Goal: Task Accomplishment & Management: Complete application form

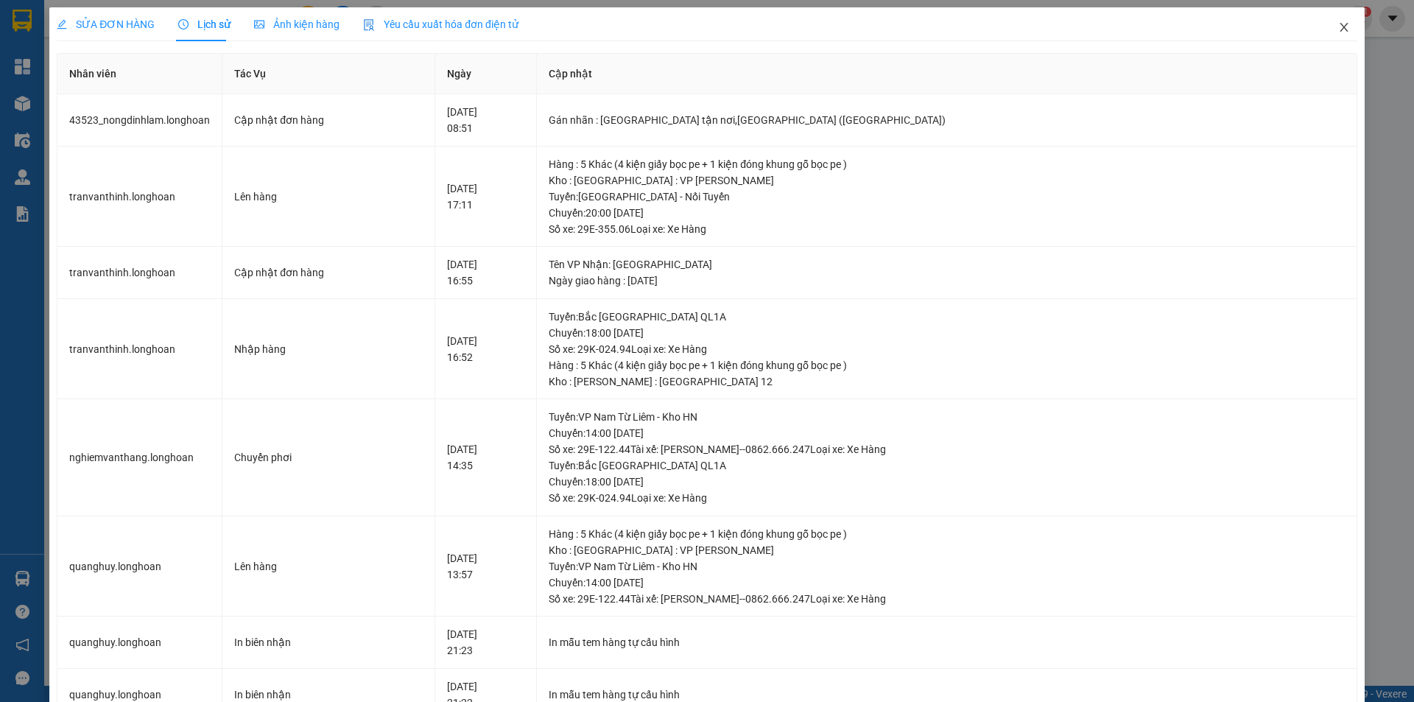
click at [1338, 30] on icon "close" at bounding box center [1344, 27] width 12 height 12
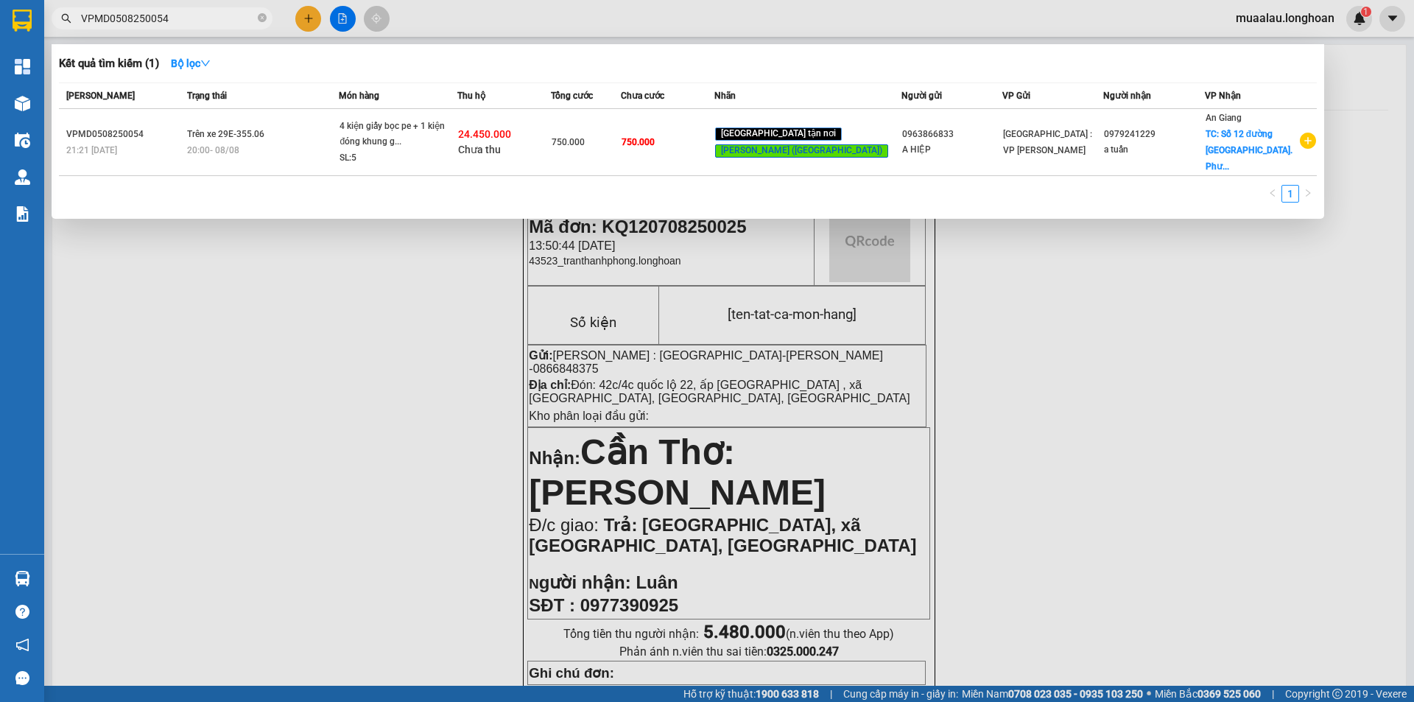
click at [188, 17] on input "VPMD0508250054" at bounding box center [168, 18] width 174 height 16
paste input "HP090825000"
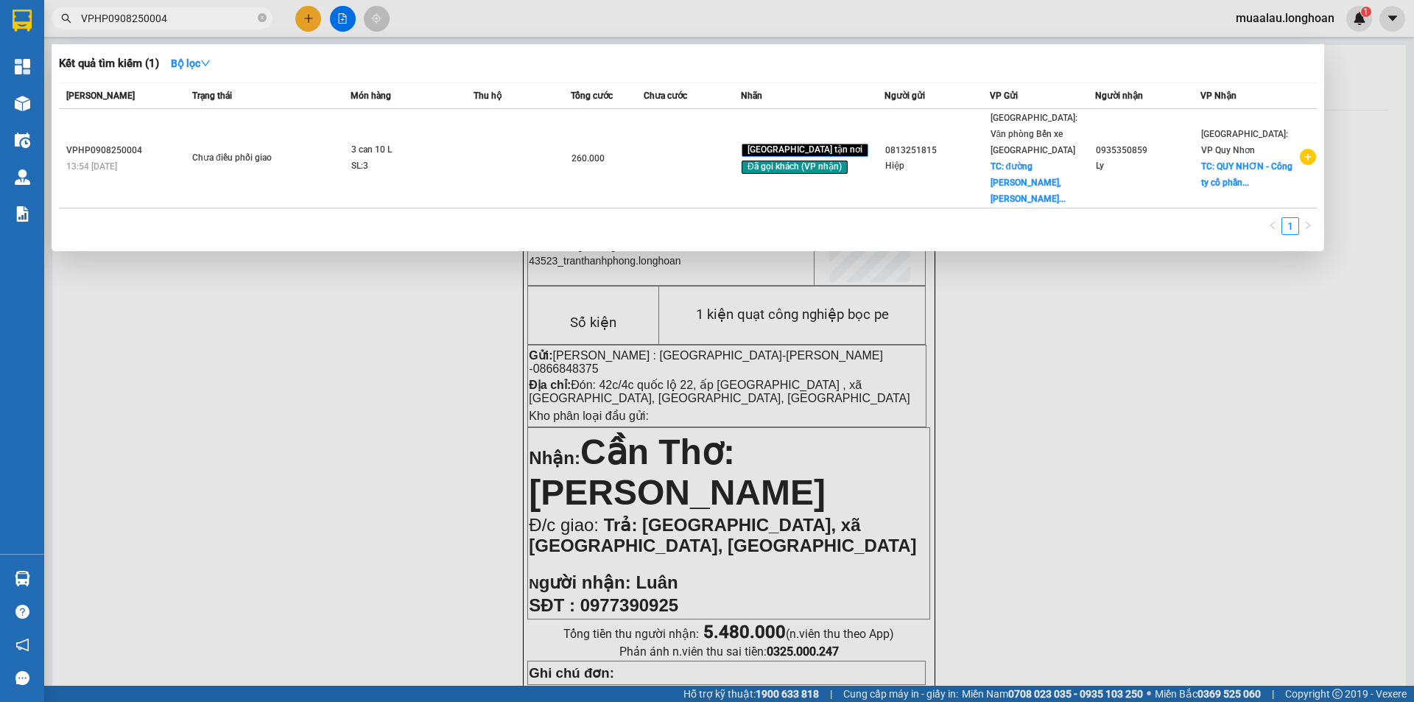
click at [174, 16] on input "VPHP0908250004" at bounding box center [168, 18] width 174 height 16
paste input "HNVD0408250041"
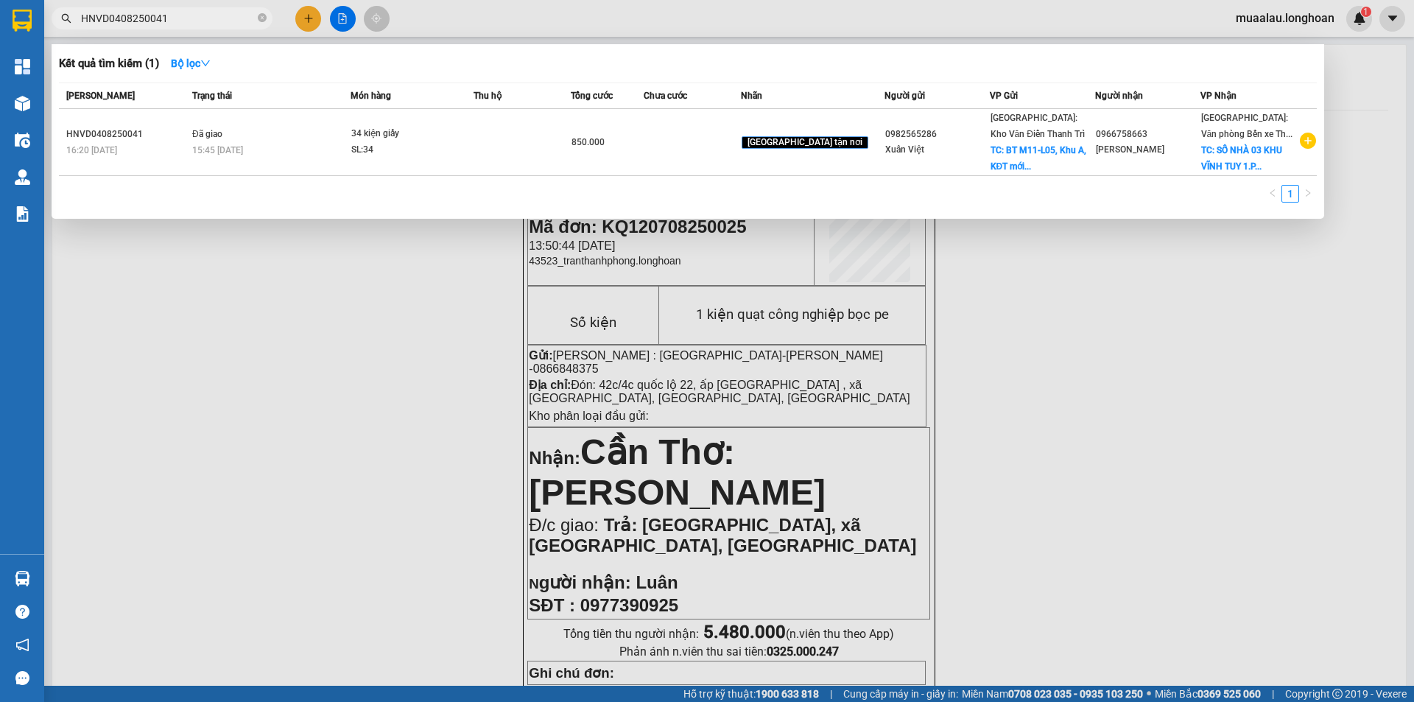
click at [180, 20] on input "HNVD0408250041" at bounding box center [168, 18] width 174 height 16
paste input "2607250039"
click at [188, 13] on input "HNVD2607250039" at bounding box center [168, 18] width 174 height 16
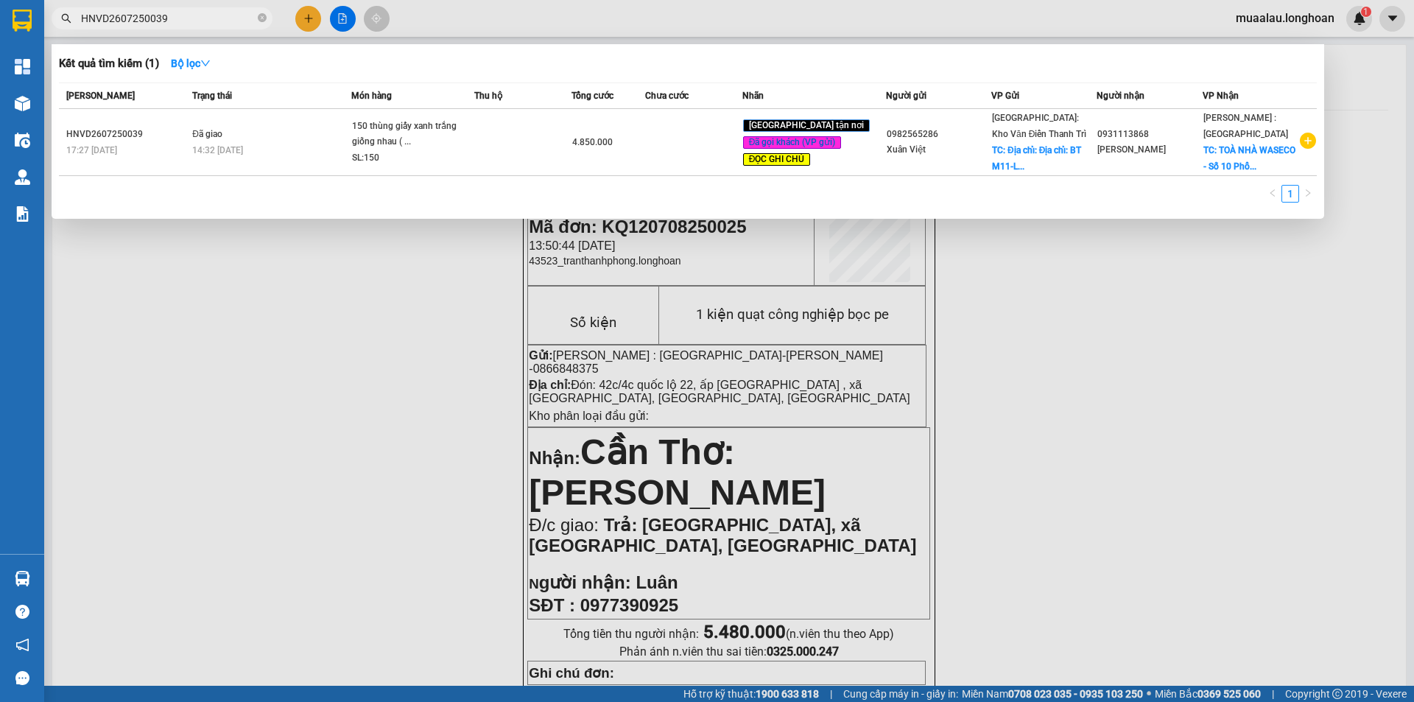
paste input "VND0708250008"
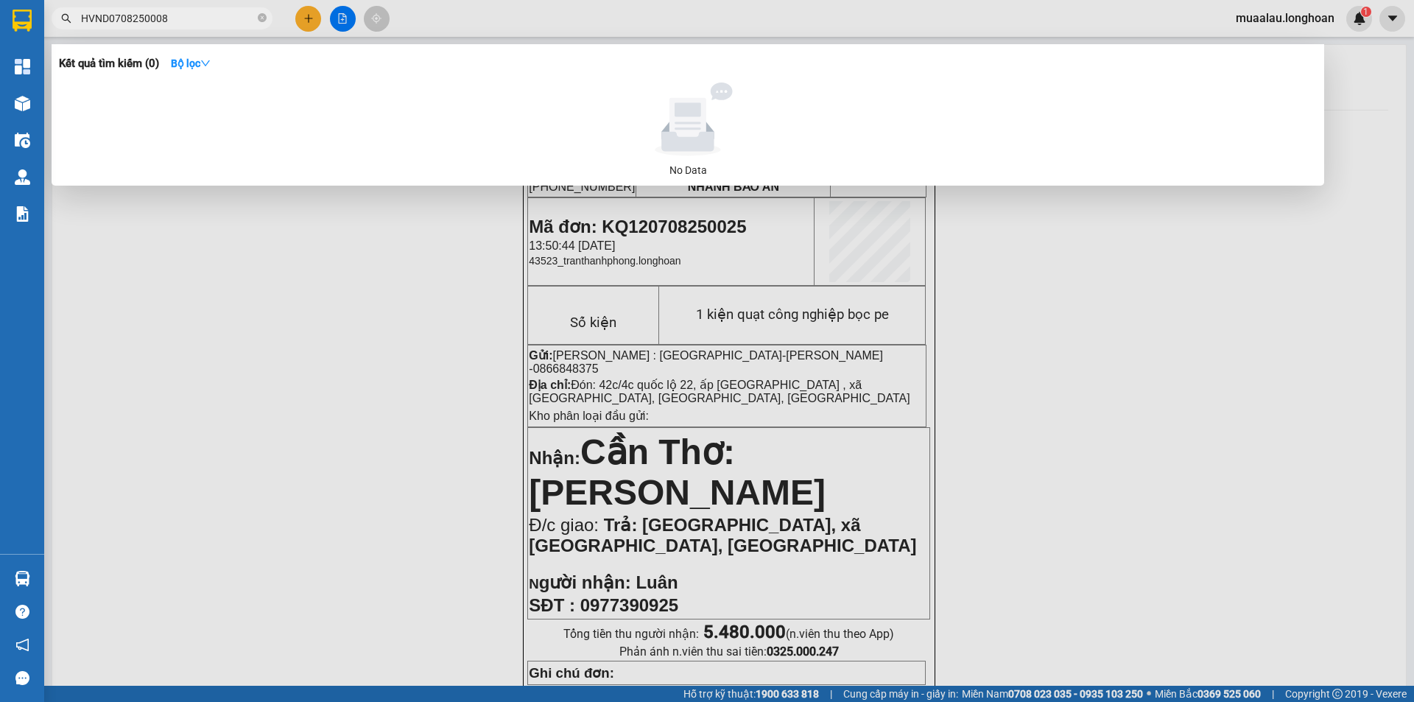
drag, startPoint x: 96, startPoint y: 15, endPoint x: 106, endPoint y: 47, distance: 34.0
click at [96, 17] on input "HVND0708250008" at bounding box center [168, 18] width 174 height 16
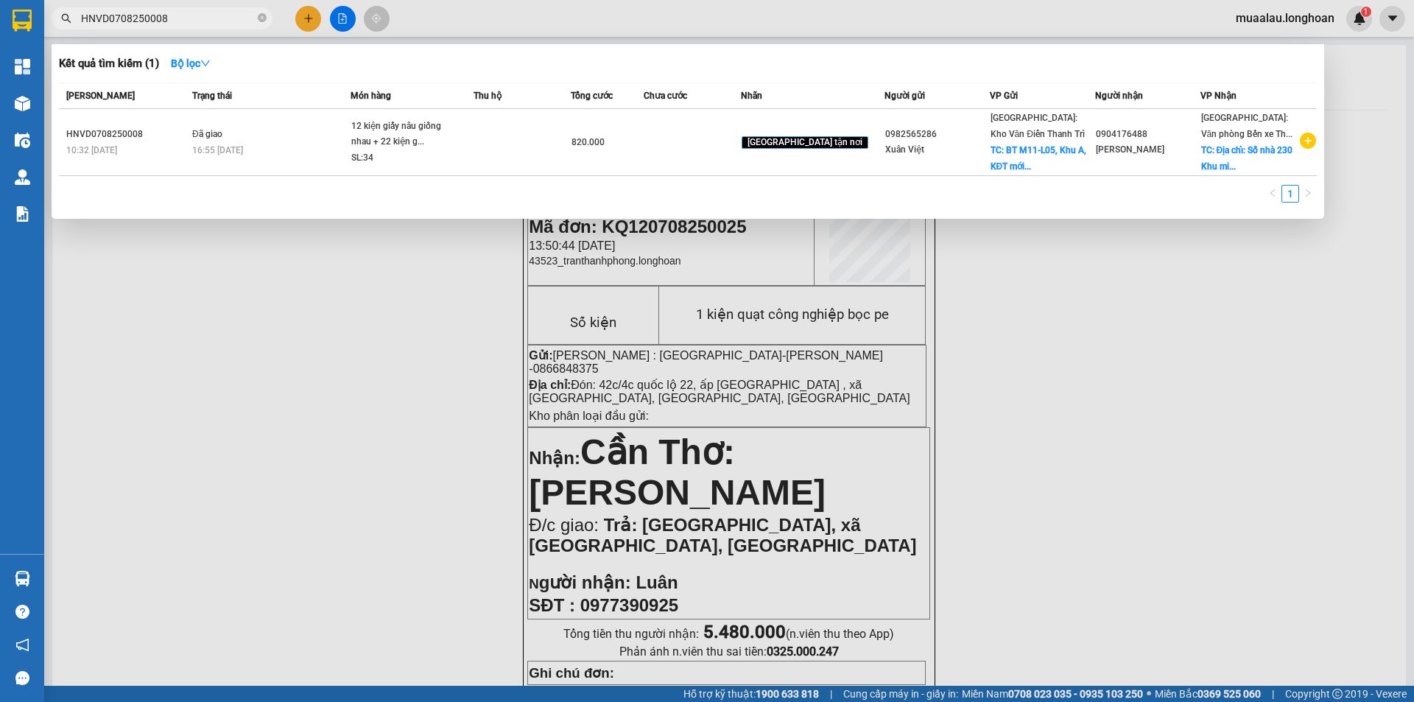
click at [183, 21] on input "HNVD0708250008" at bounding box center [168, 18] width 174 height 16
click at [189, 23] on input "HNVD0708250008" at bounding box center [168, 18] width 174 height 16
paste input "text"
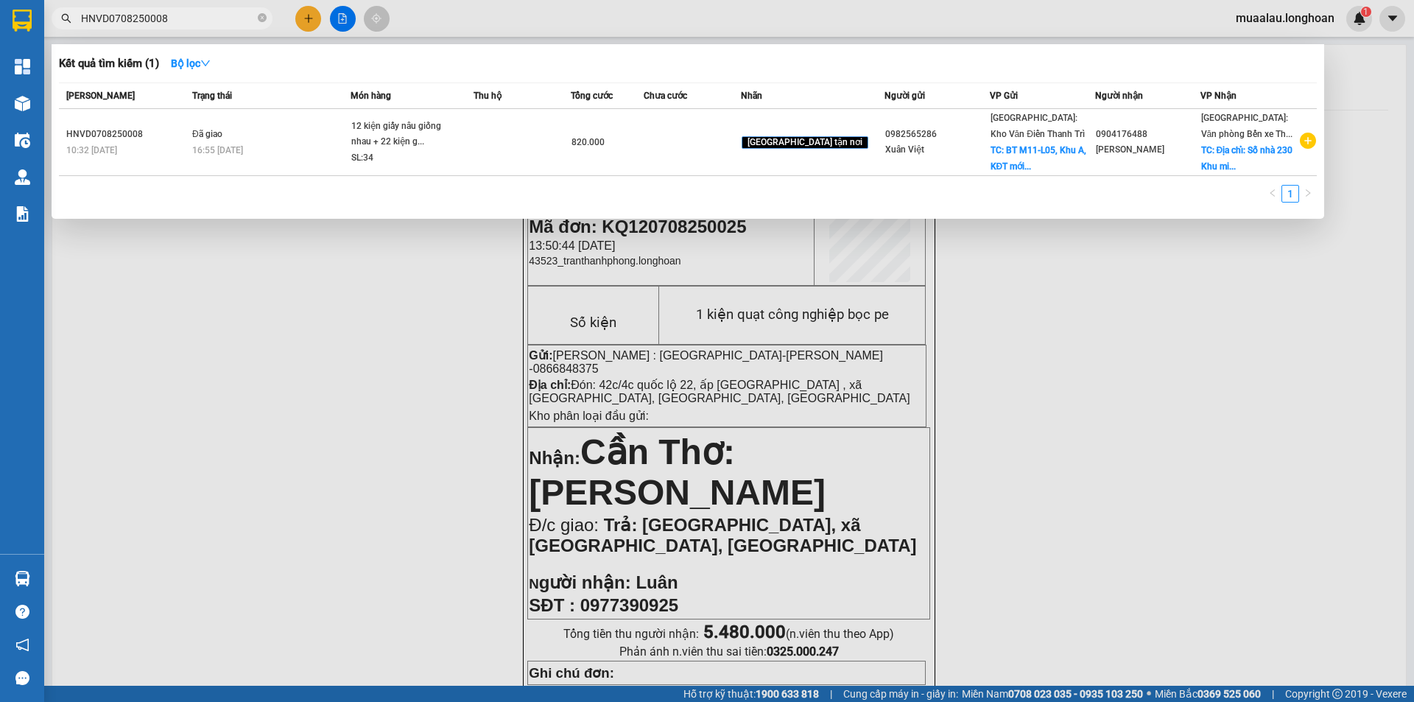
click at [199, 13] on input "HNVD0708250008" at bounding box center [168, 18] width 174 height 16
paste input "KQ120708250029"
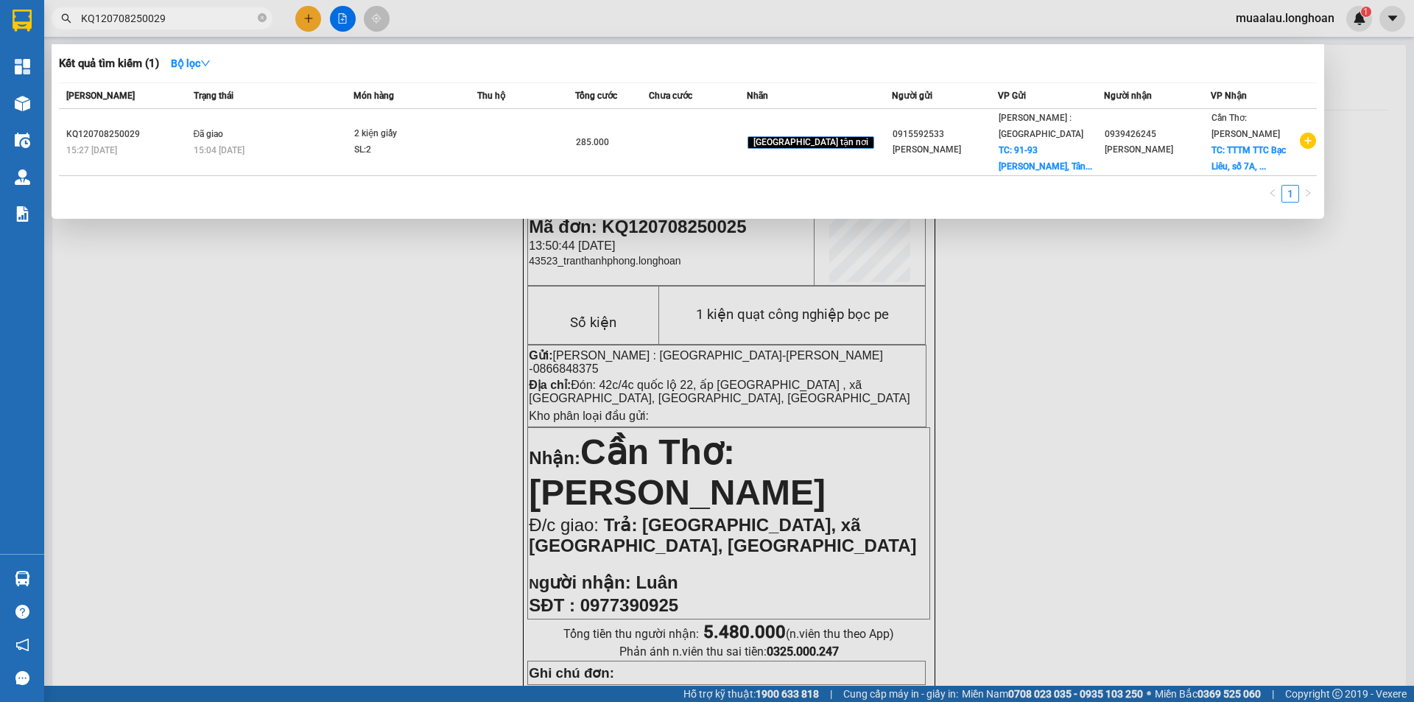
click at [234, 392] on div at bounding box center [707, 351] width 1414 height 702
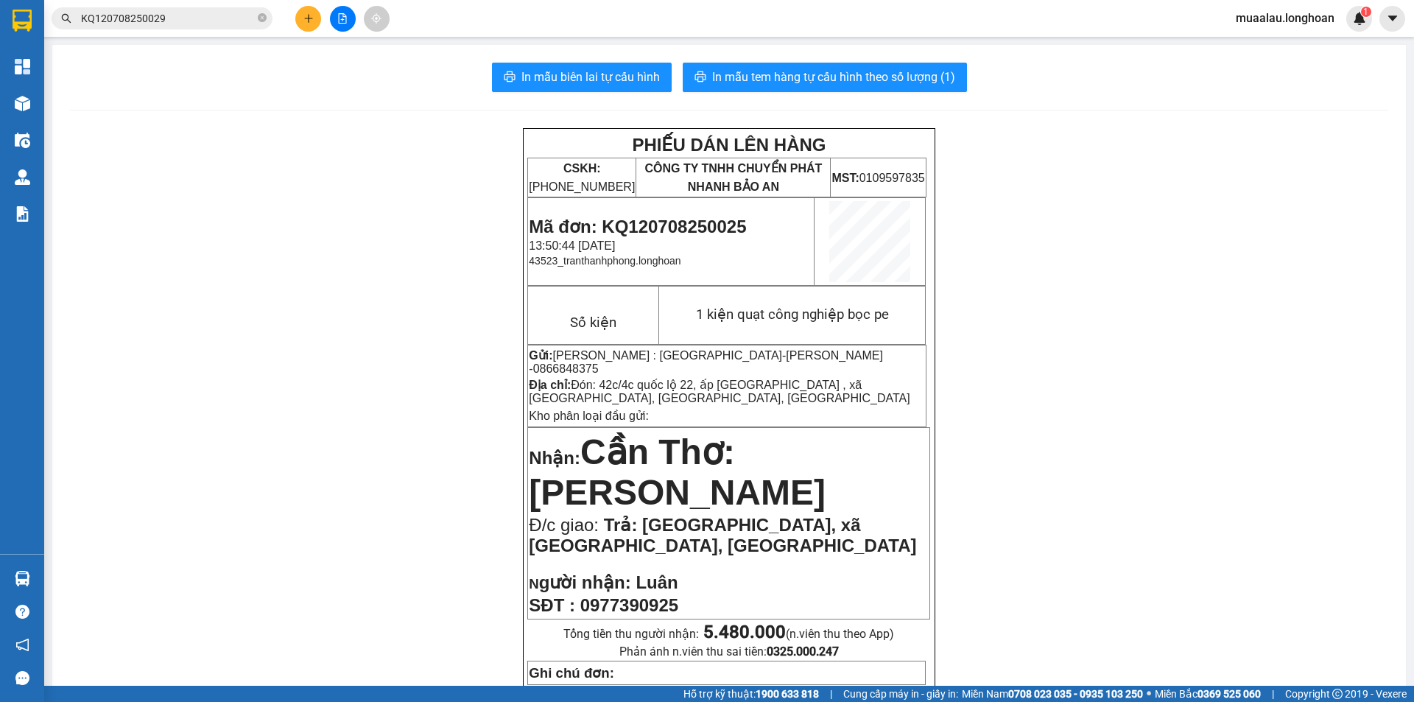
click at [177, 19] on input "KQ120708250029" at bounding box center [168, 18] width 174 height 16
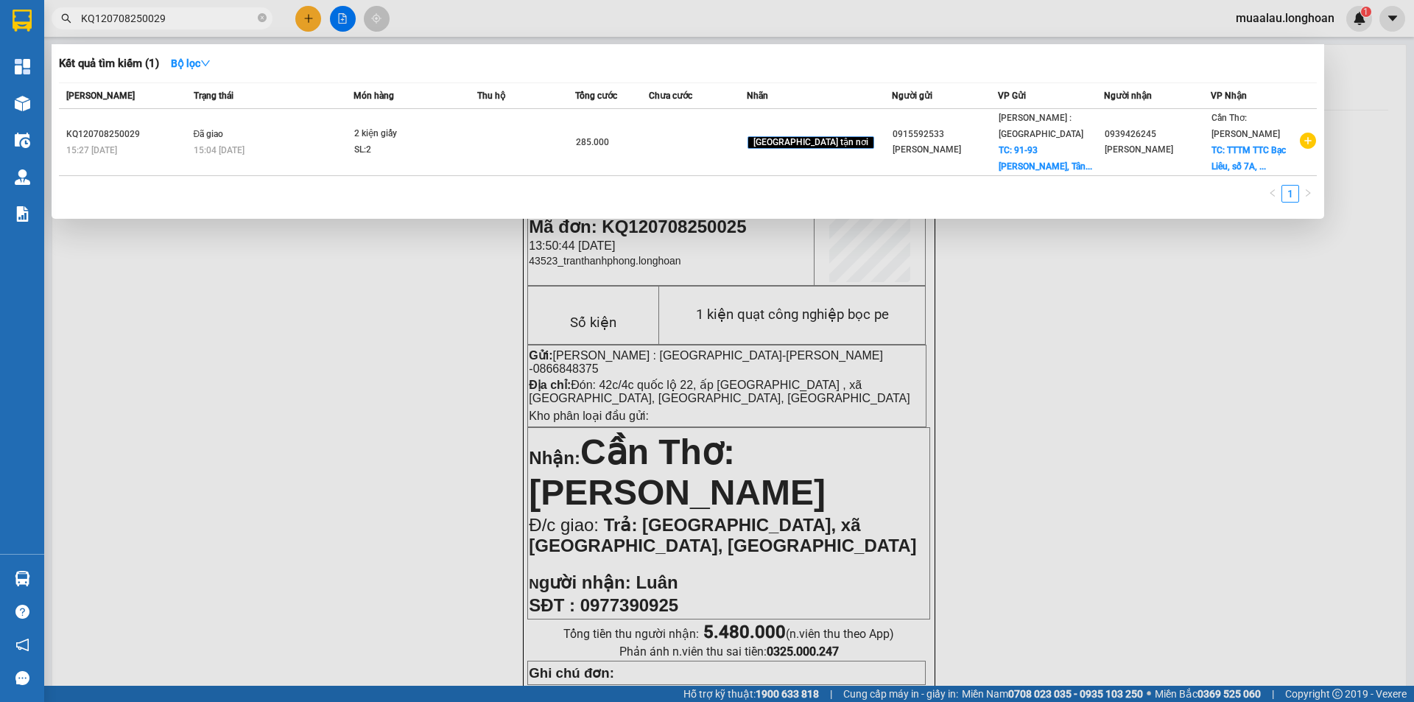
click at [188, 23] on input "KQ120708250029" at bounding box center [168, 18] width 174 height 16
paste input "VP101308250015"
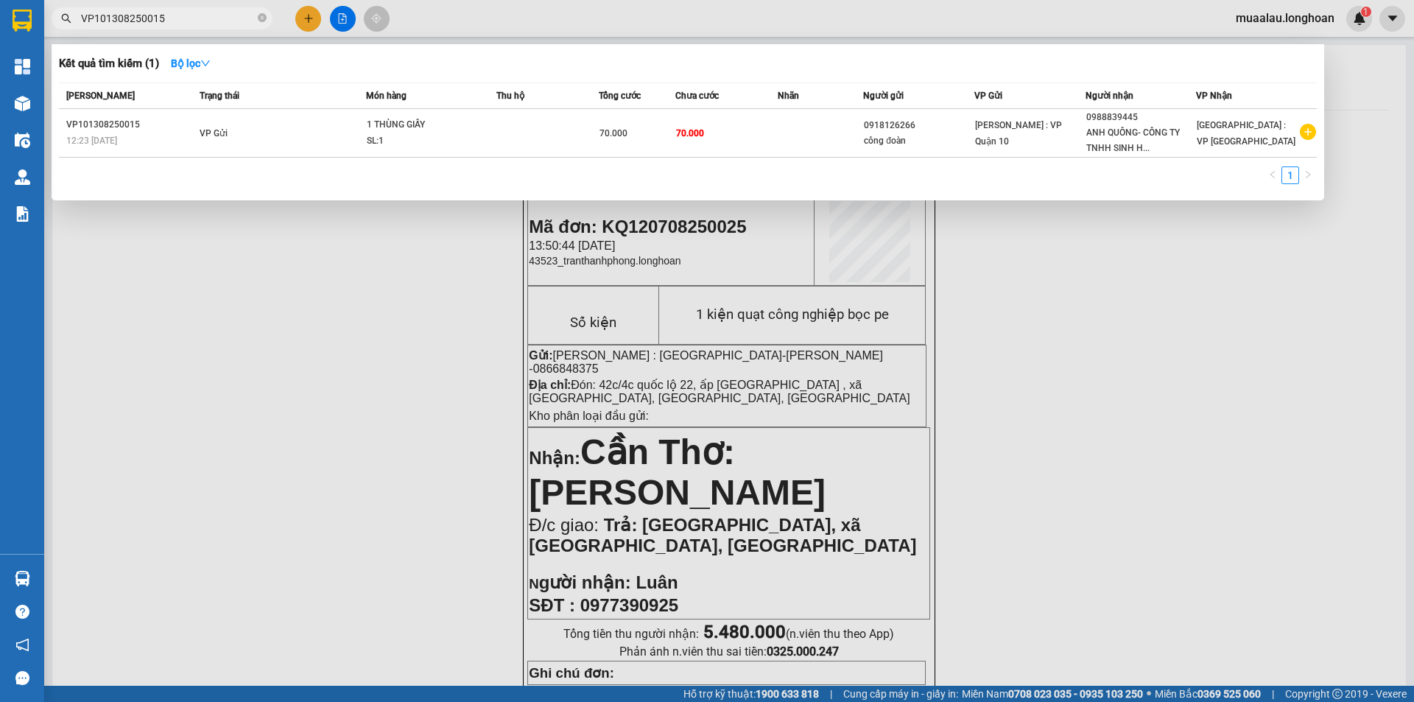
click at [288, 392] on div at bounding box center [707, 351] width 1414 height 702
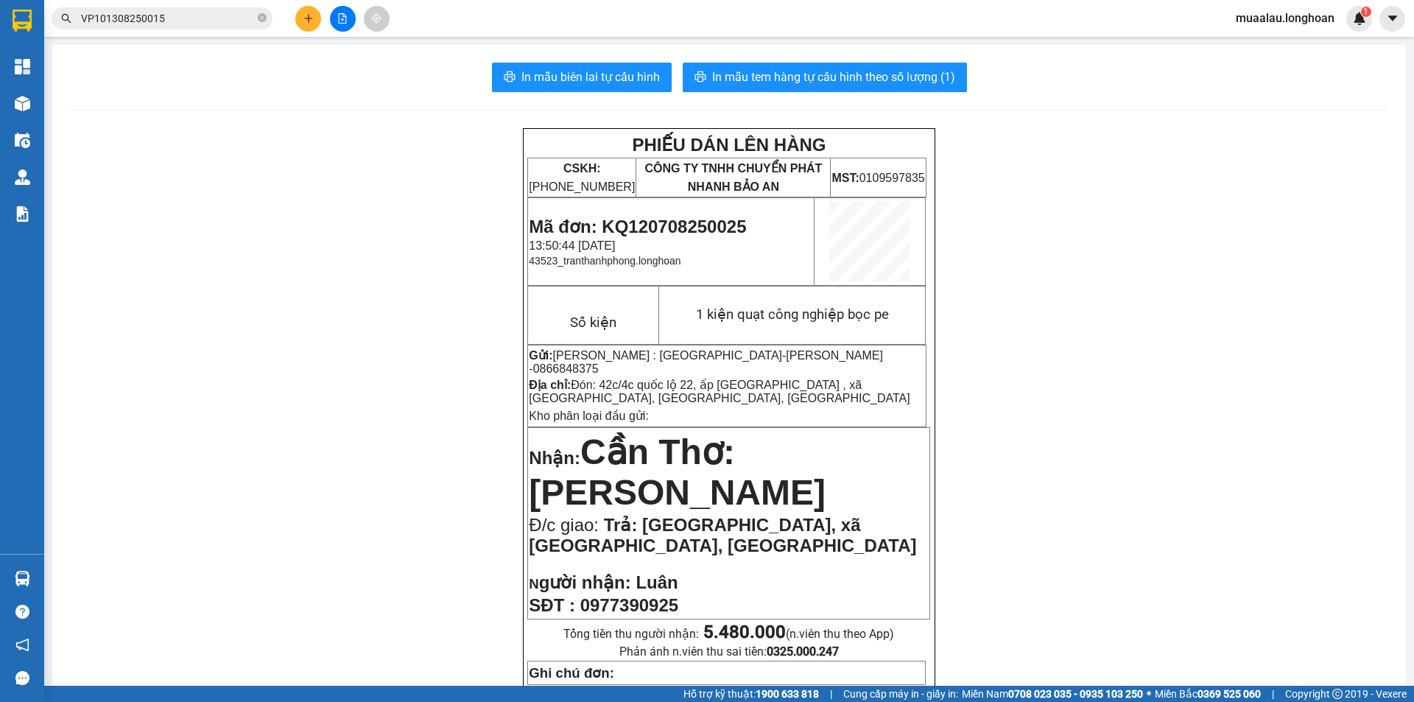
click at [201, 20] on input "VP101308250015" at bounding box center [168, 18] width 174 height 16
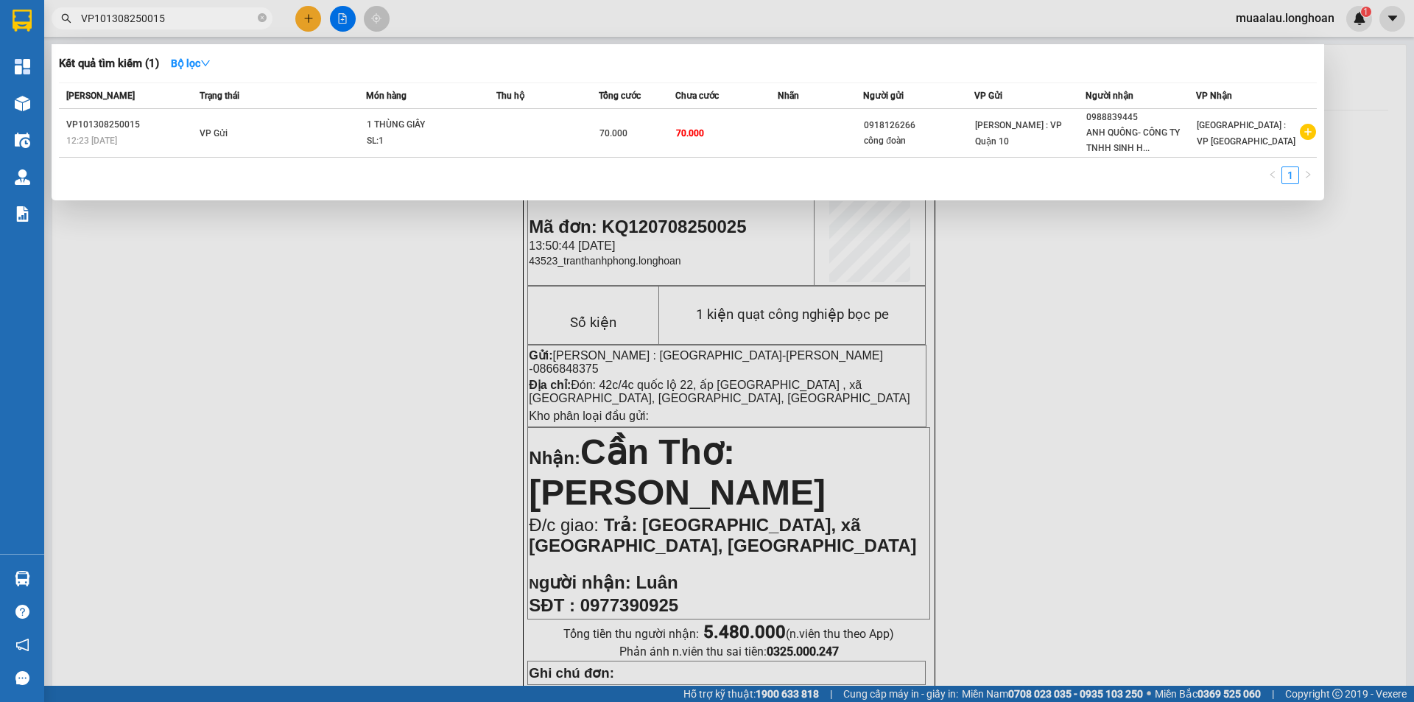
click at [201, 20] on input "VP101308250015" at bounding box center [168, 18] width 174 height 16
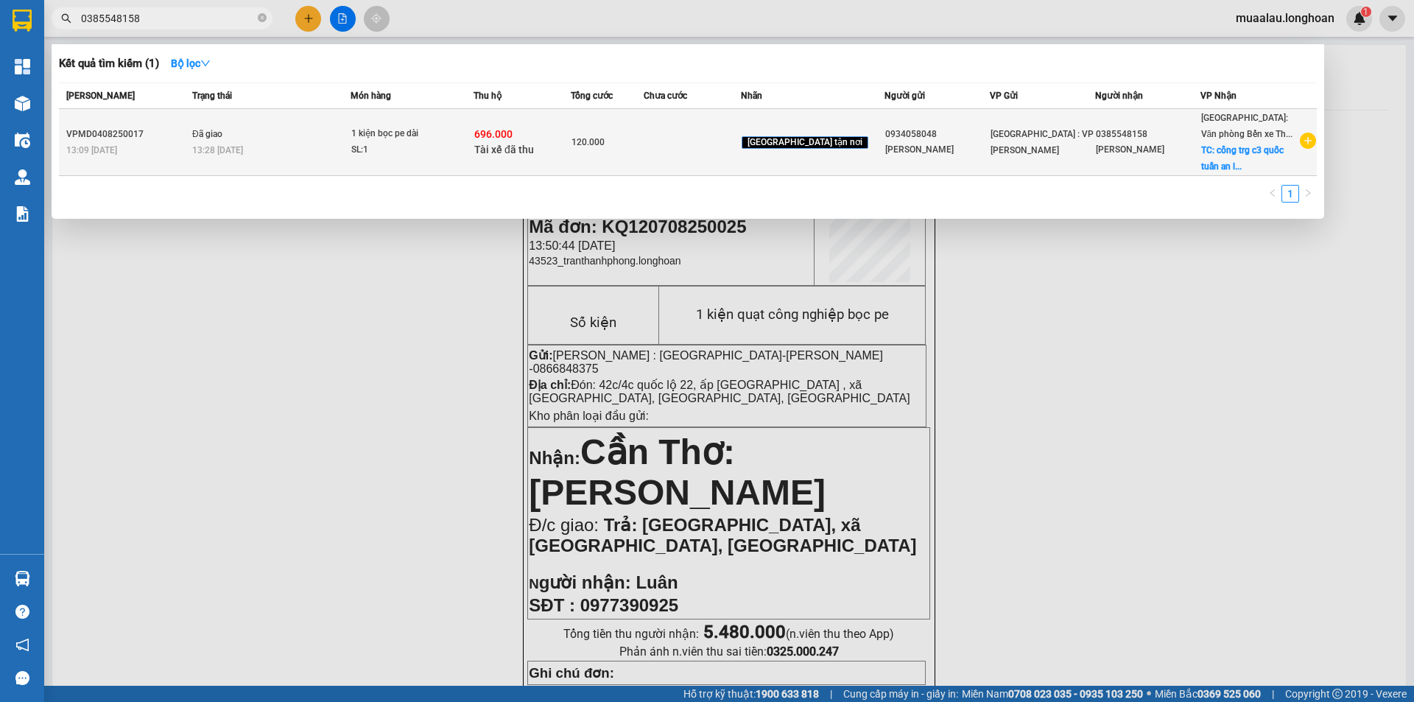
type input "0385548158"
click at [173, 141] on div "VPMD0408250017" at bounding box center [126, 134] width 121 height 15
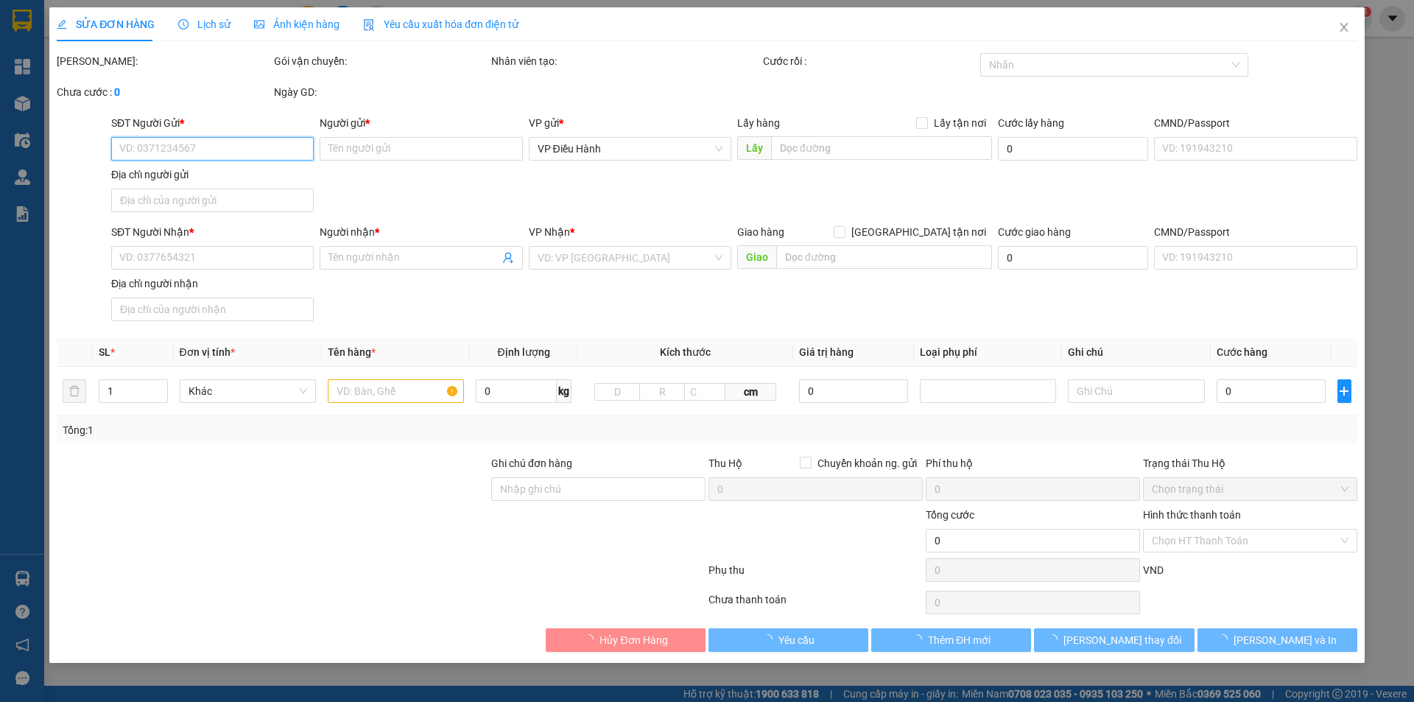
type input "0934058048"
type input "[PERSON_NAME]"
type input "0385548158"
type input "[PERSON_NAME]"
checkbox input "true"
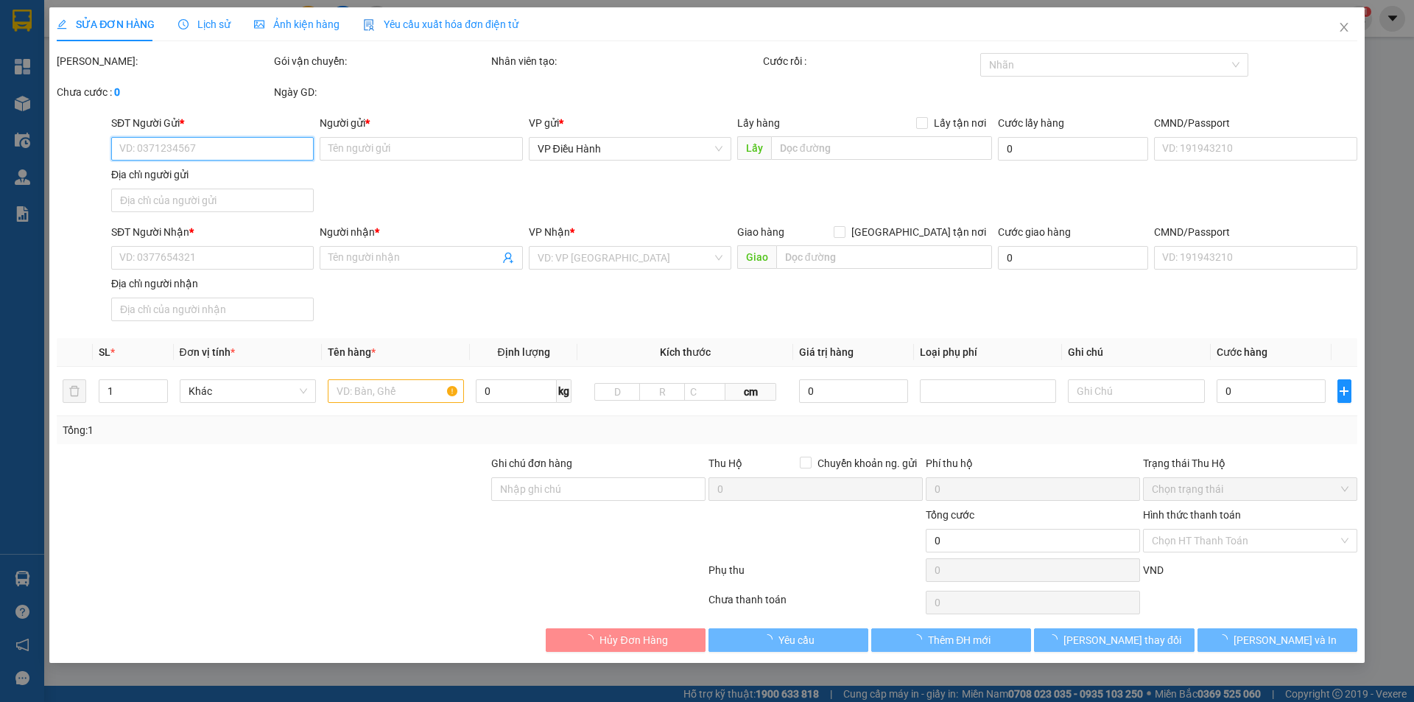
type input "cổng trg c3 quốc tuấn an lão [GEOGRAPHIC_DATA]"
checkbox input "true"
type input "696.000"
type input "5.000"
type input "120.000"
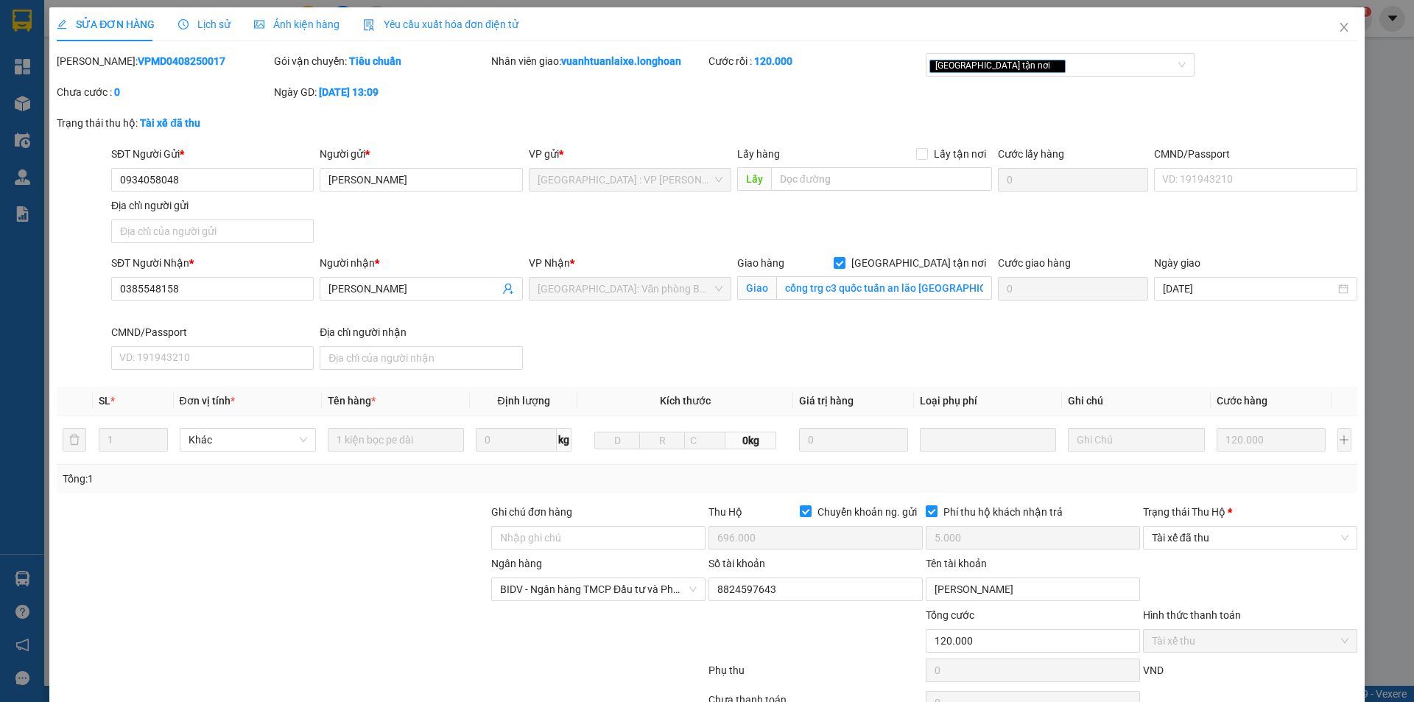
click at [140, 59] on b "VPMD0408250017" at bounding box center [182, 61] width 88 height 12
copy b "VPMD0408250017"
click at [1339, 30] on icon "close" at bounding box center [1343, 27] width 8 height 9
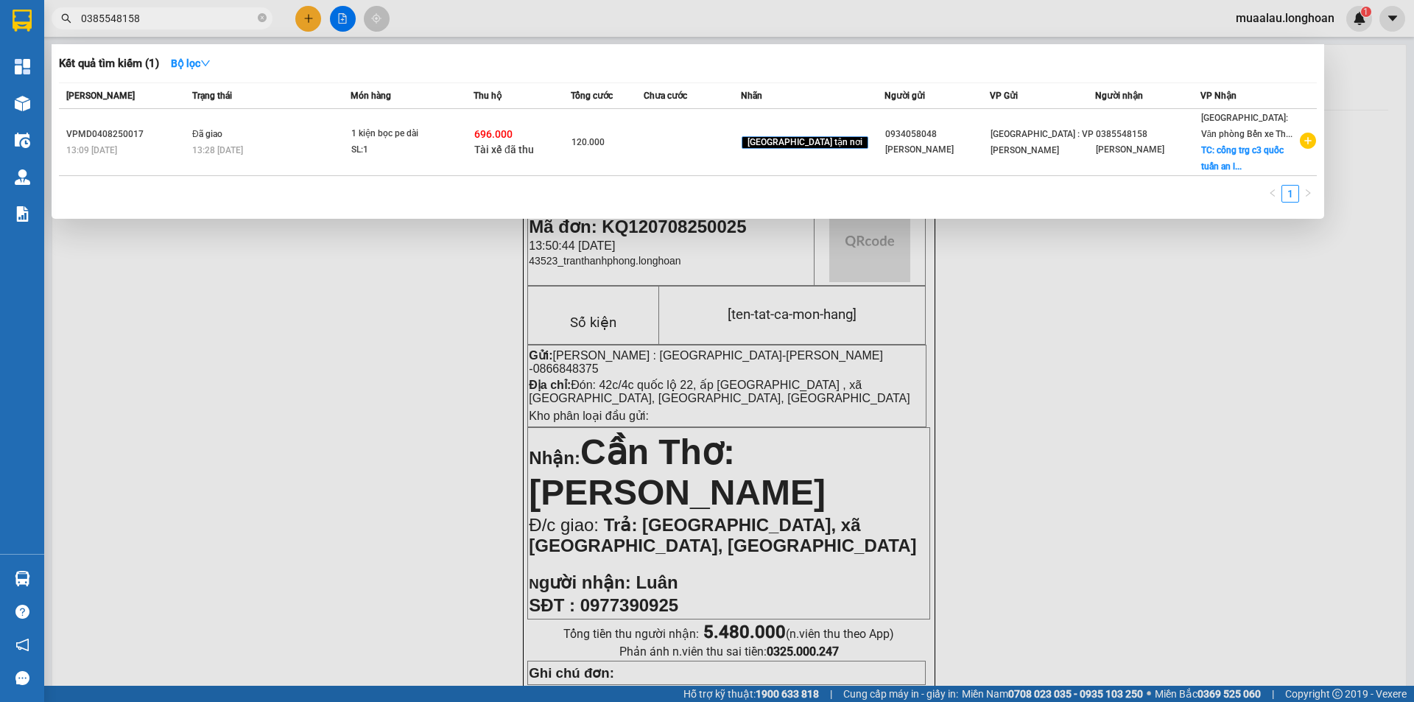
click at [180, 15] on input "0385548158" at bounding box center [168, 18] width 174 height 16
paste input "VHBT0108250027"
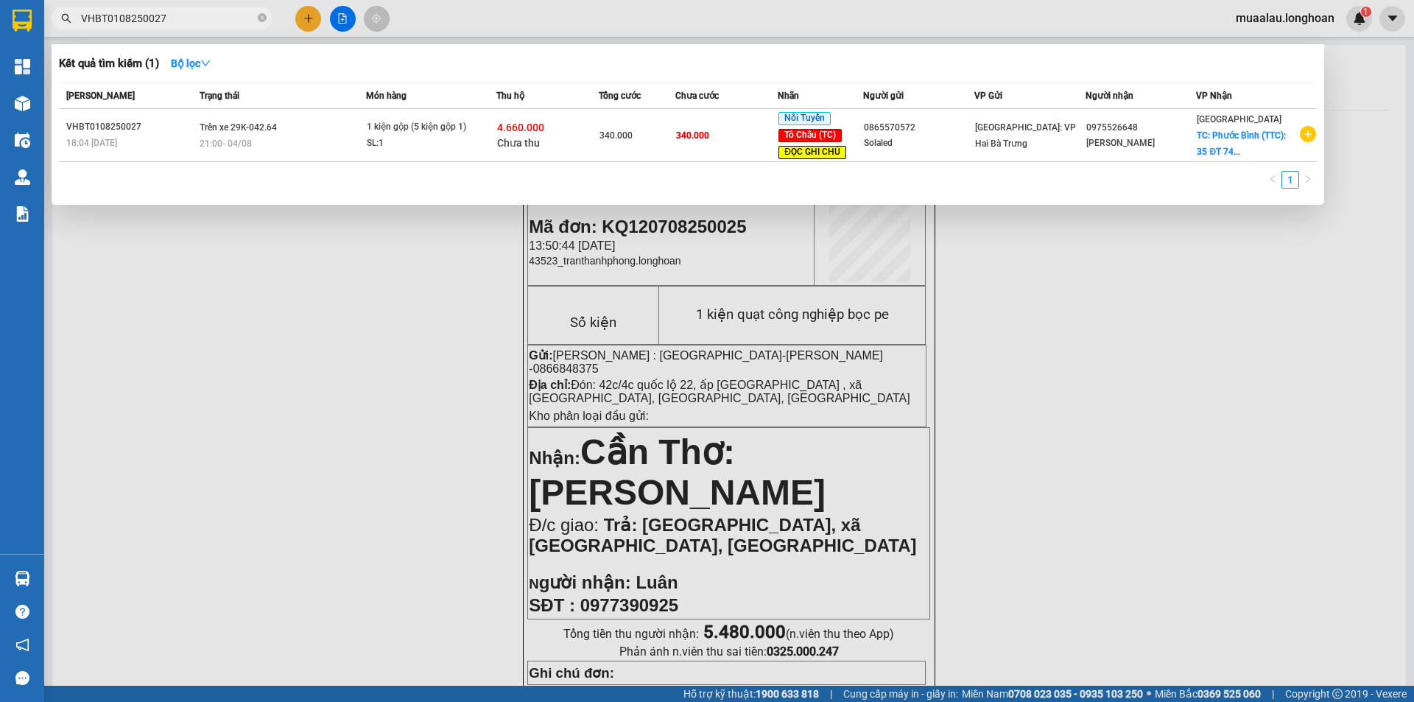
click at [176, 21] on input "VHBT0108250027" at bounding box center [168, 18] width 174 height 16
paste input "PMD040825001"
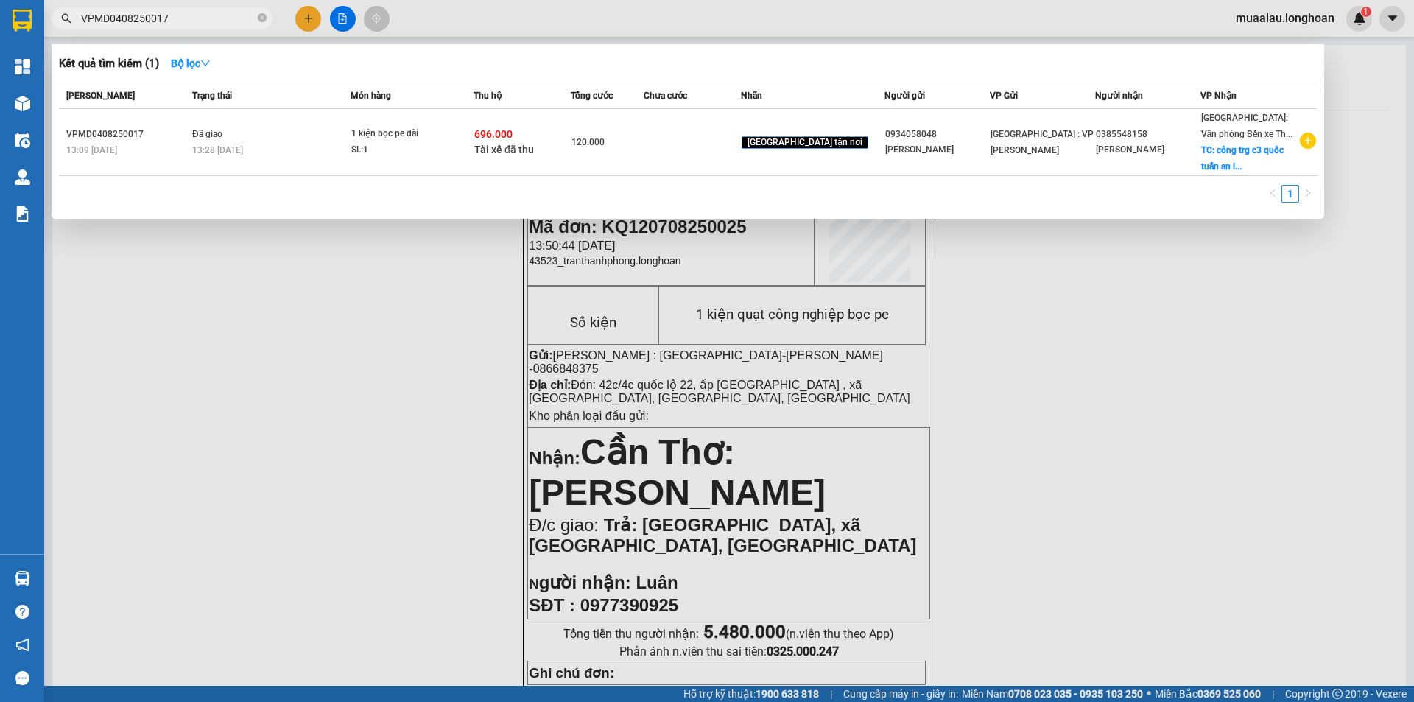
click at [177, 19] on input "VPMD0408250017" at bounding box center [168, 18] width 174 height 16
paste input "0801373860-002"
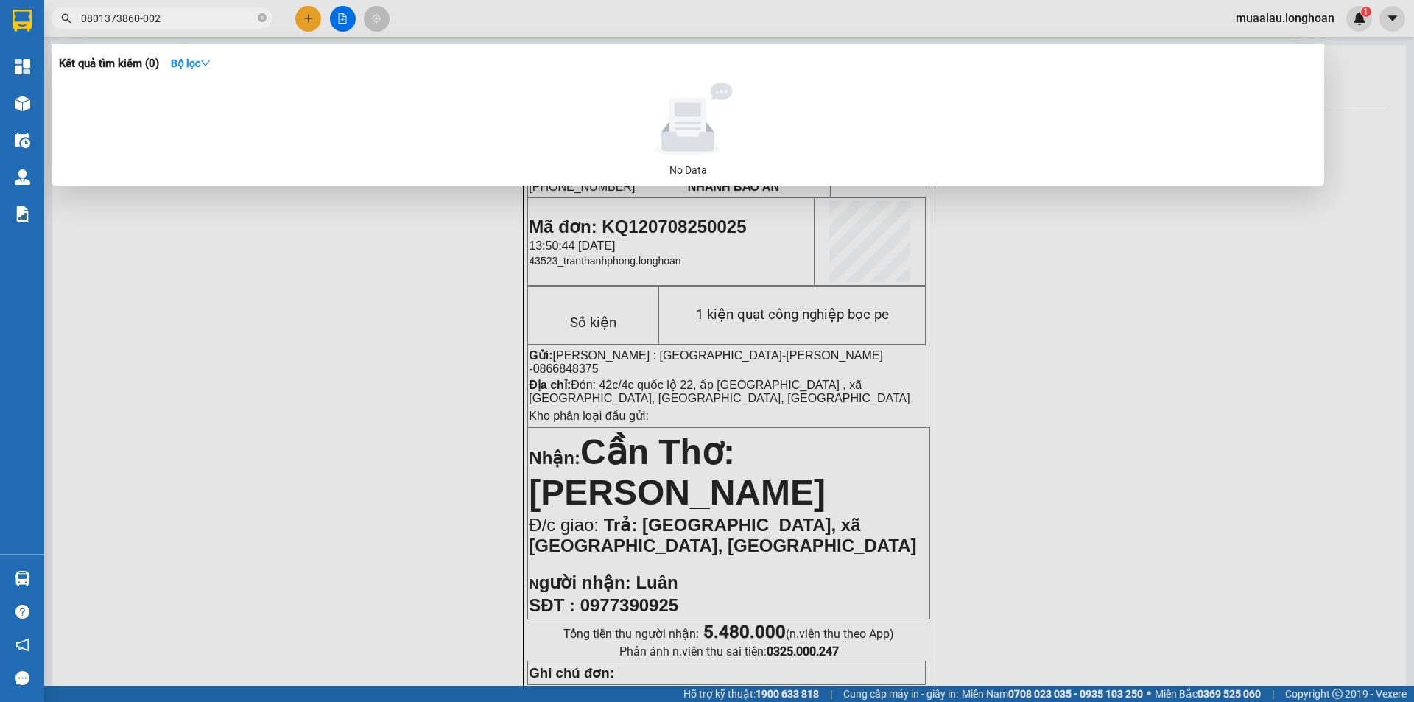
click at [205, 23] on input "0801373860-002" at bounding box center [168, 18] width 174 height 16
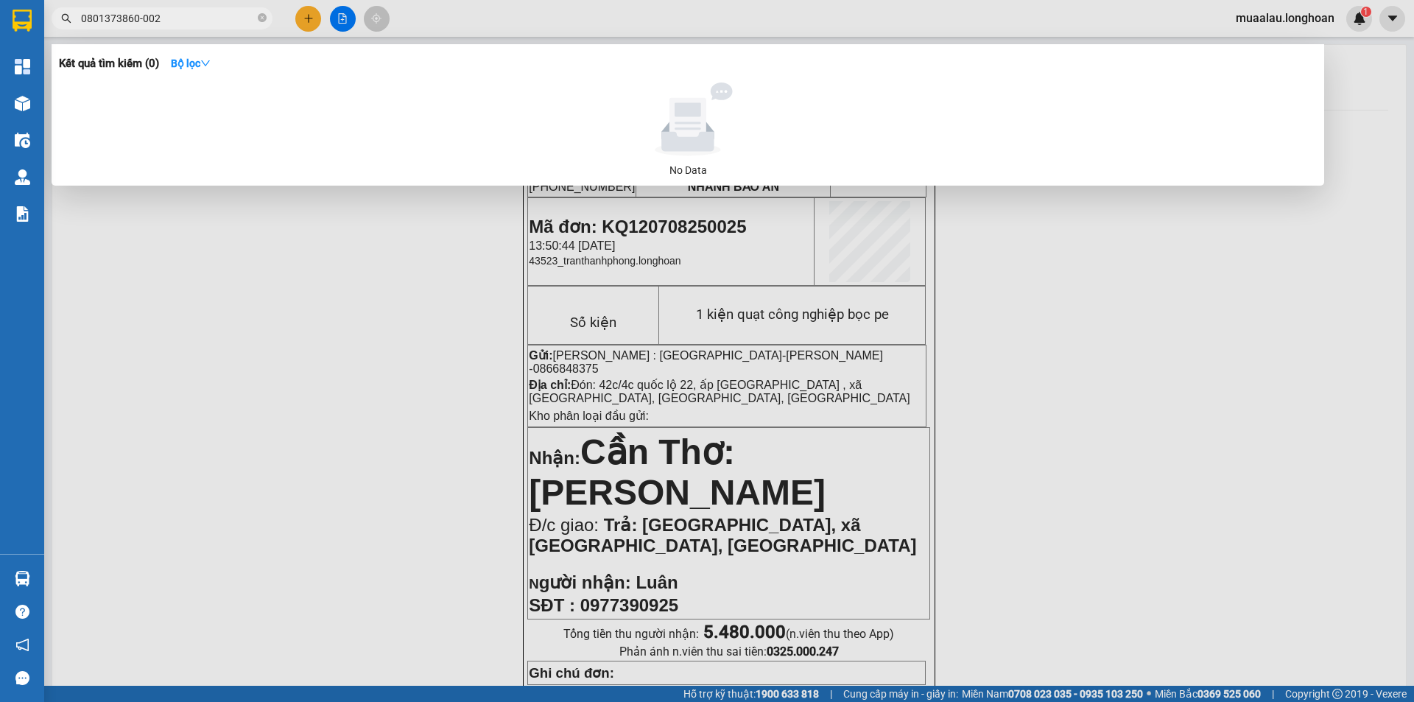
paste input "HNVD2607250039"
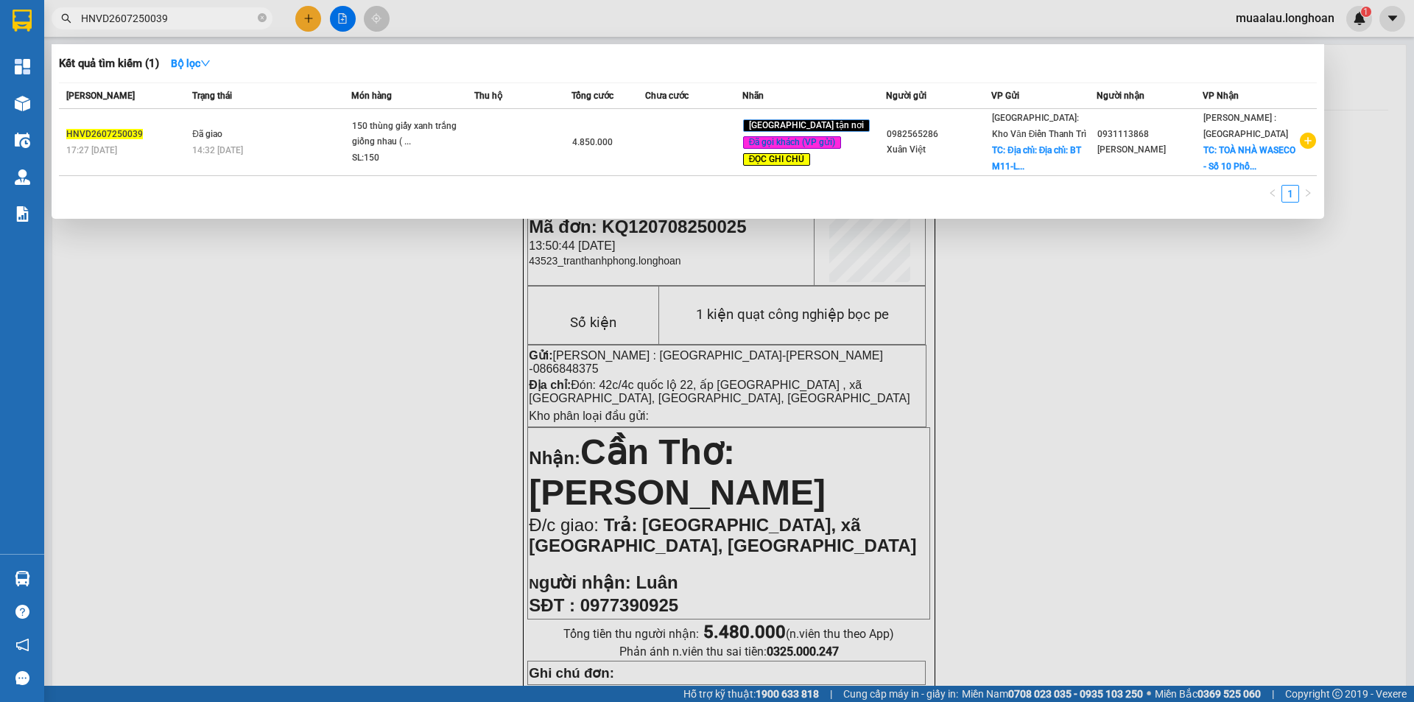
click at [177, 19] on input "HNVD2607250039" at bounding box center [168, 18] width 174 height 16
paste input "0408250041"
click at [180, 22] on input "HNVD0408250041" at bounding box center [168, 18] width 174 height 16
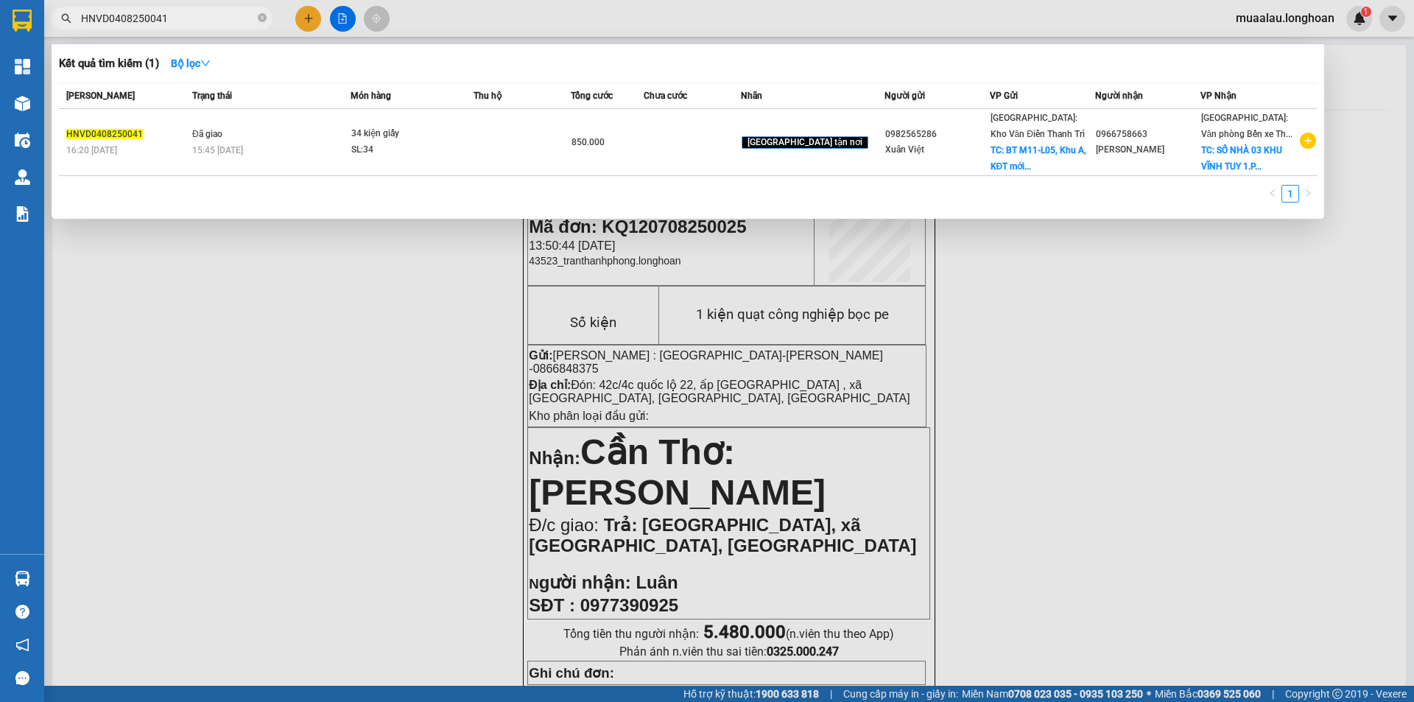
paste input "KQ120708250029"
click at [186, 21] on input "KQ120708250029" at bounding box center [168, 18] width 174 height 16
drag, startPoint x: 198, startPoint y: 21, endPoint x: 64, endPoint y: 29, distance: 134.2
click at [64, 29] on span "KQ120708250029" at bounding box center [162, 18] width 221 height 22
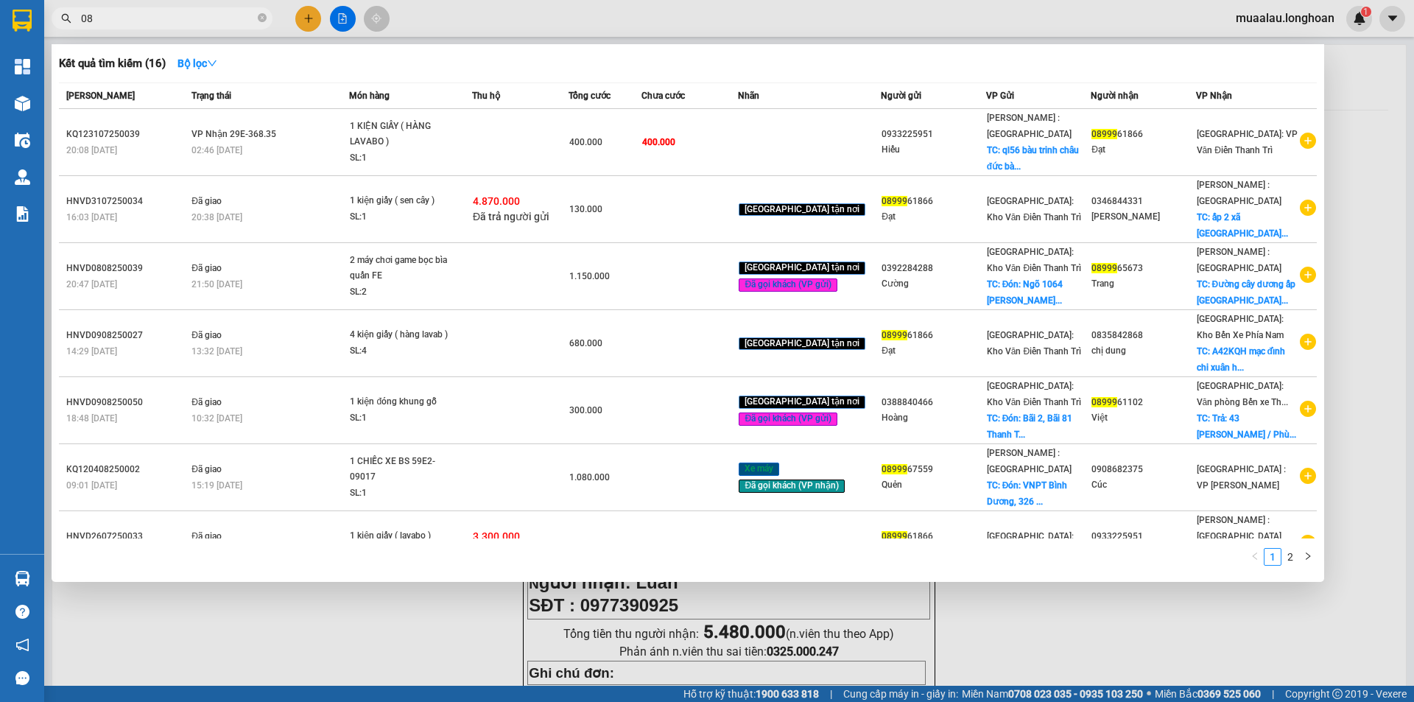
type input "0"
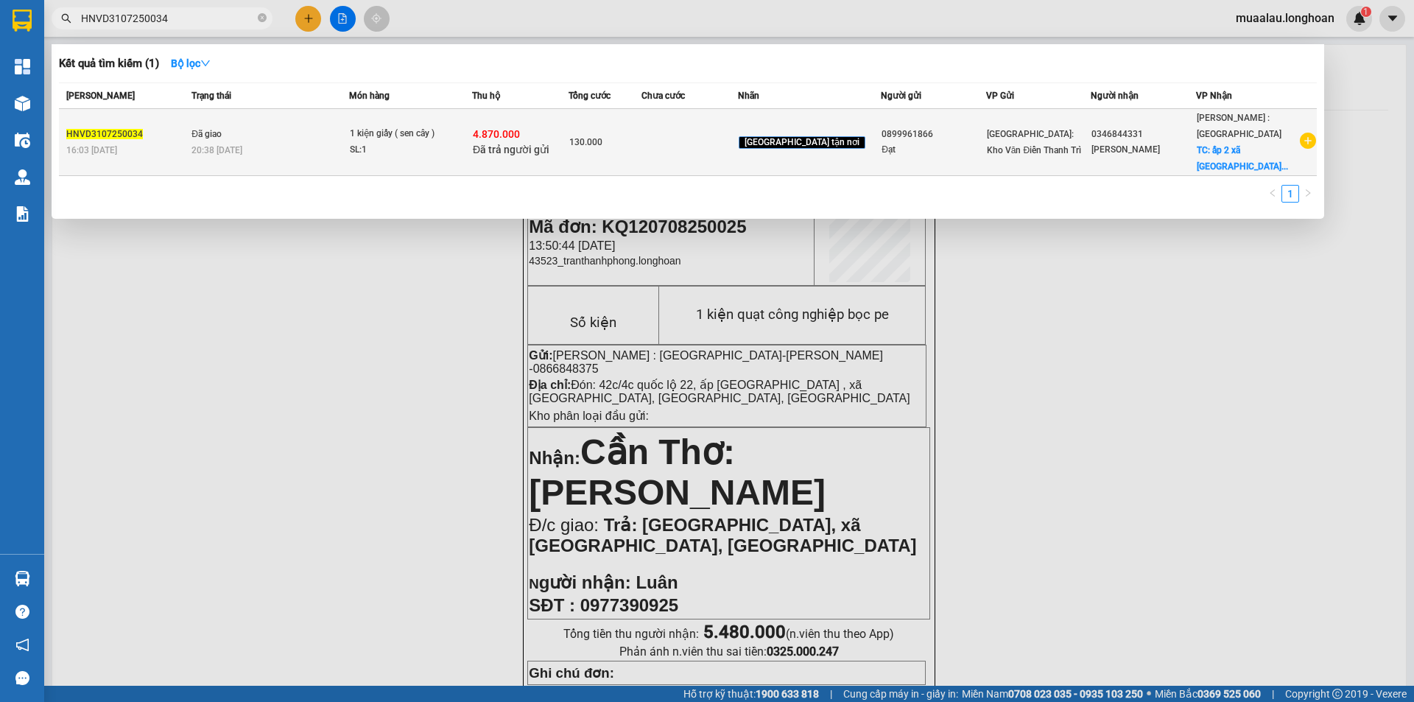
type input "HNVD3107250034"
click at [187, 130] on div "HNVD3107250034" at bounding box center [126, 134] width 121 height 15
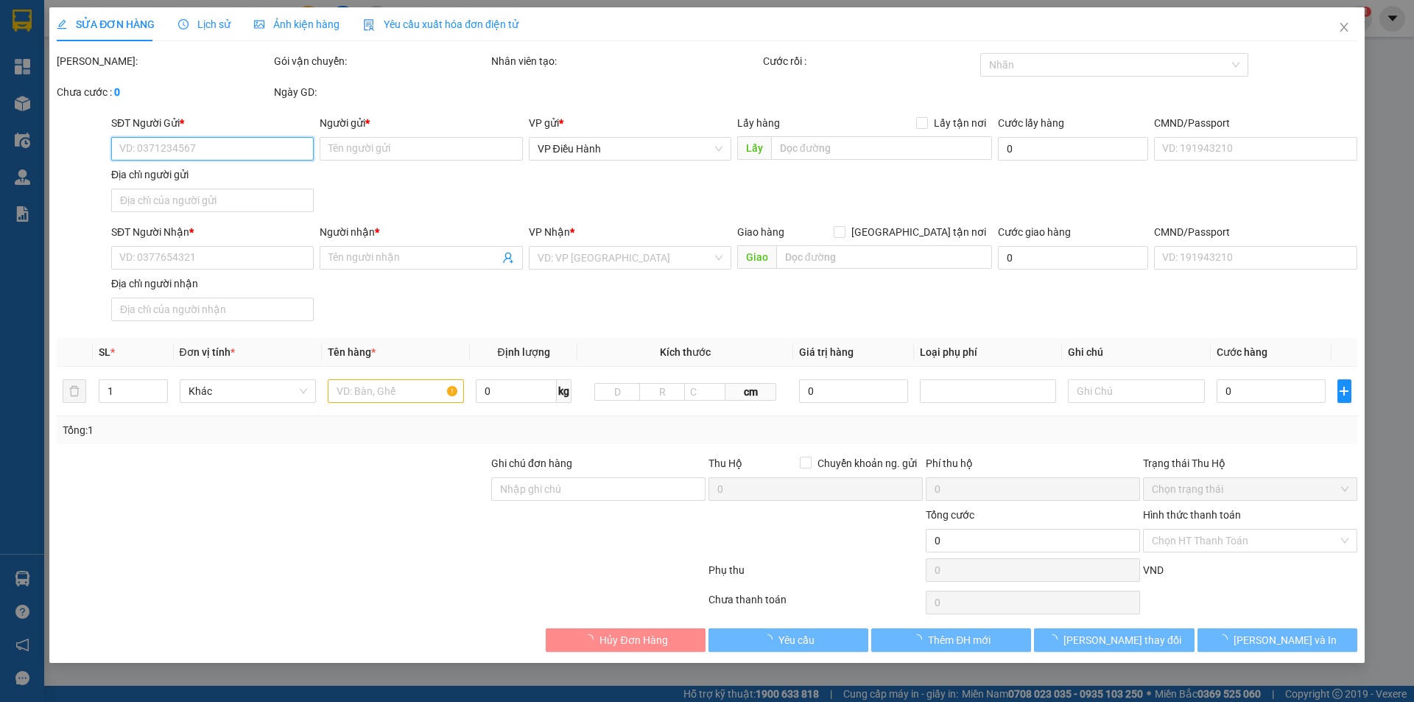
type input "0899961866"
type input "Đạt"
type input "0346844331"
type input "[PERSON_NAME]"
checkbox input "true"
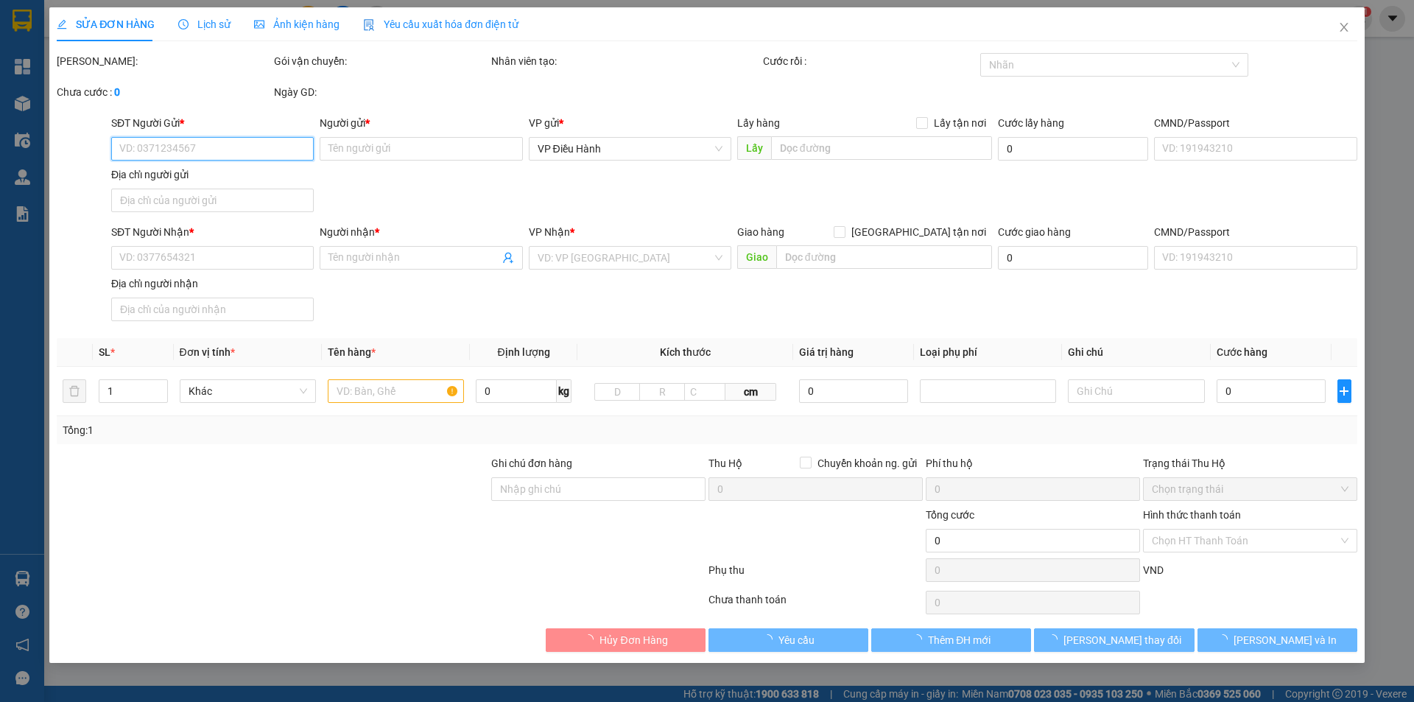
type input "ấp 2 xã [GEOGRAPHIC_DATA] [GEOGRAPHIC_DATA]"
type input "HÀNG DỄ MÓP MÉO CHÚ Ý BỐC XẾP CẨN THẬN KHÔNG ĐÈ HÀNG ( HƯ VỠ KHÔNG ĐỀN GIÁ TRỊ …"
checkbox input "true"
type input "4.870.000"
type input "25.000"
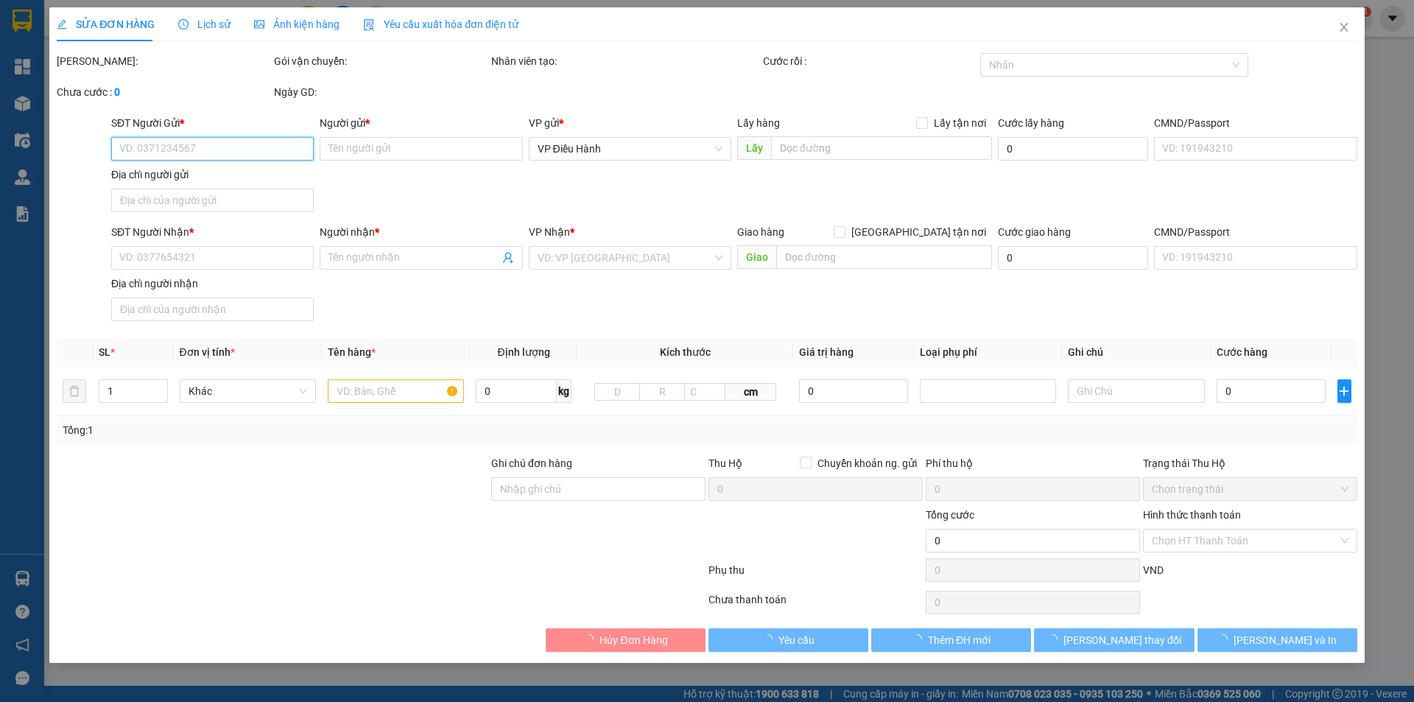
type input "130.000"
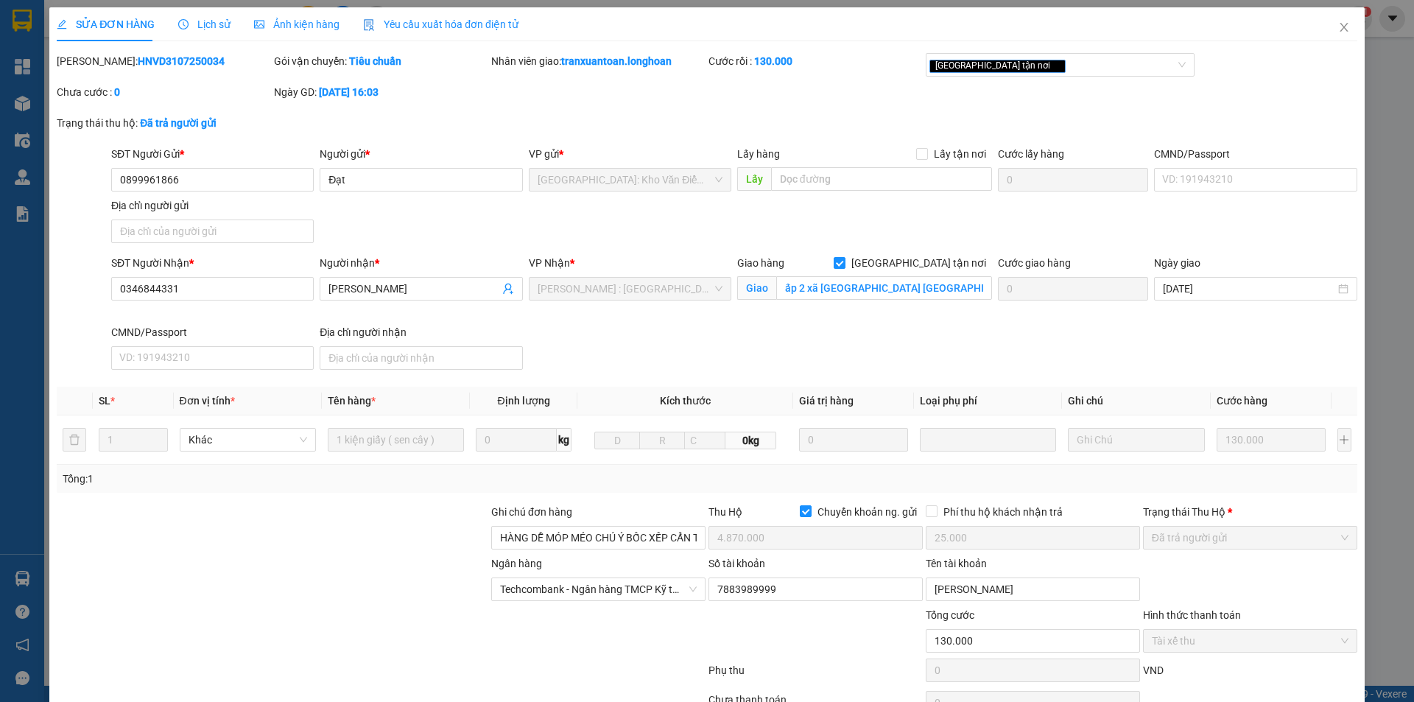
click at [140, 63] on b "HNVD3107250034" at bounding box center [181, 61] width 87 height 12
copy b "HNVD3107250034"
click at [1341, 24] on span "Close" at bounding box center [1343, 27] width 41 height 41
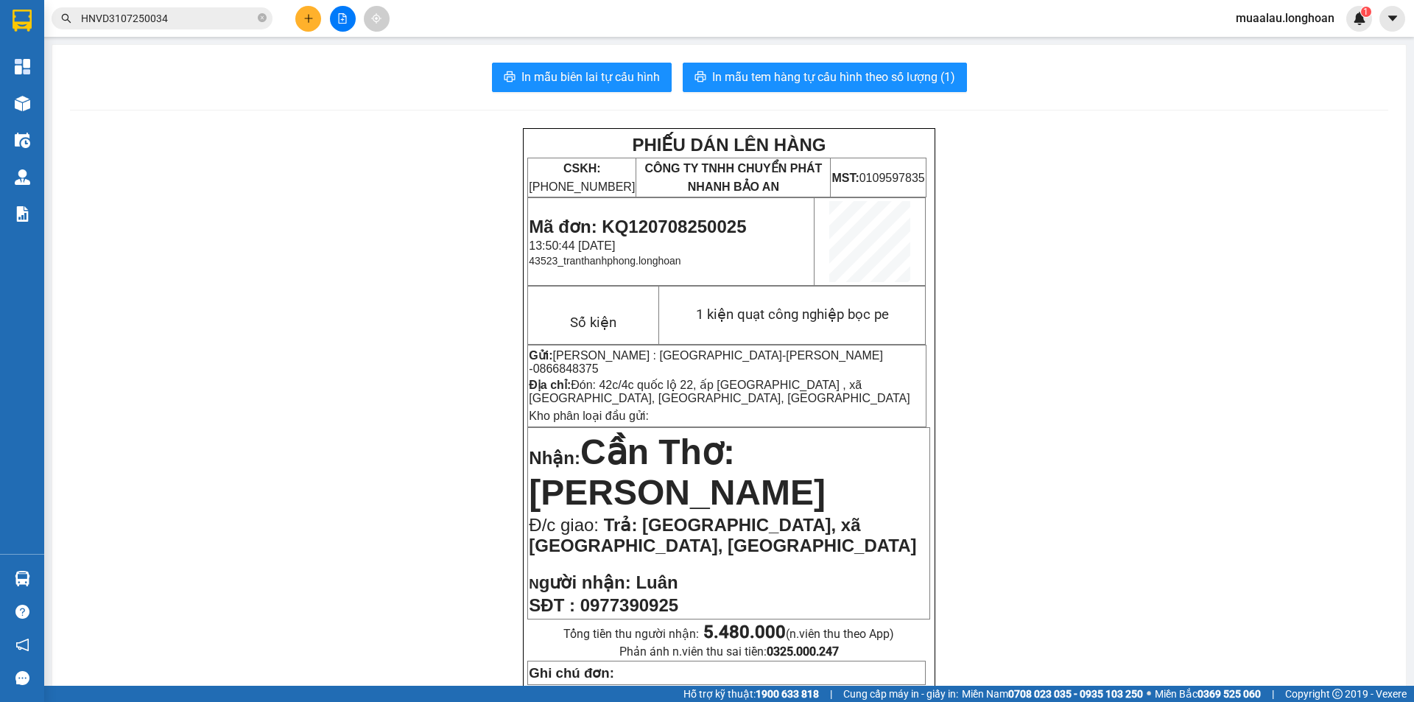
click at [179, 18] on input "HNVD3107250034" at bounding box center [168, 18] width 174 height 16
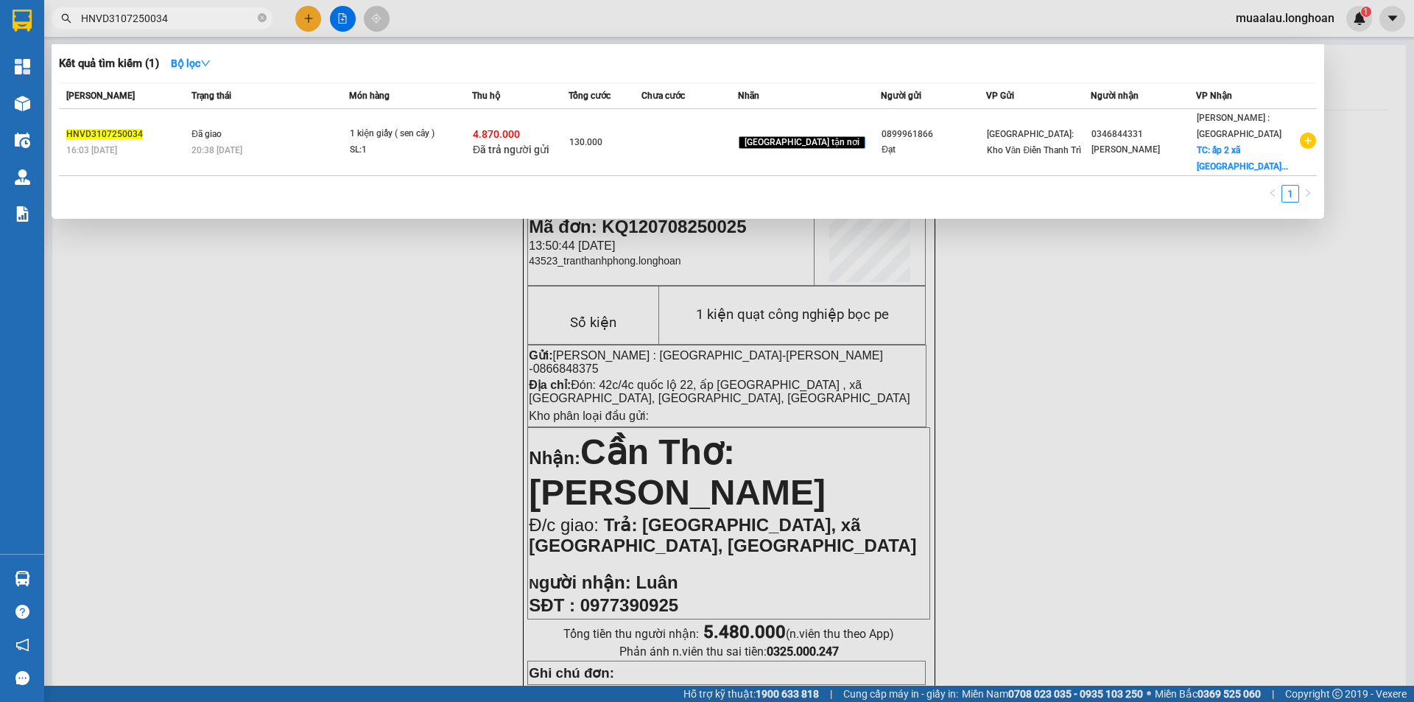
click at [195, 17] on input "HNVD3107250034" at bounding box center [168, 18] width 174 height 16
paste input "0608250011"
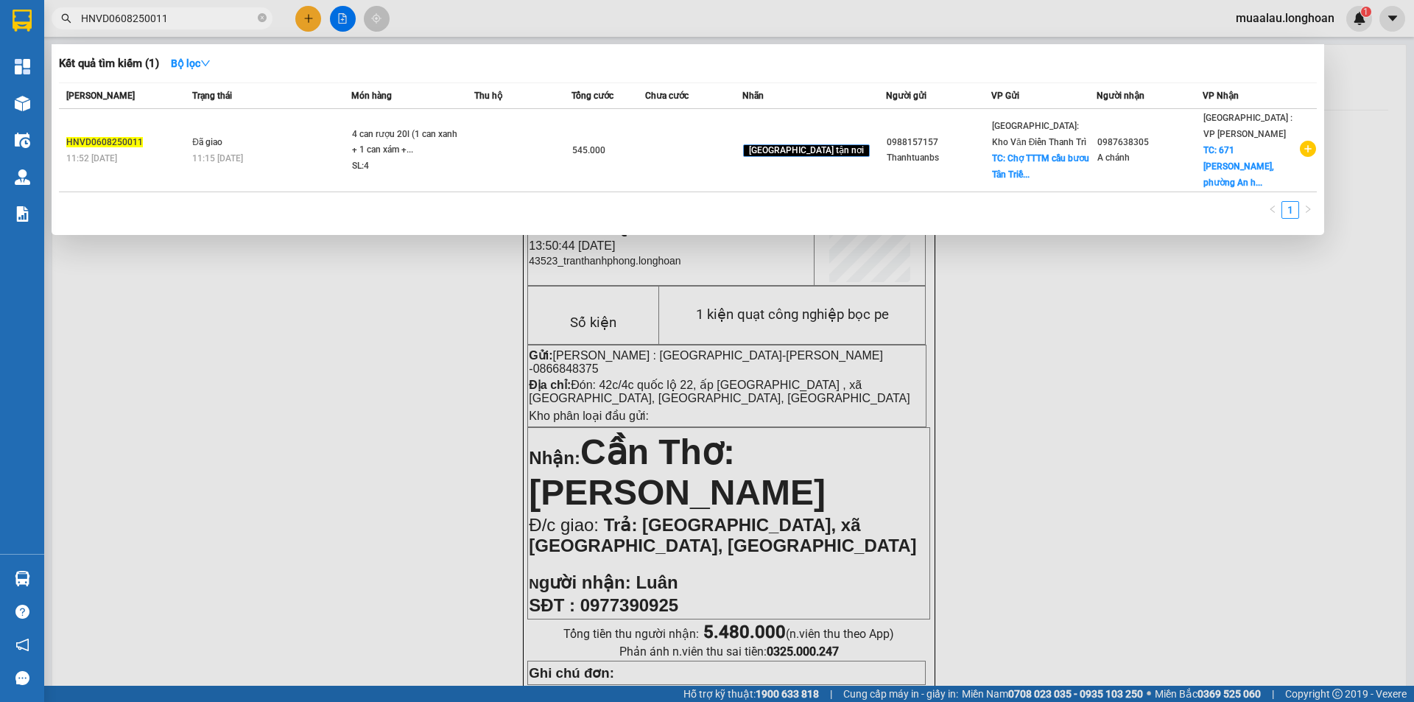
click at [188, 15] on input "HNVD0608250011" at bounding box center [168, 18] width 174 height 16
paste input "708250040"
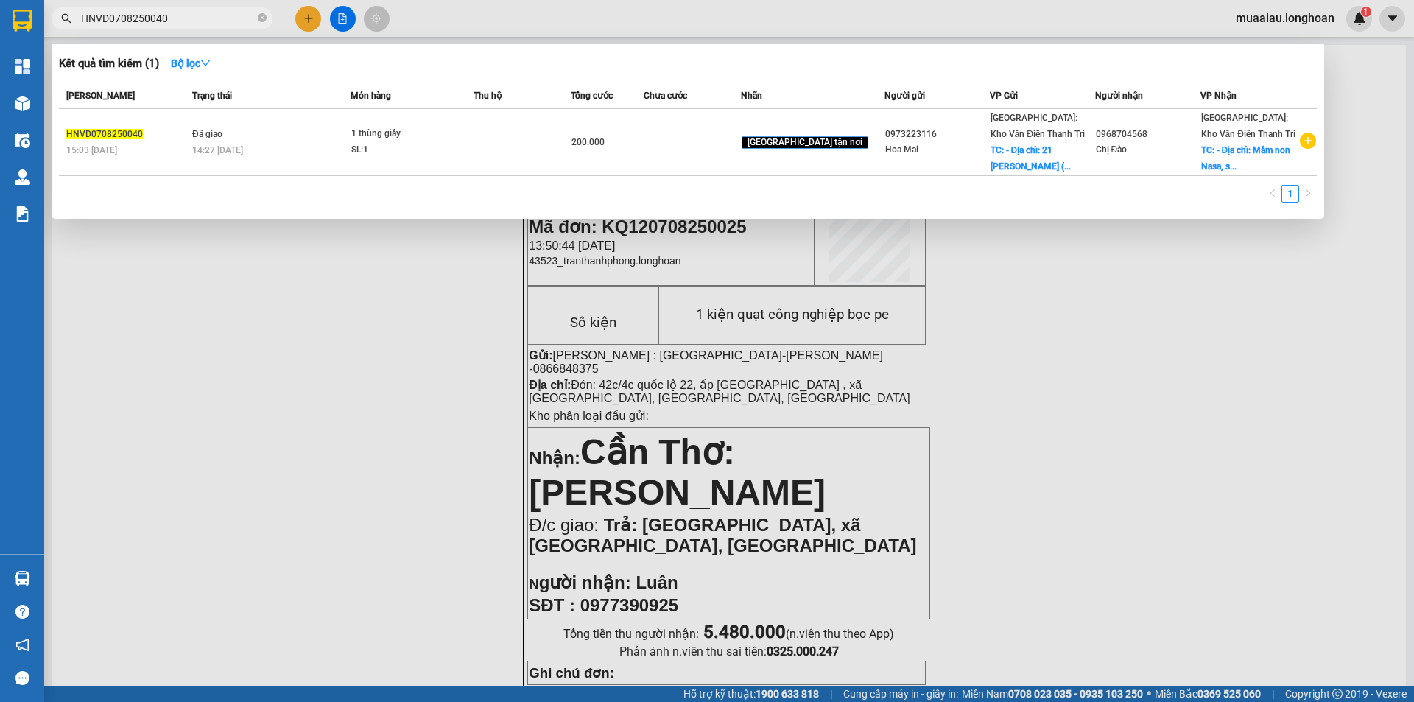
click at [214, 24] on input "HNVD0708250040" at bounding box center [168, 18] width 174 height 16
paste input "DNTK0808250006"
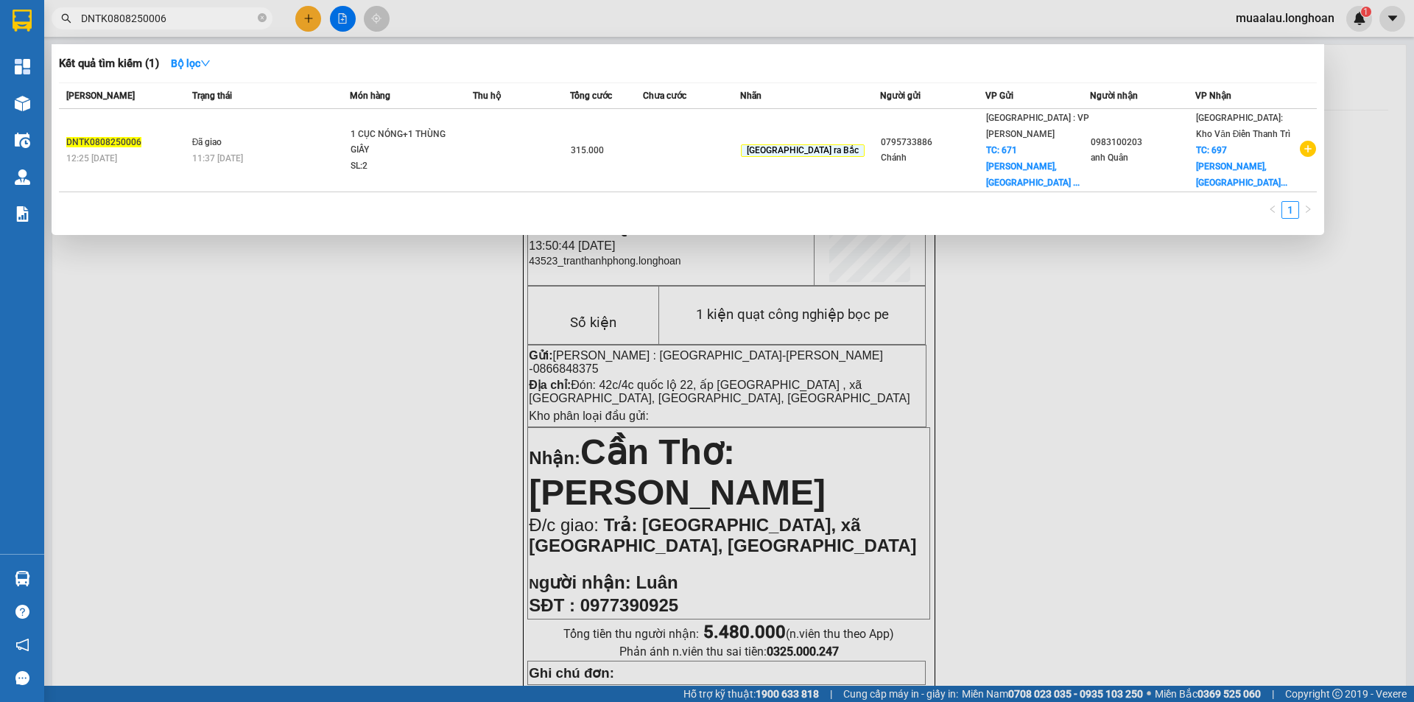
click at [169, 23] on input "DNTK0808250006" at bounding box center [168, 18] width 174 height 16
paste input "QU120408250014"
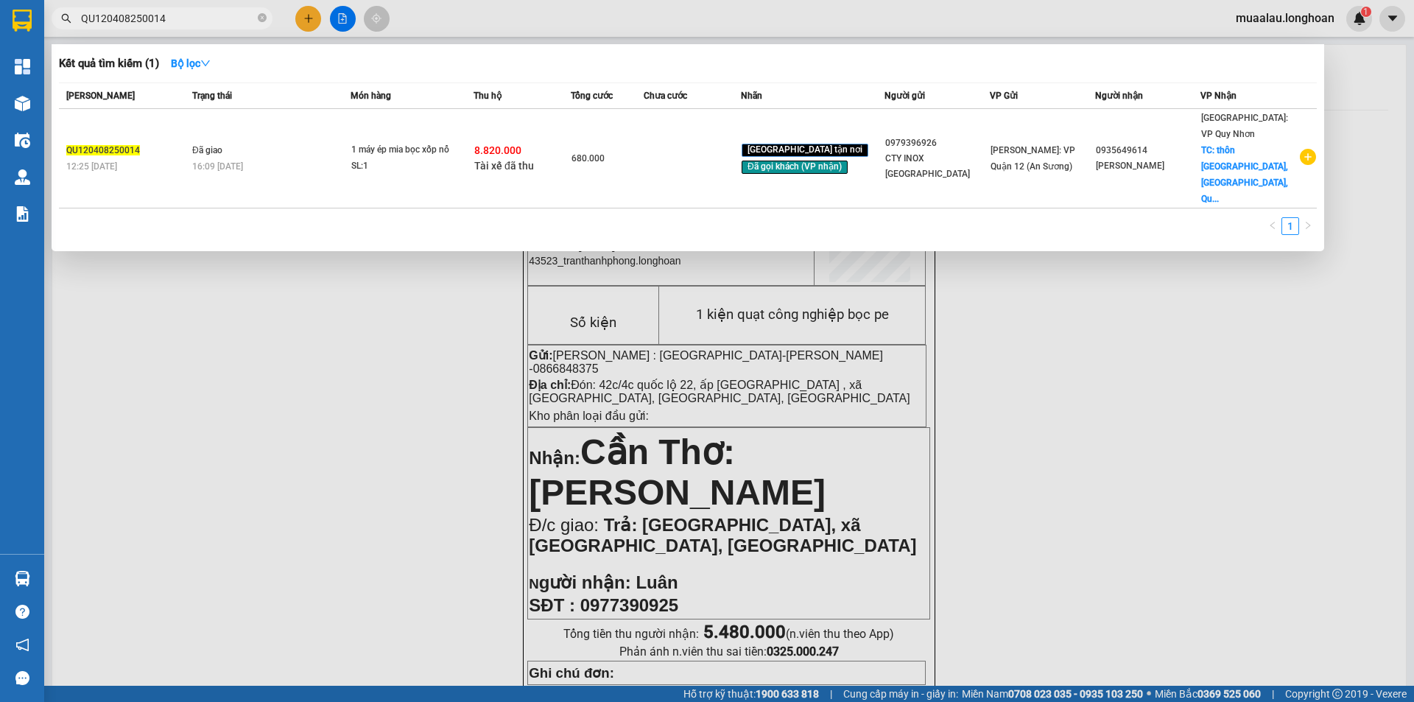
click at [257, 317] on div at bounding box center [707, 351] width 1414 height 702
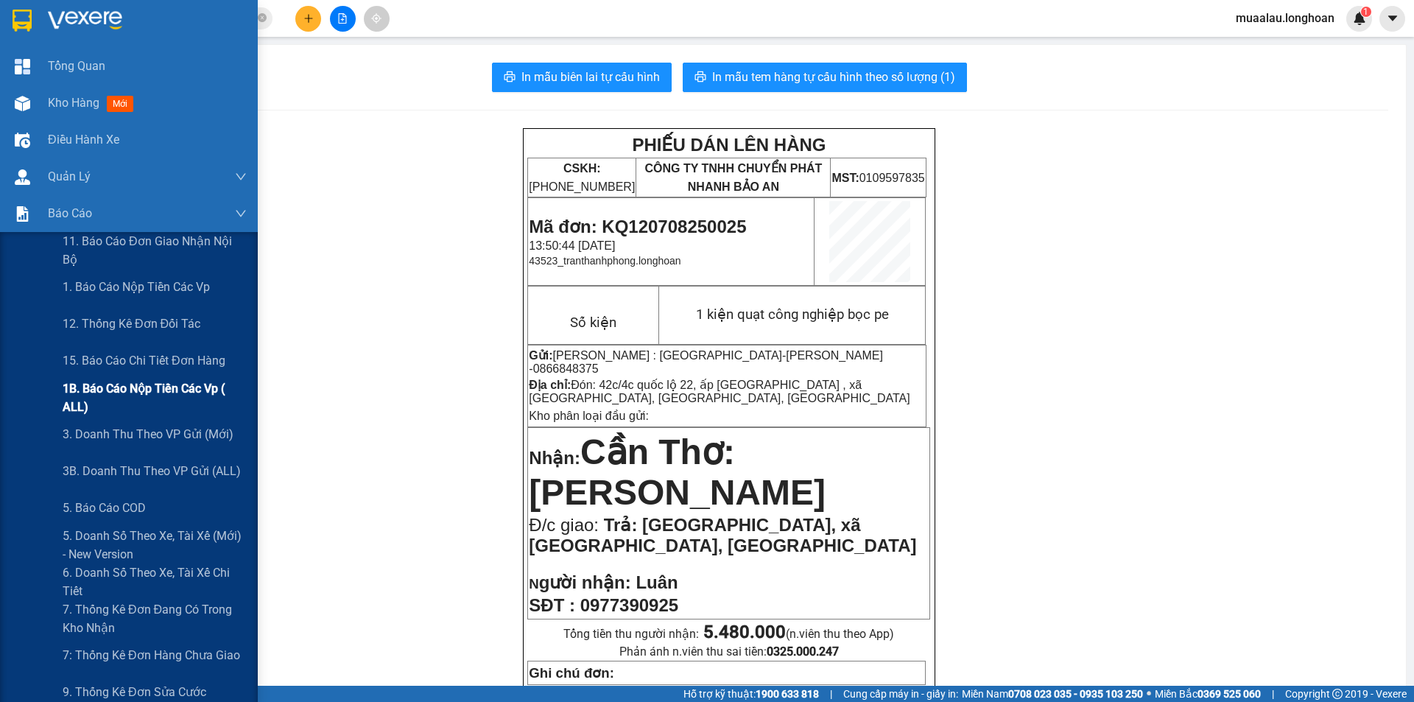
click at [144, 389] on span "1B. Báo cáo nộp tiền các vp ( ALL)" at bounding box center [155, 397] width 184 height 37
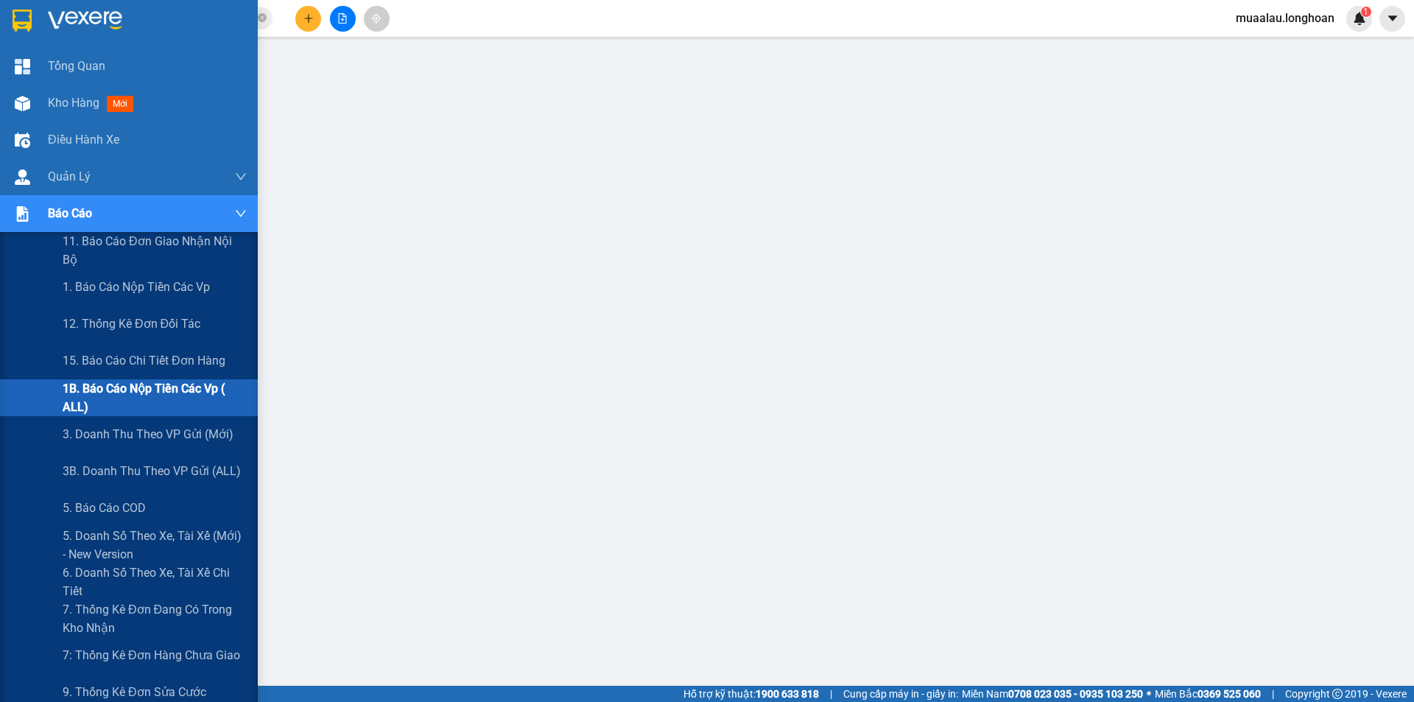
click at [32, 209] on div at bounding box center [23, 214] width 26 height 26
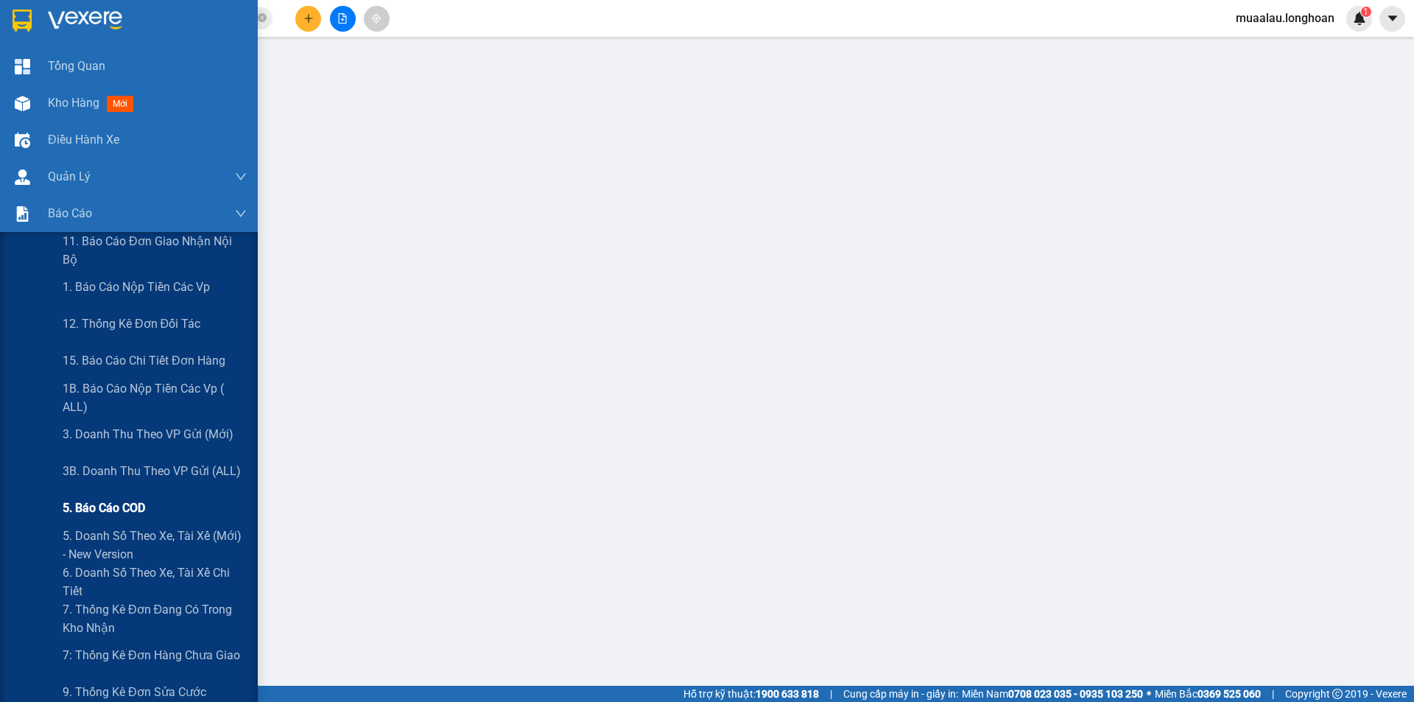
click at [105, 509] on span "5. Báo cáo COD" at bounding box center [104, 507] width 82 height 18
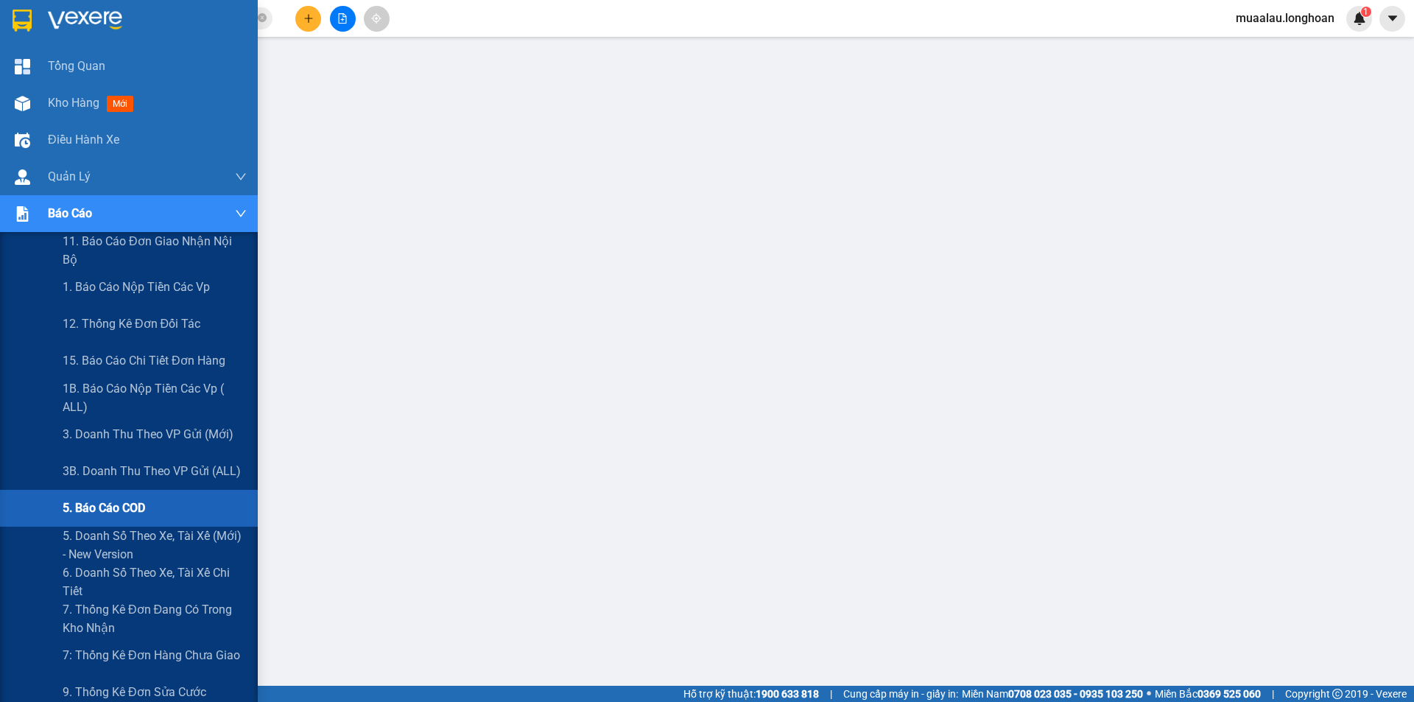
click at [116, 508] on span "5. Báo cáo COD" at bounding box center [104, 507] width 82 height 18
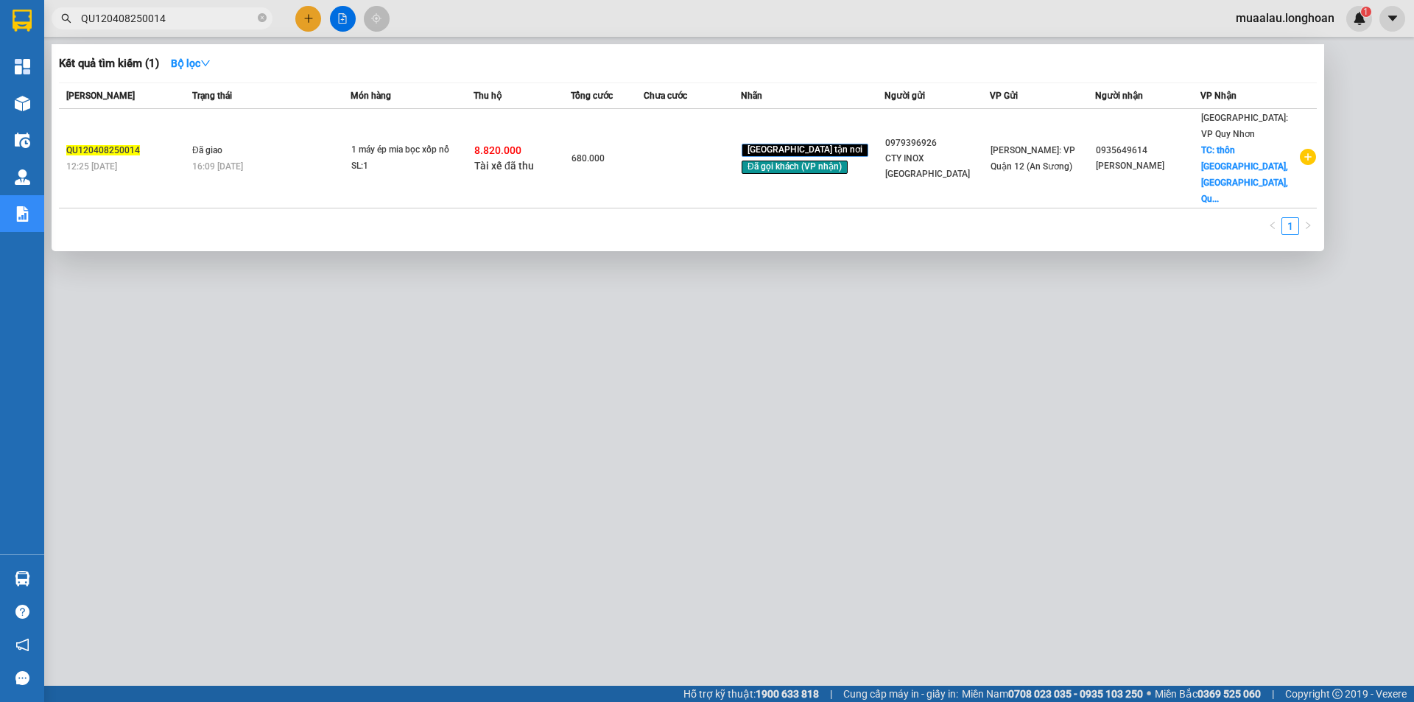
click at [206, 17] on input "QU120408250014" at bounding box center [168, 18] width 174 height 16
paste input "VHBT0608250017"
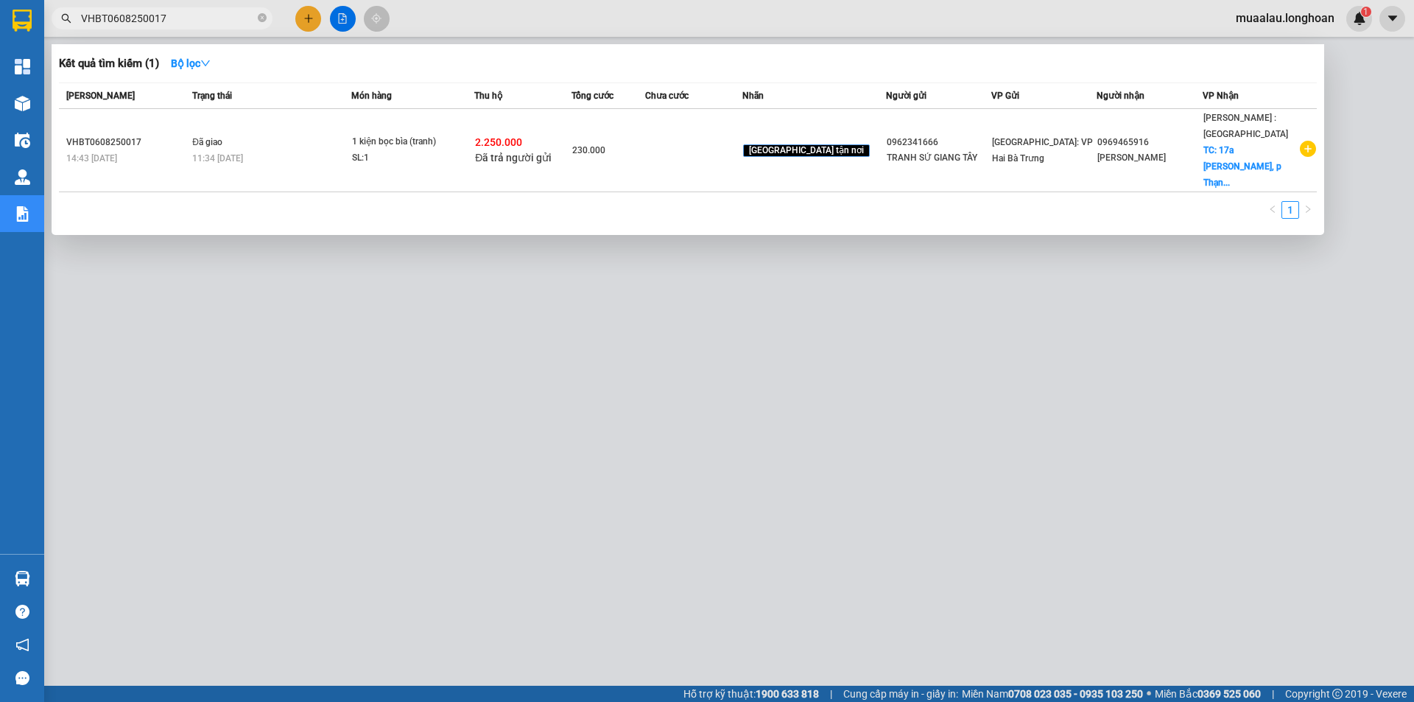
click at [180, 24] on input "VHBT0608250017" at bounding box center [168, 18] width 174 height 16
paste input "VHBT0908250032"
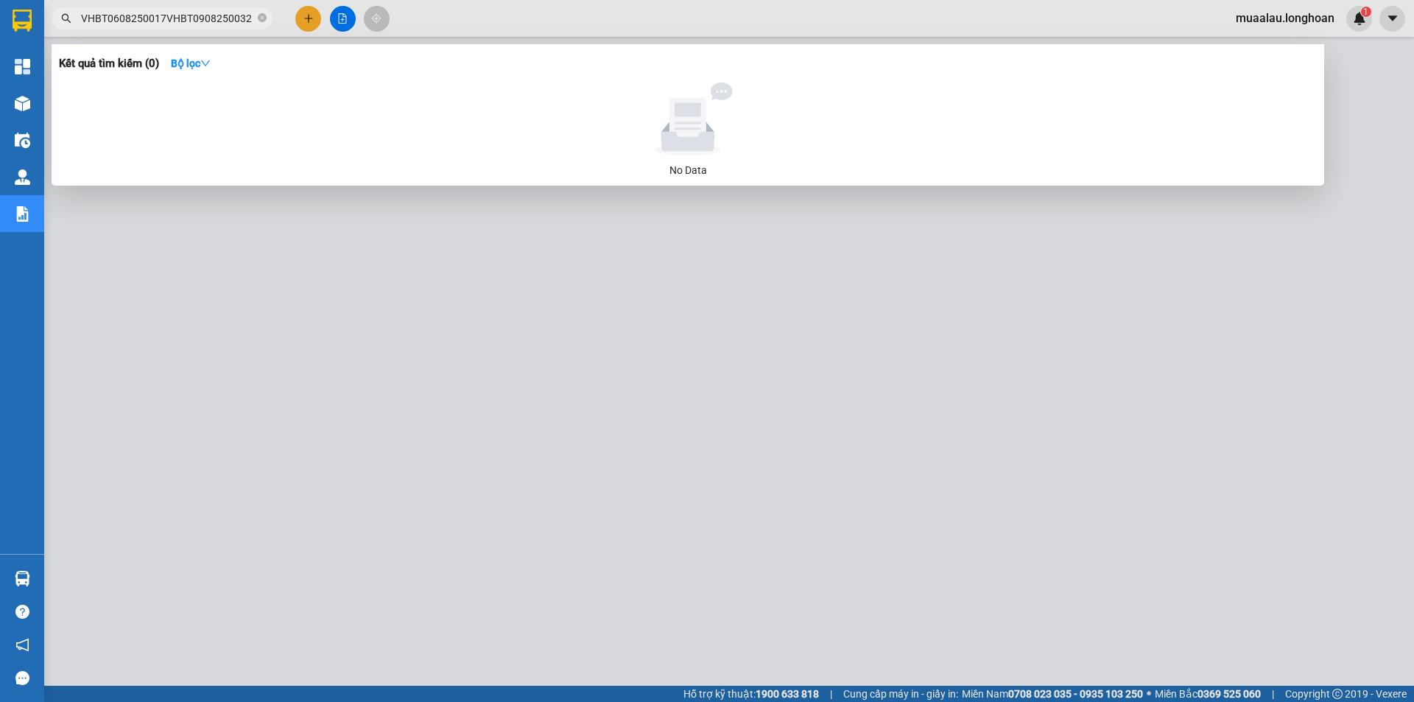
paste input "text"
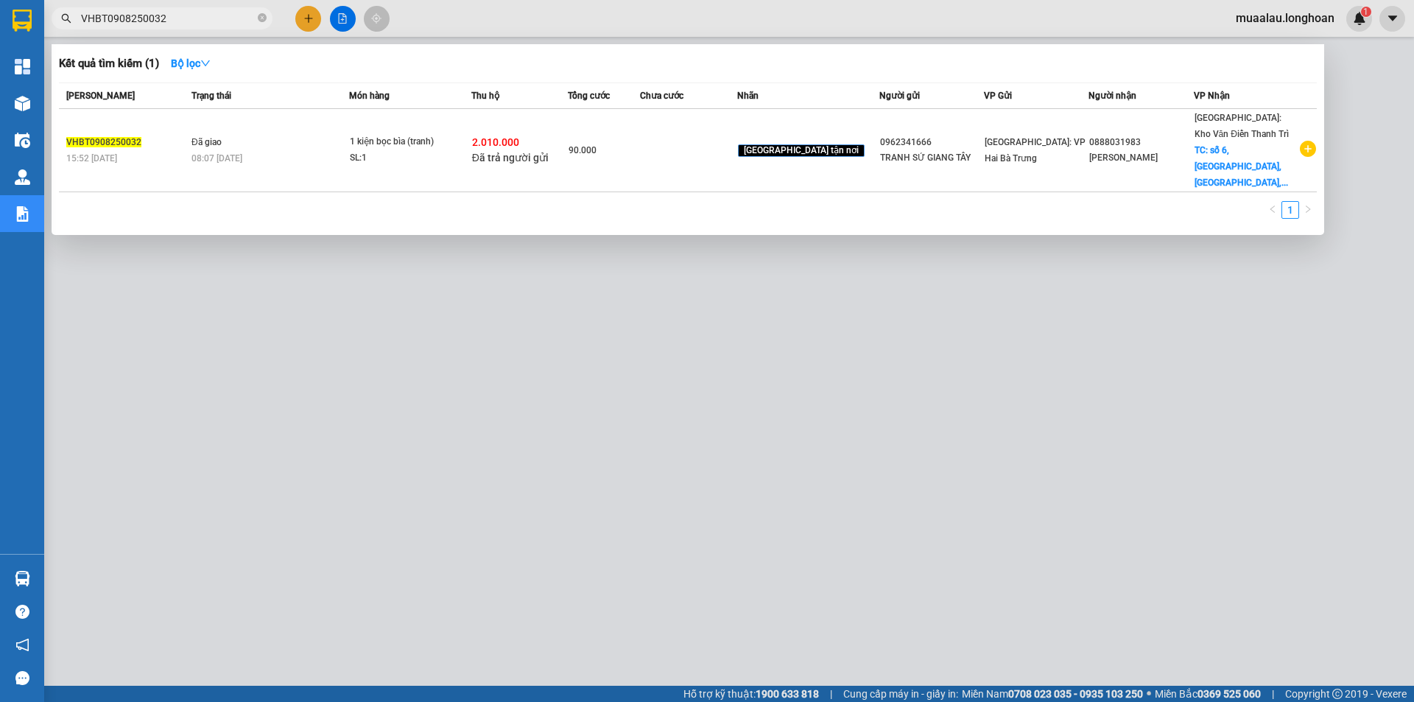
click at [180, 18] on input "VHBT0908250032" at bounding box center [168, 18] width 174 height 16
paste input "608250017"
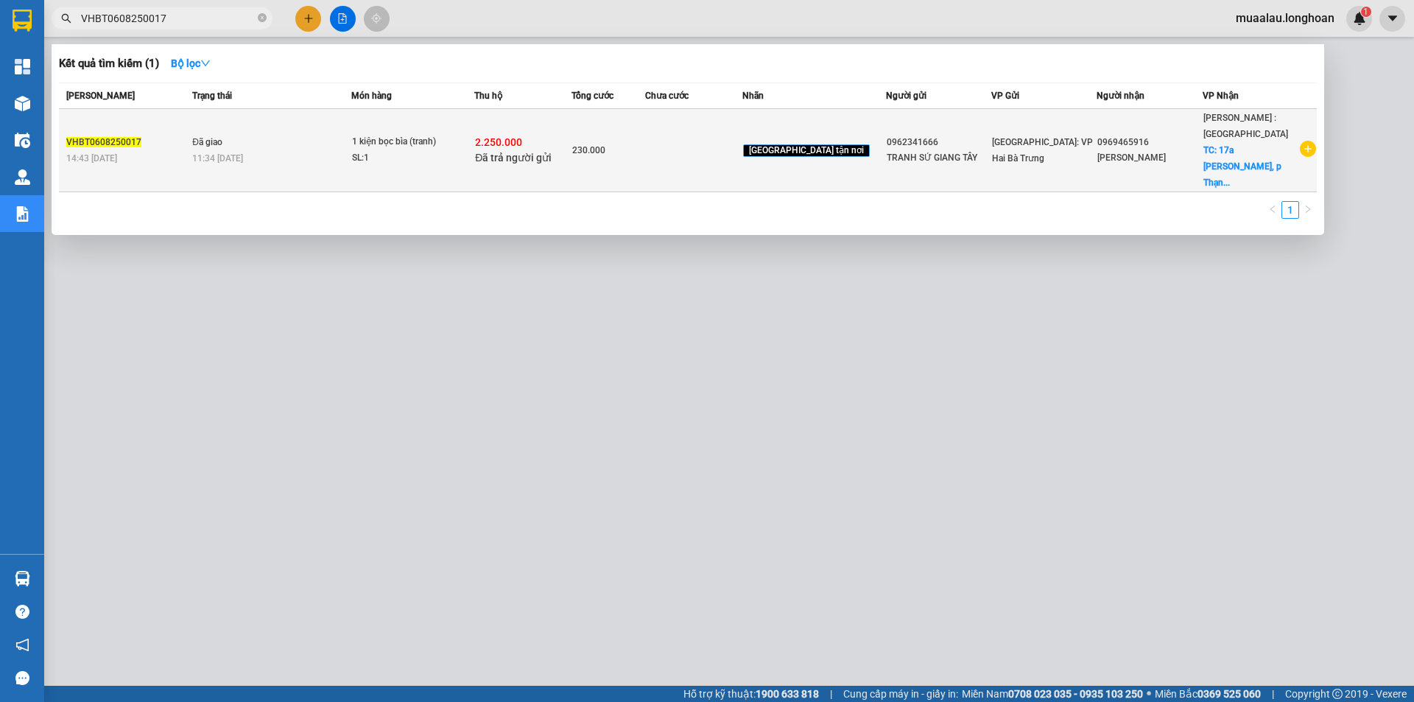
type input "VHBT0608250017"
click at [174, 151] on div "14:43 [DATE]" at bounding box center [126, 158] width 121 height 16
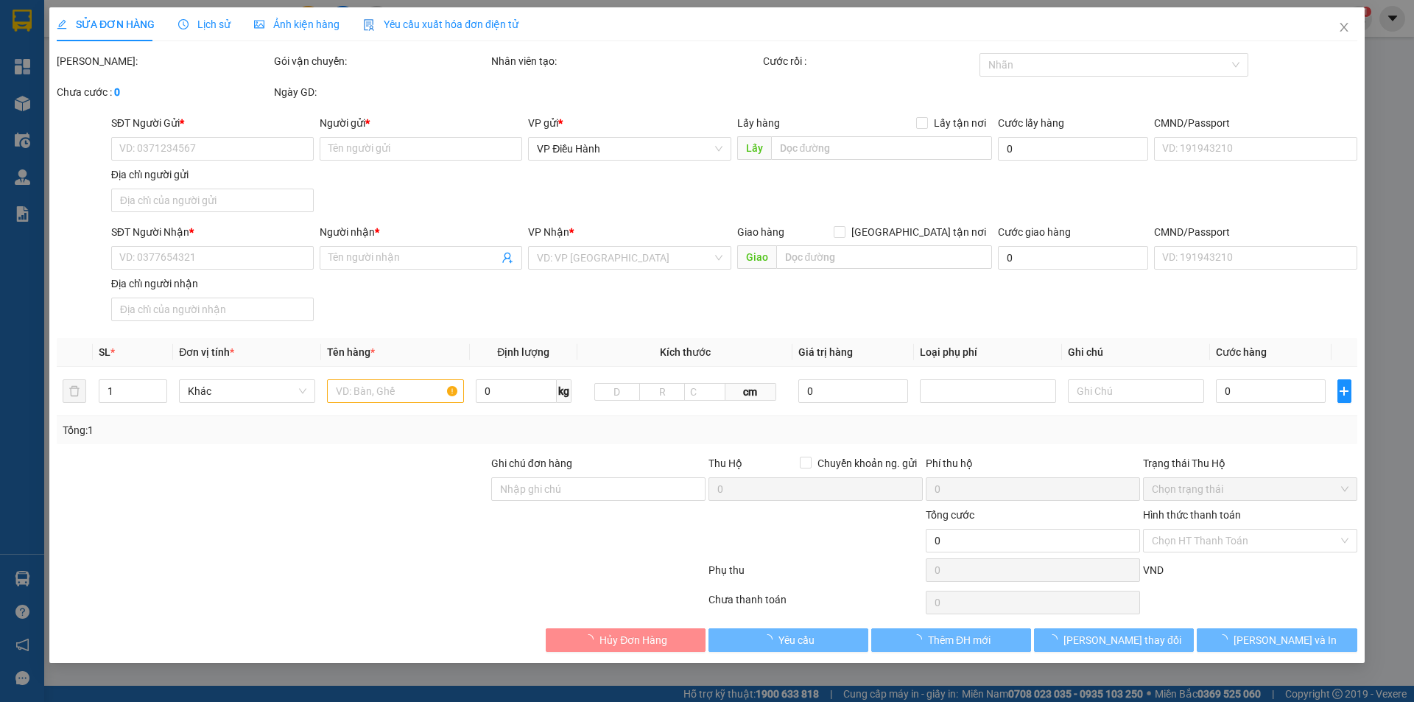
type input "0962341666"
type input "TRANH SỨ GIANG TÂY"
type input "0969465916"
type input "[PERSON_NAME]"
checkbox input "true"
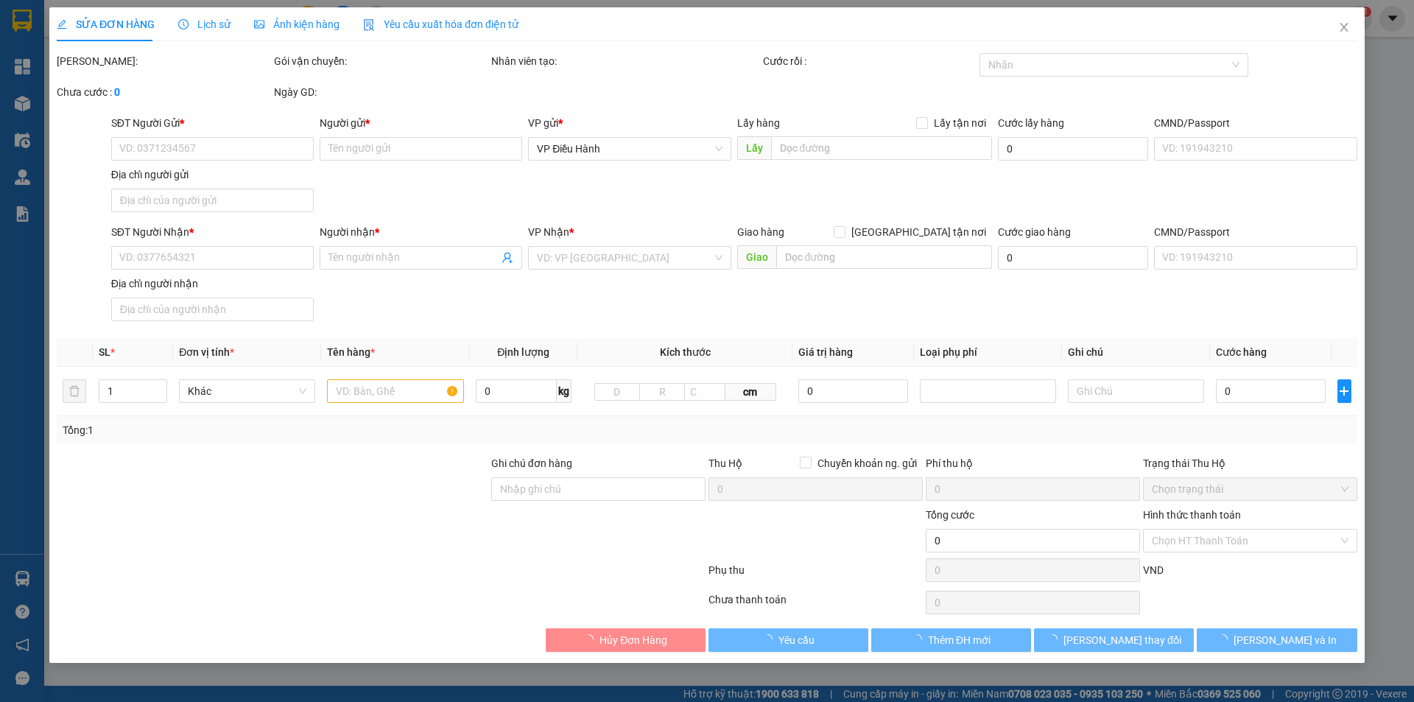
type input "17a [PERSON_NAME], p Thạnh Mỹ Lợi, [GEOGRAPHIC_DATA], Tp HCM"
checkbox input "true"
type input "2.250.000"
type input "200.000"
type input "230.000"
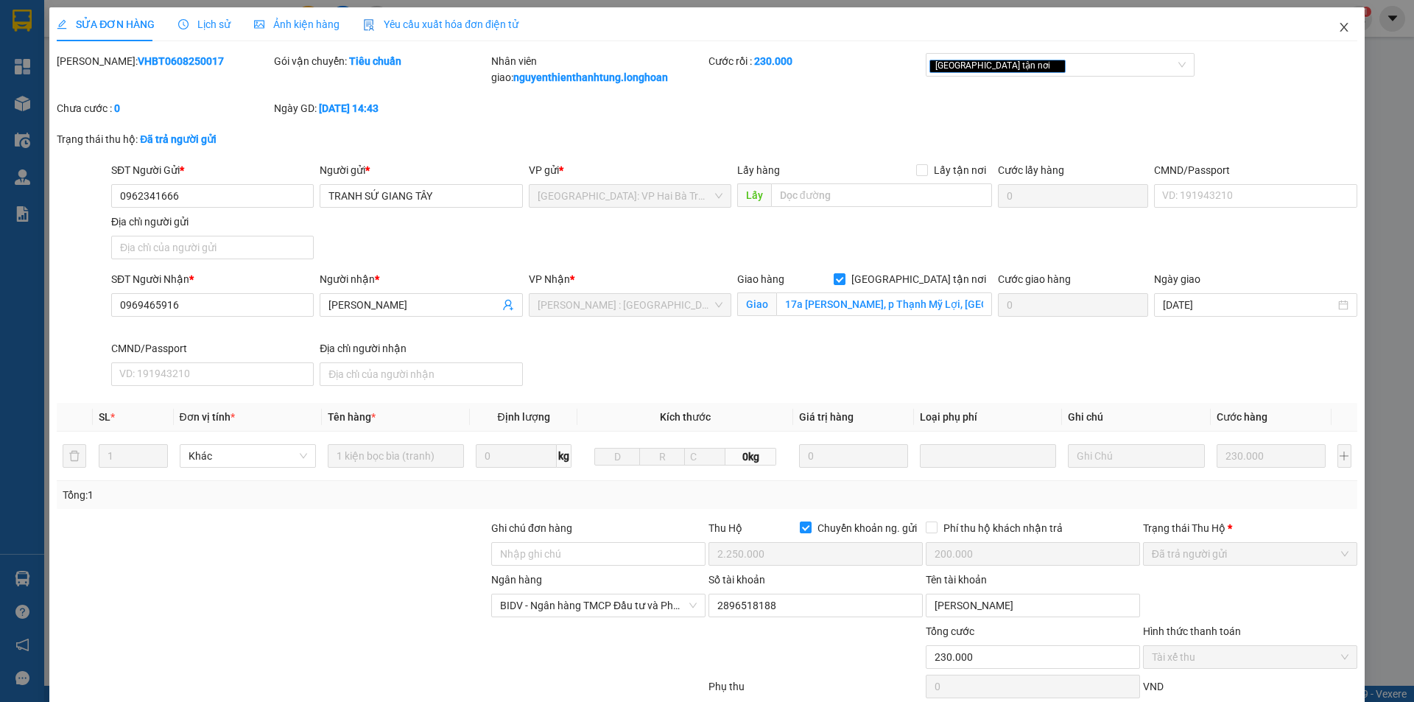
click at [1339, 29] on icon "close" at bounding box center [1343, 27] width 8 height 9
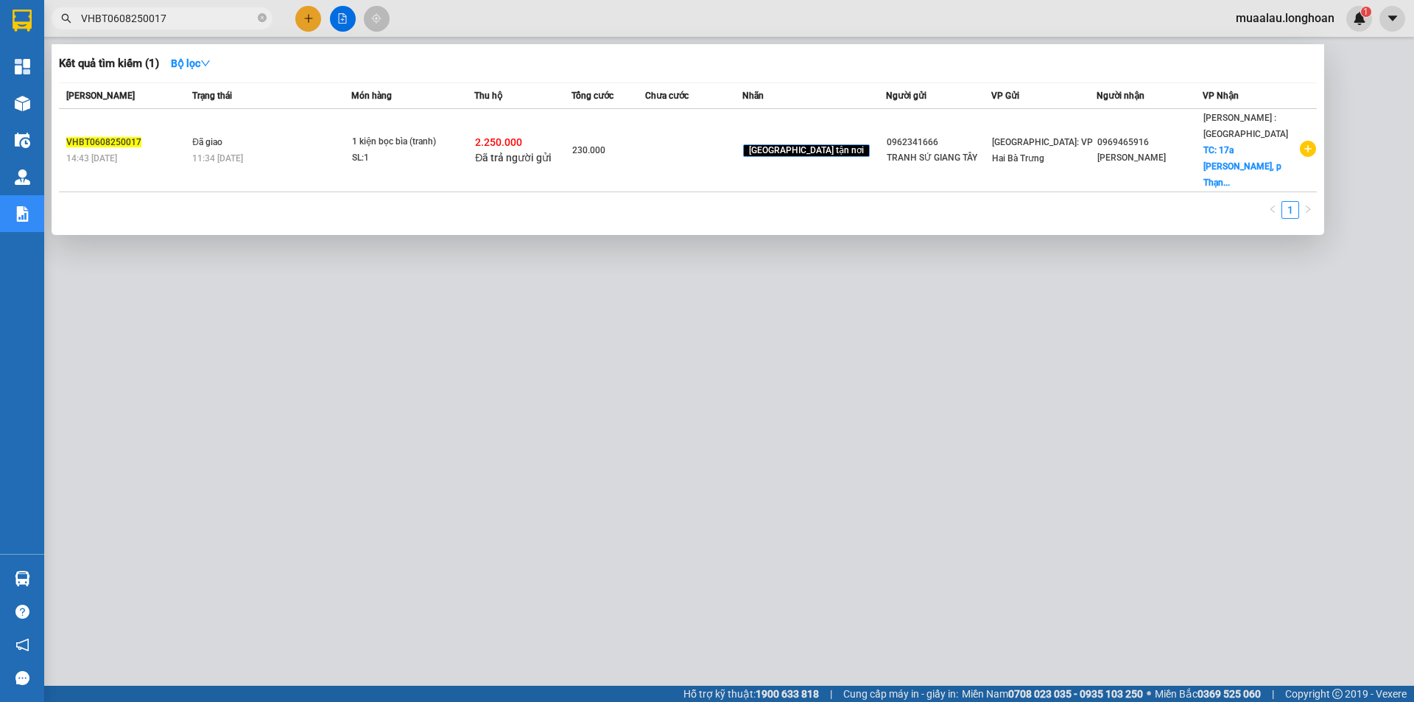
click at [162, 13] on input "VHBT0608250017" at bounding box center [168, 18] width 174 height 16
paste input "PHM0708250019"
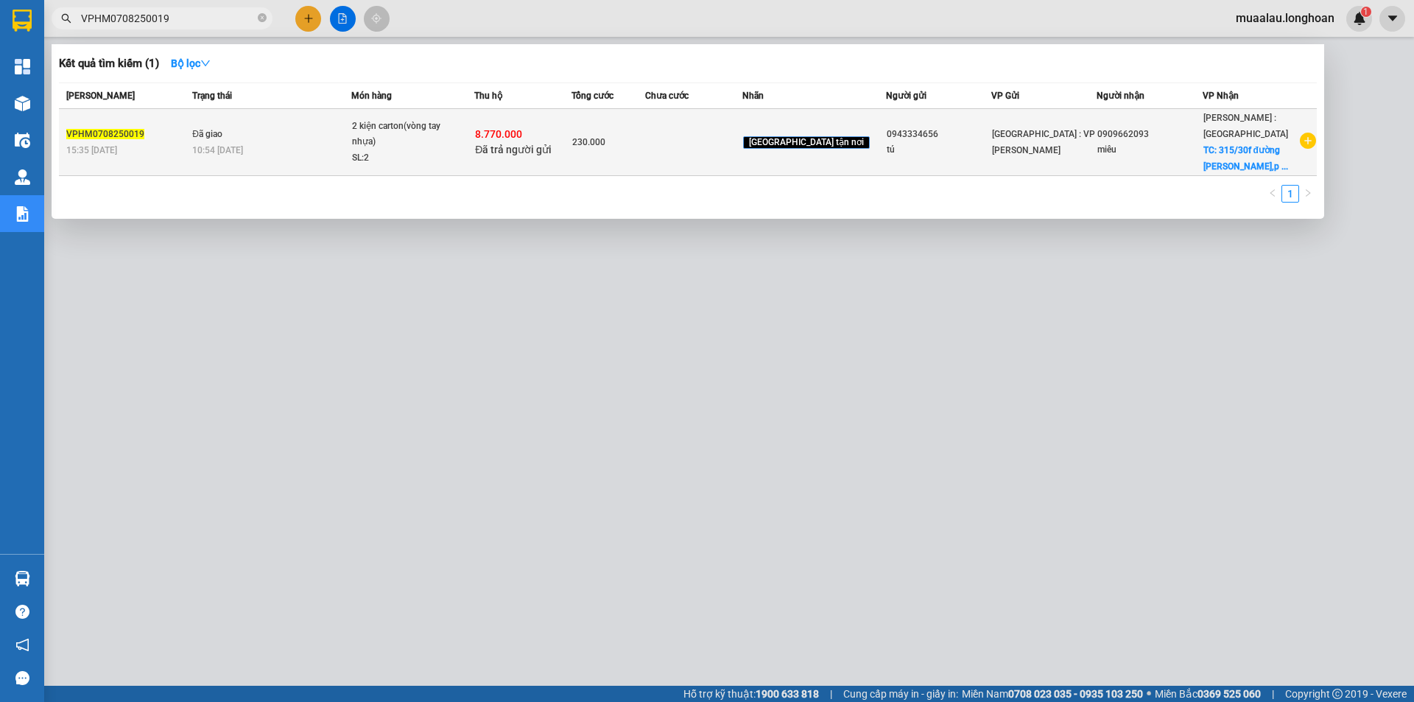
type input "VPHM0708250019"
click at [161, 141] on div "VPHM0708250019" at bounding box center [126, 134] width 121 height 15
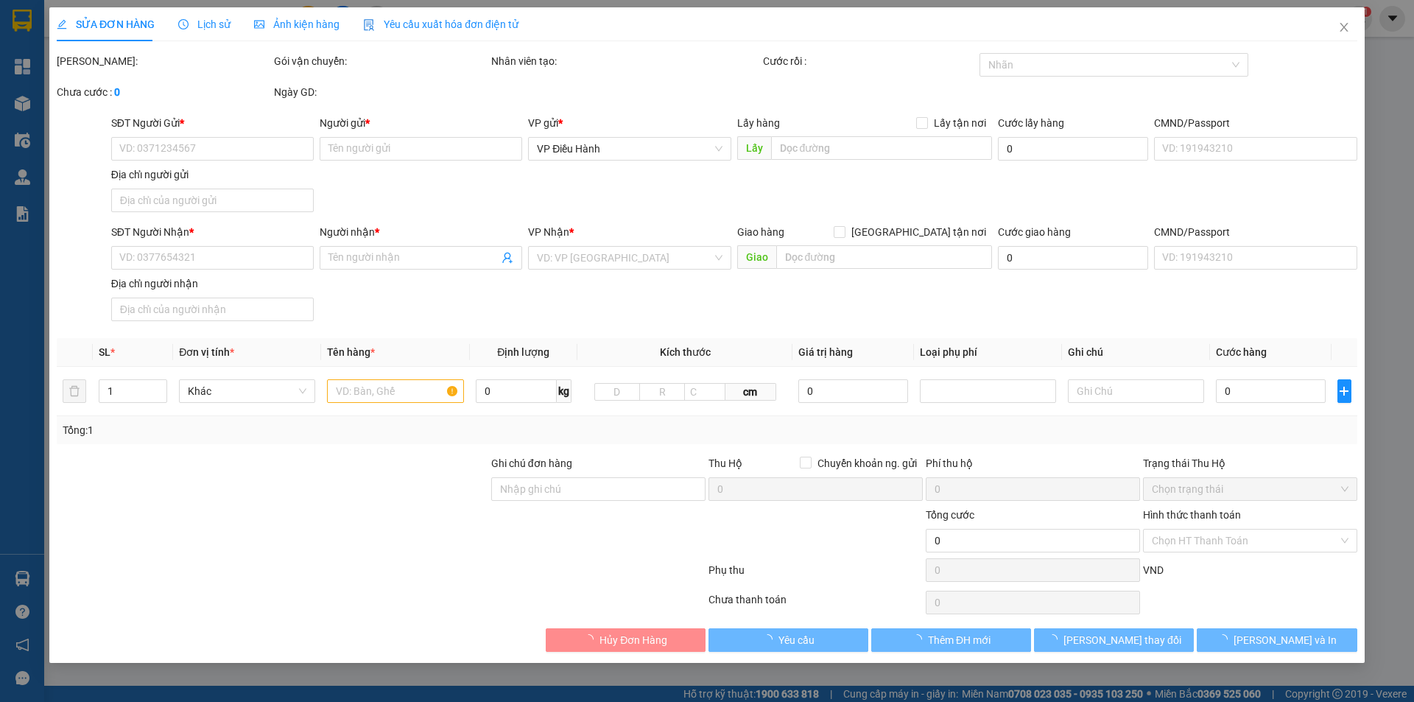
type input "0943334656"
type input "tú"
type input "0909662093"
type input "miêu"
checkbox input "true"
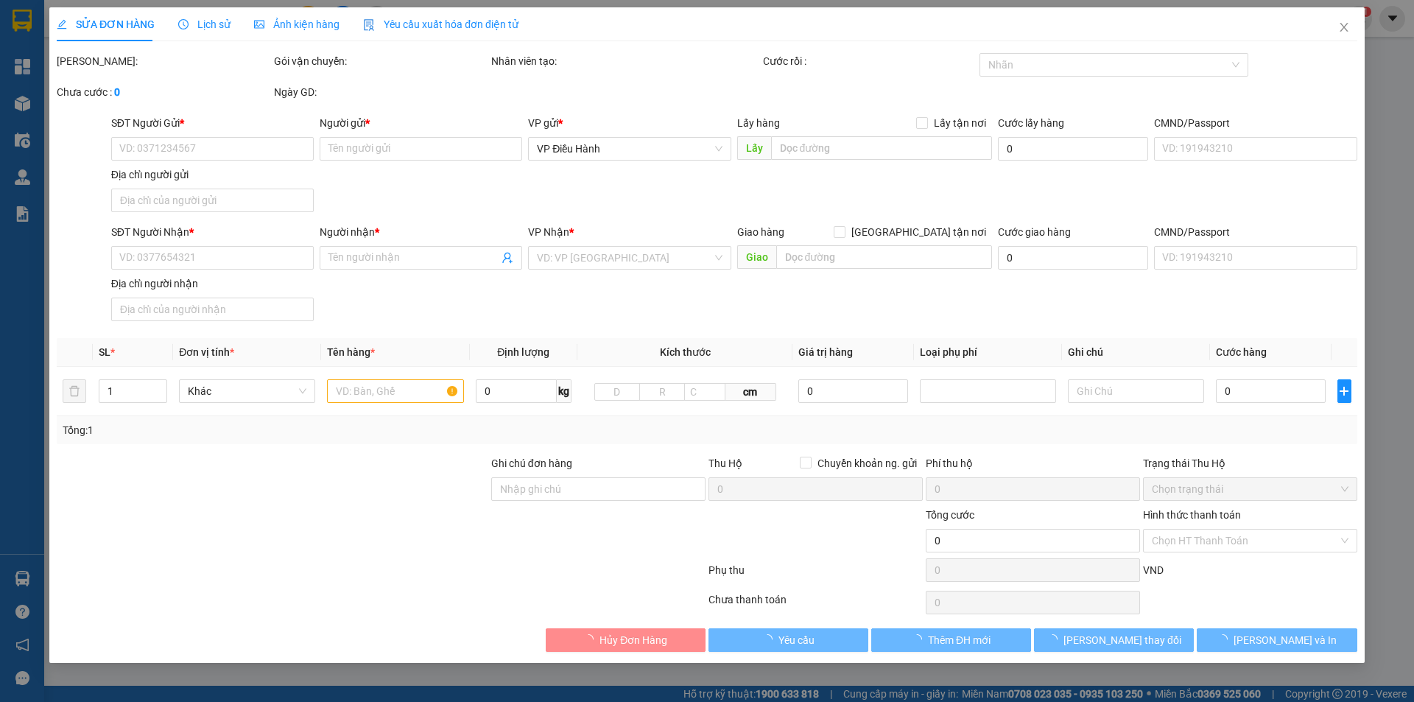
type input "315/30f đường [PERSON_NAME],p nhiêu lộc,[GEOGRAPHIC_DATA],hcm"
type input "nhận nguyên kiện,giao nguyên kiện,gẫy k đền"
checkbox input "true"
type input "8.770.000"
type input "25.000"
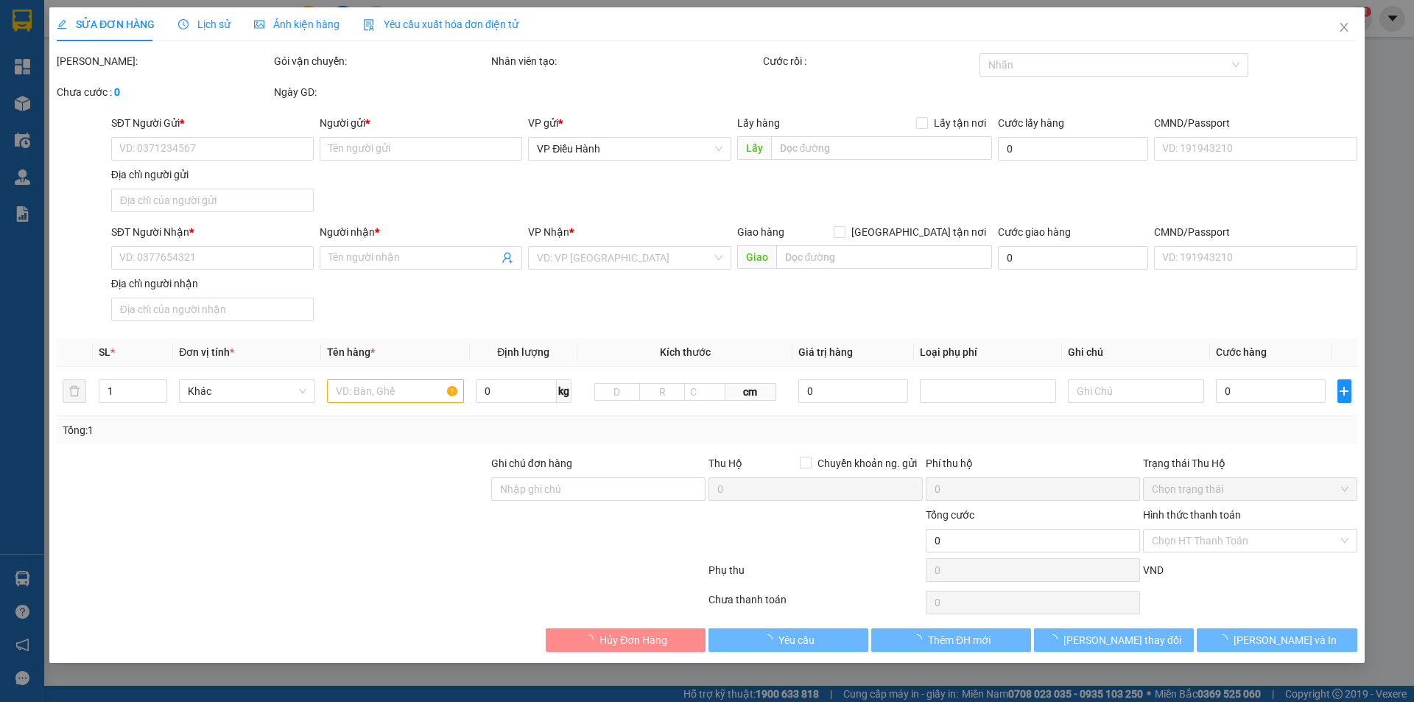
type input "230.000"
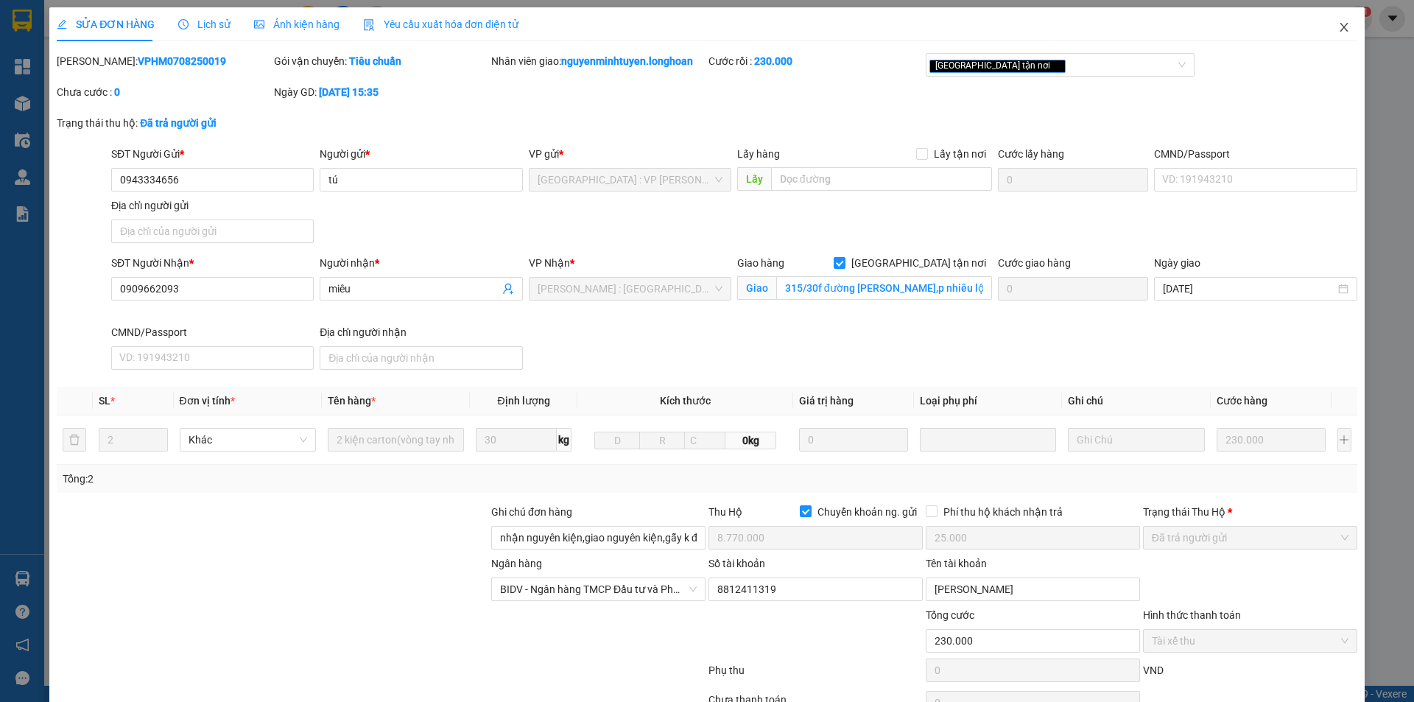
drag, startPoint x: 1331, startPoint y: 24, endPoint x: 1294, endPoint y: 27, distance: 37.6
click at [1338, 24] on icon "close" at bounding box center [1344, 27] width 12 height 12
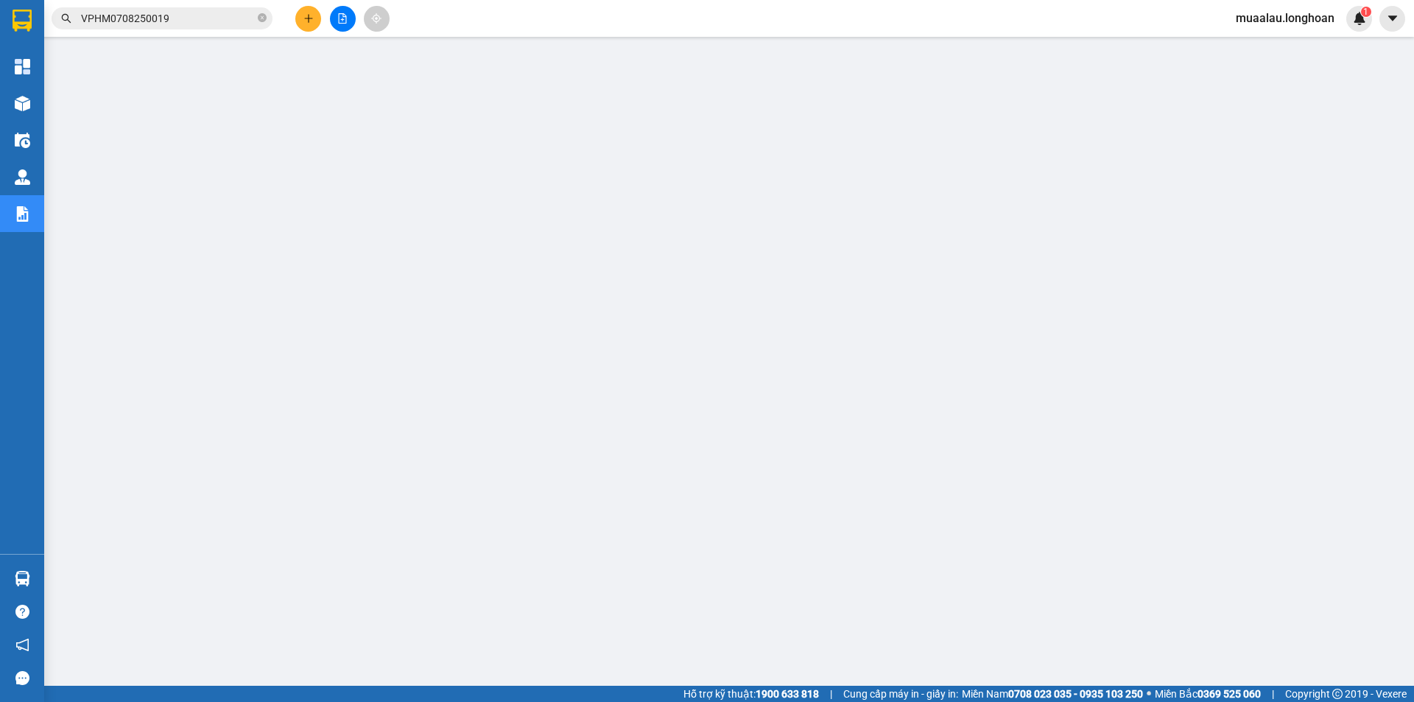
click at [202, 19] on input "VPHM0708250019" at bounding box center [168, 18] width 174 height 16
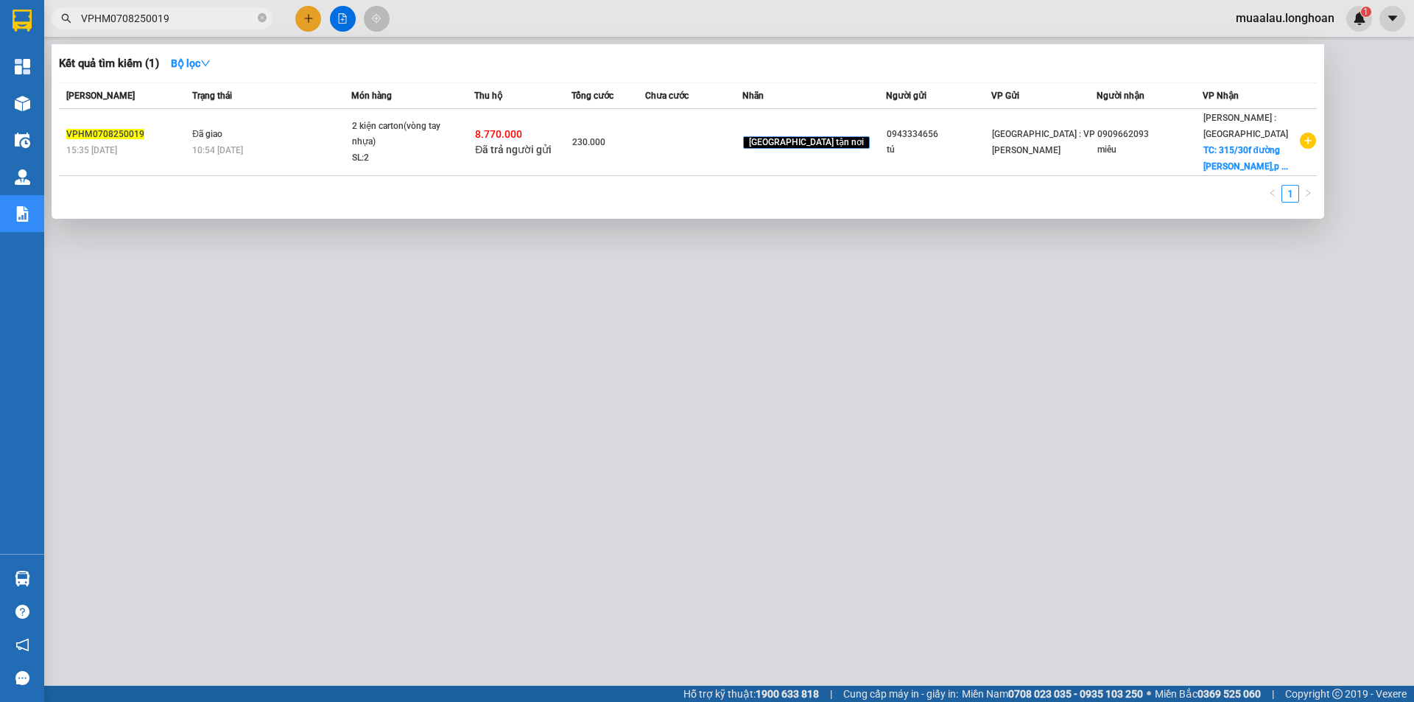
click at [202, 19] on input "VPHM0708250019" at bounding box center [168, 18] width 174 height 16
paste input "HNHD0708250013"
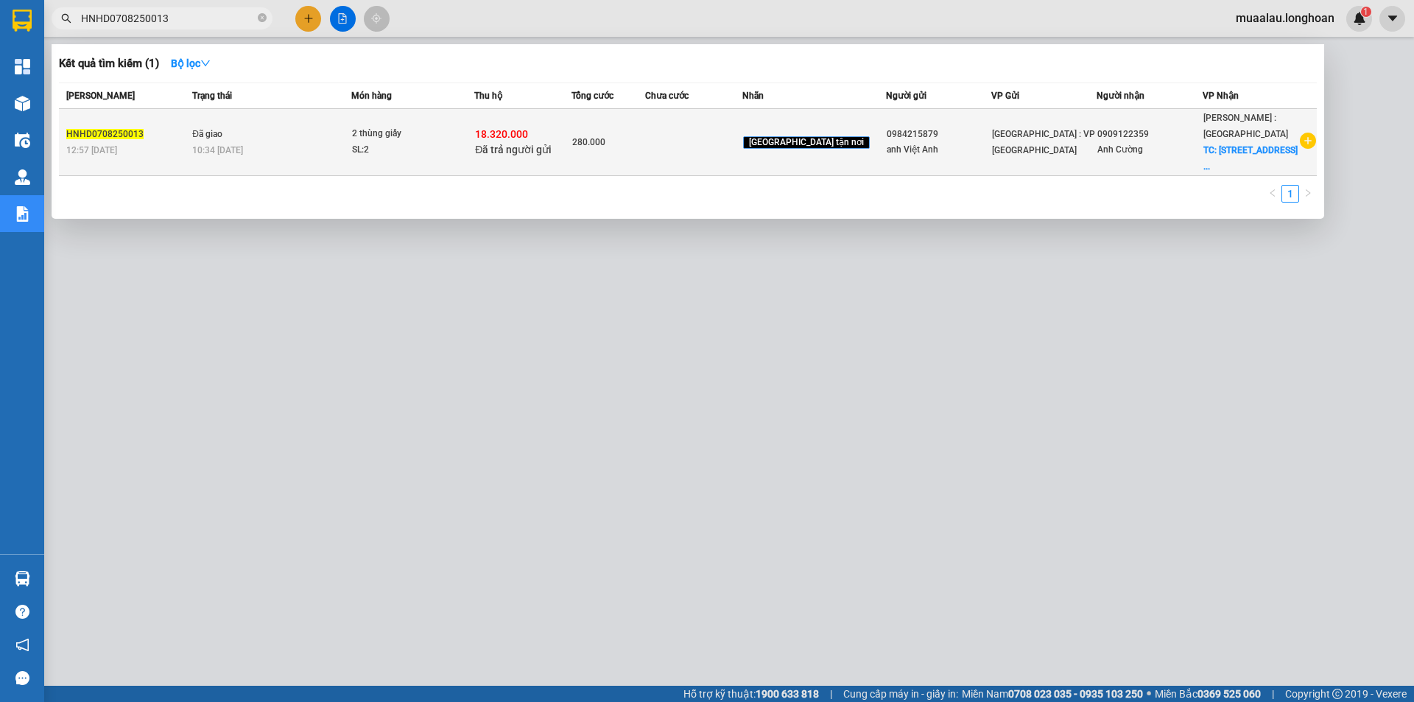
type input "HNHD0708250013"
click at [184, 138] on div "HNHD0708250013" at bounding box center [126, 134] width 121 height 15
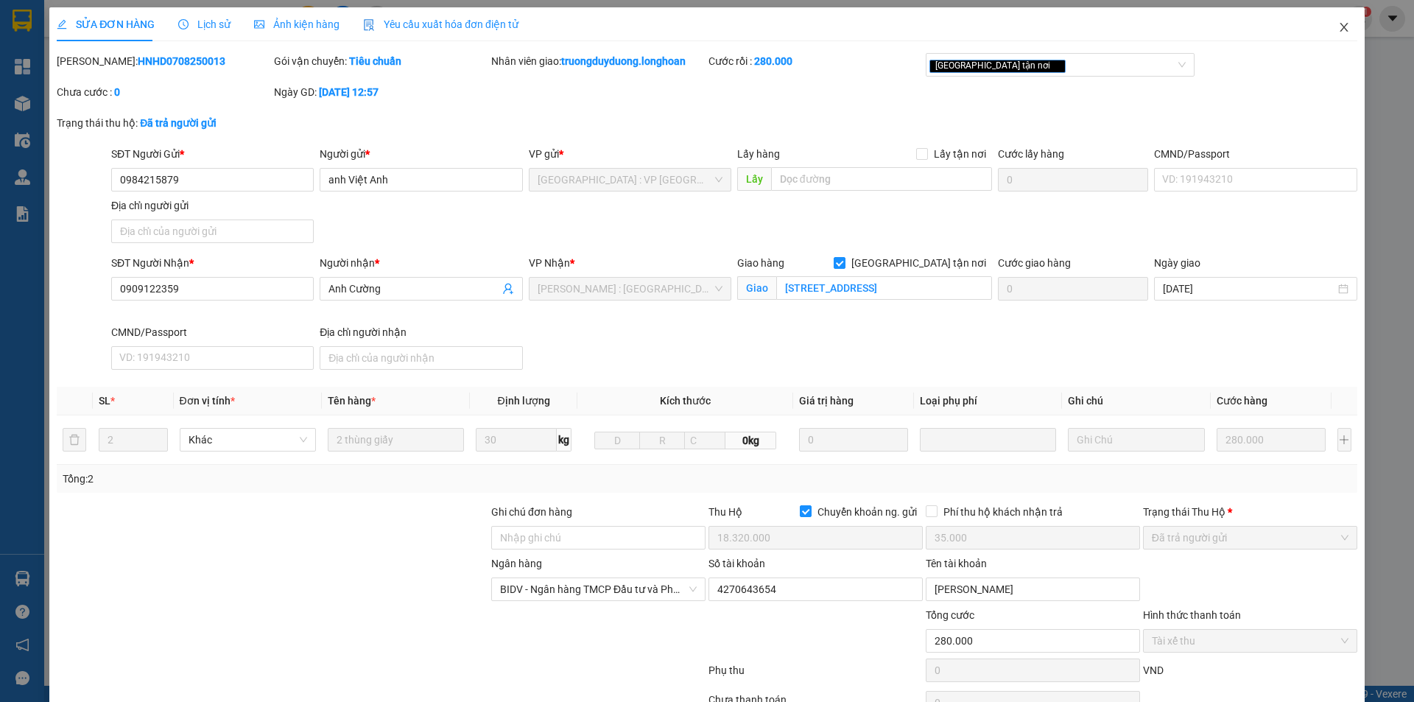
click at [1338, 22] on icon "close" at bounding box center [1344, 27] width 12 height 12
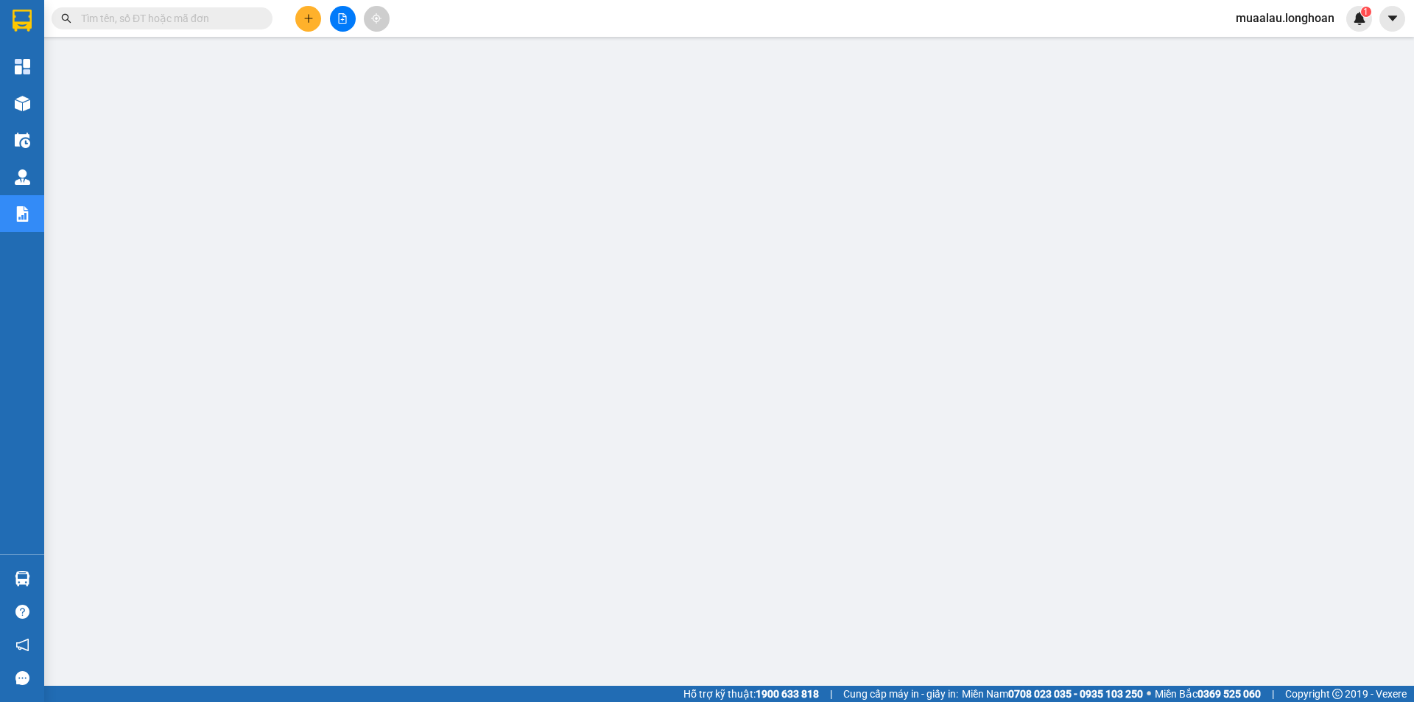
click at [182, 21] on input "text" at bounding box center [168, 18] width 174 height 16
click at [169, 20] on input "text" at bounding box center [168, 18] width 174 height 16
paste input "KQ120708250012"
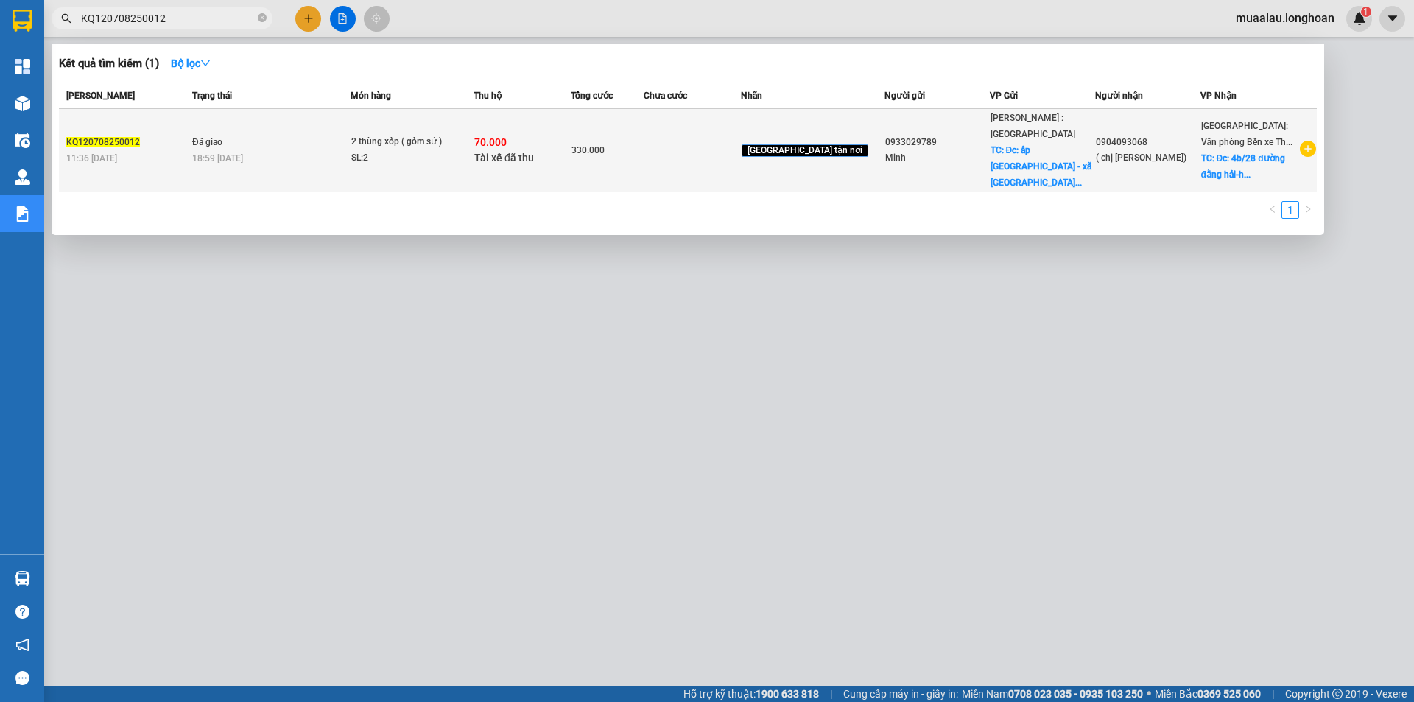
type input "KQ120708250012"
click at [183, 135] on div "KQ120708250012" at bounding box center [126, 142] width 121 height 15
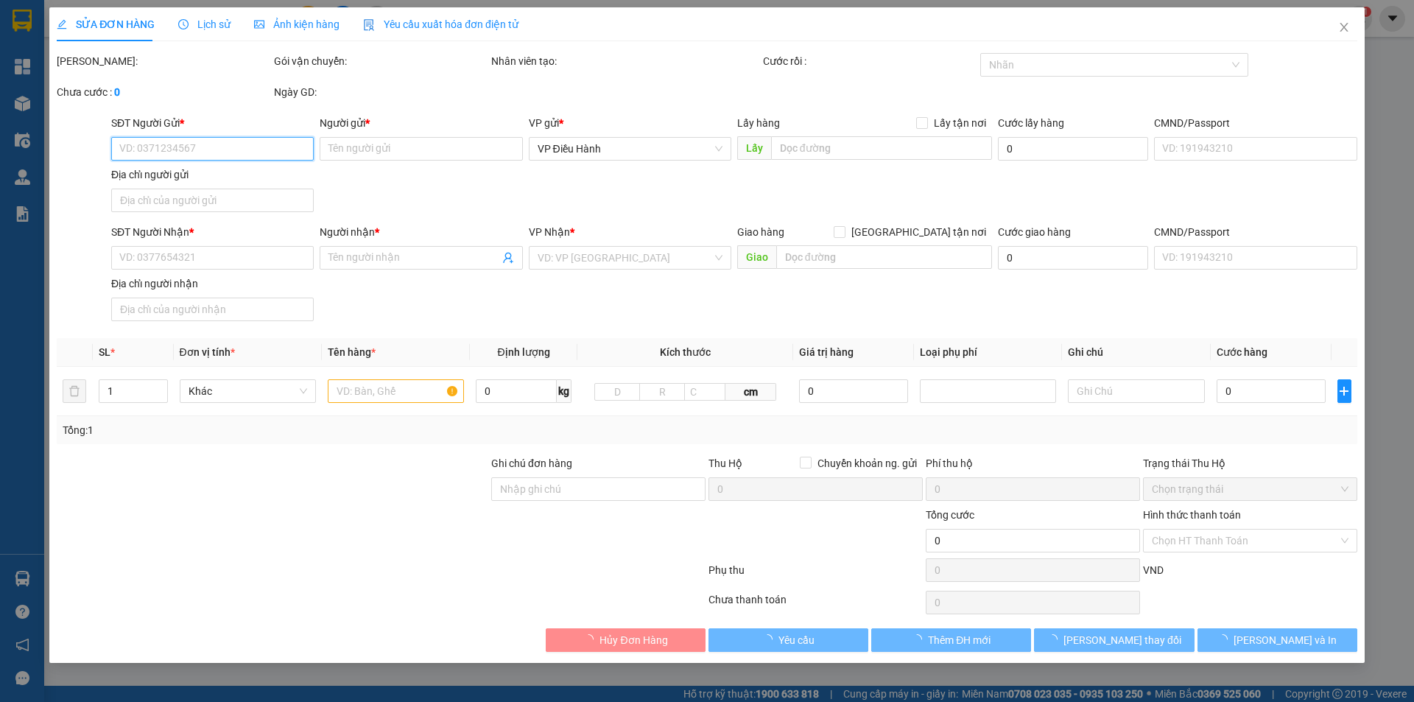
type input "0933029789"
type input "Minh"
checkbox input "true"
type input "Đc: ấp phú vinh - xã hoà hiệp- xuyên mộc- brvt"
type input "0904093068"
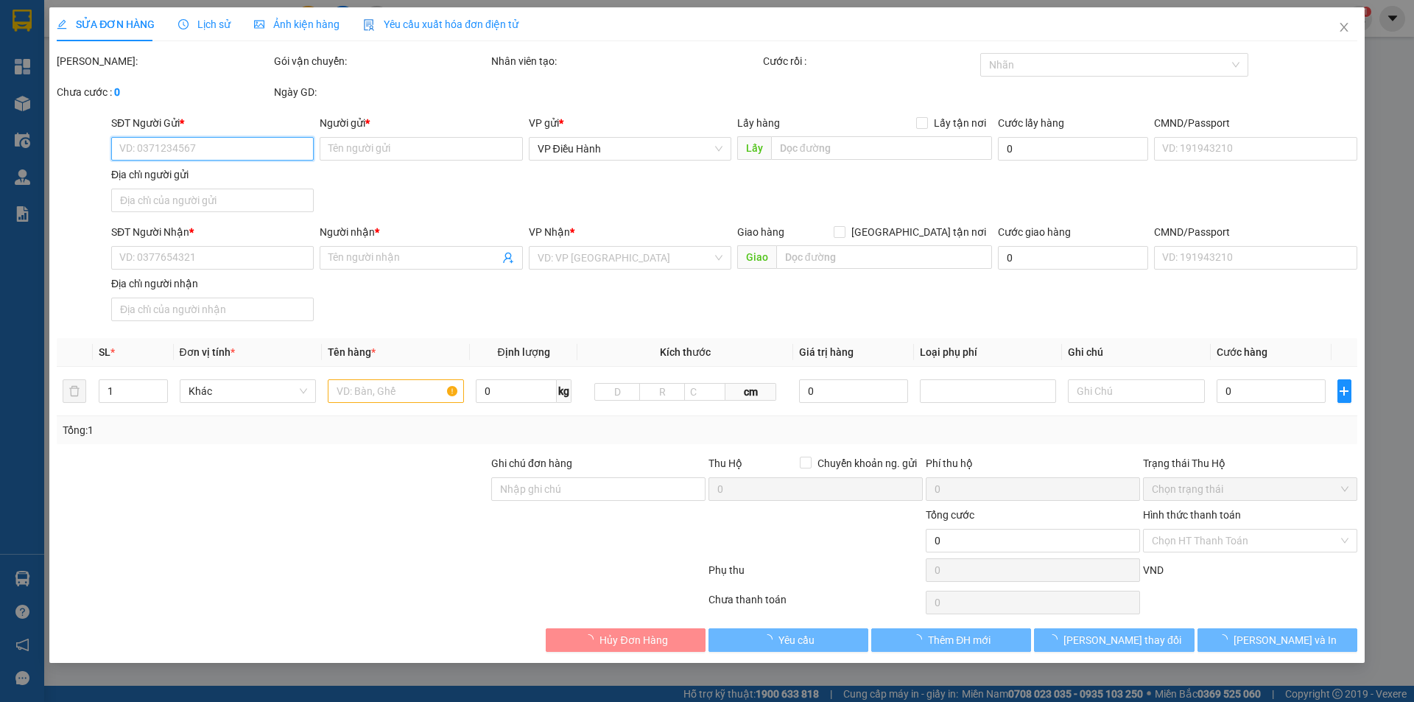
type input "( chị mei)"
checkbox input "true"
type input "Đc: 4b/28 đường đằng hải-hải an- hải phòng"
type input "VẬN CHUYỂN NHẸ TAY - KHÔNG BAO HƯ VỠ"
checkbox input "true"
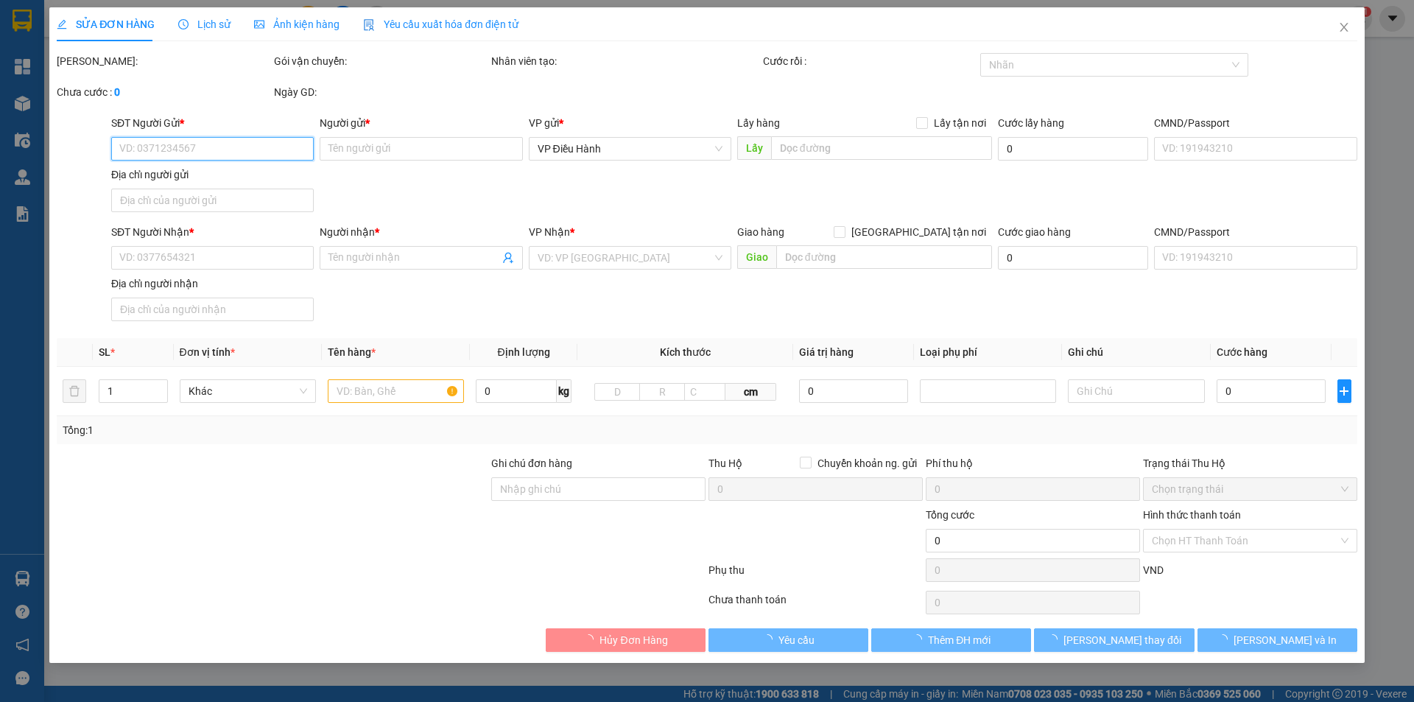
type input "70.000"
type input "5.000"
type input "330.000"
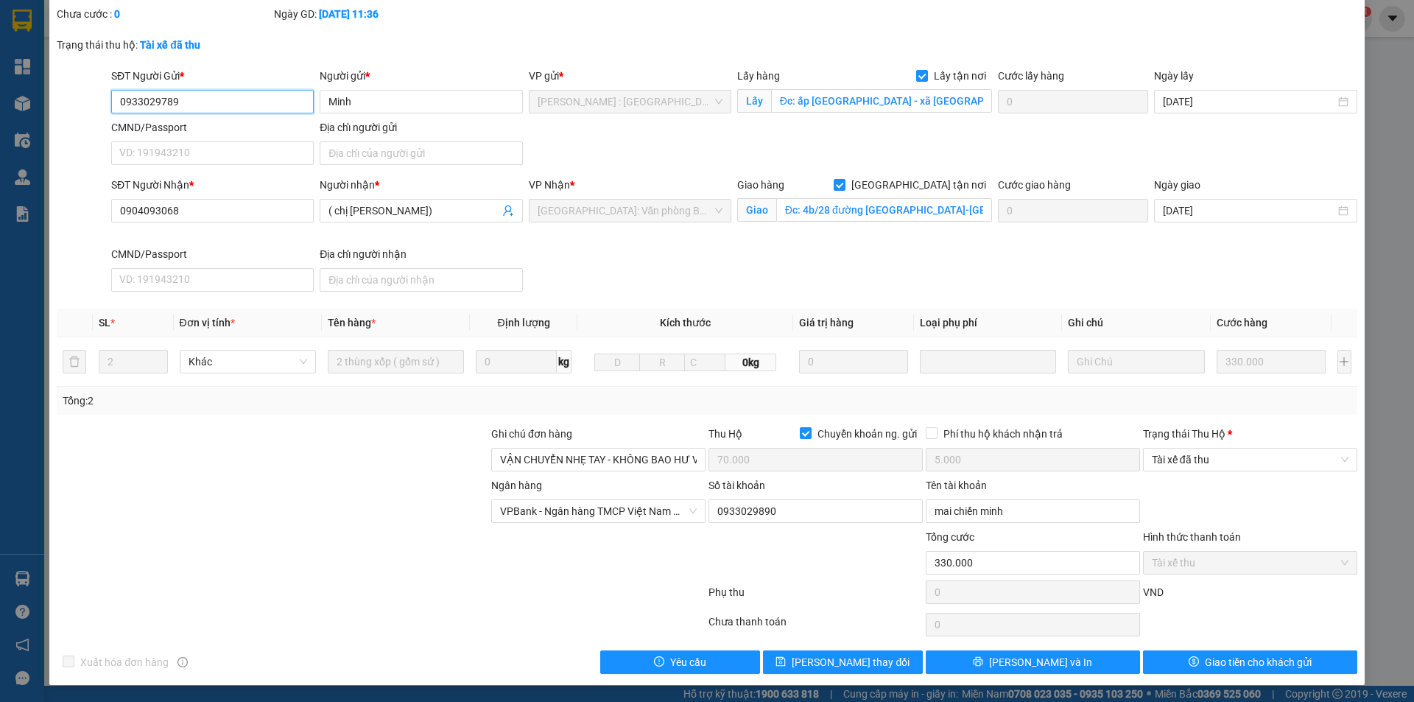
scroll to position [95, 0]
click at [1023, 664] on span "[PERSON_NAME] và In" at bounding box center [1040, 661] width 103 height 16
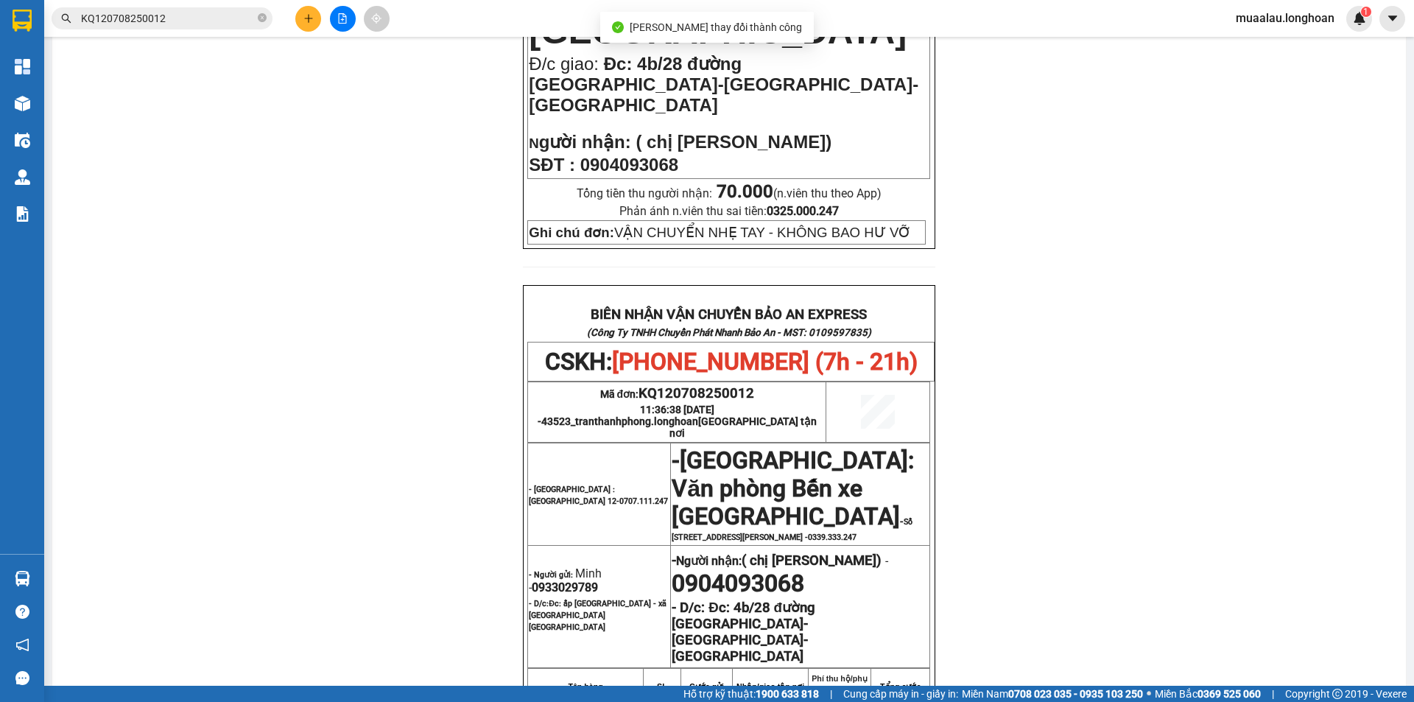
scroll to position [810, 0]
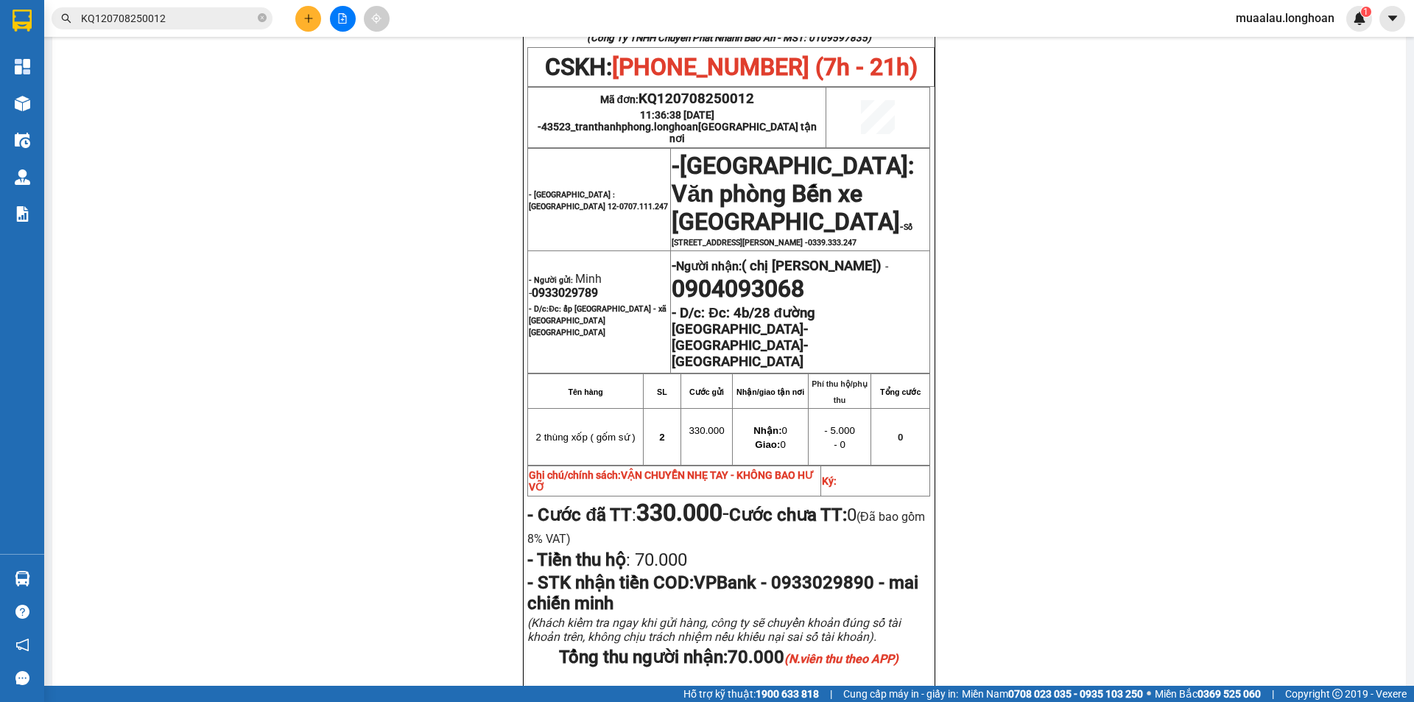
click at [574, 286] on span "0933029789" at bounding box center [565, 293] width 66 height 14
copy span "0933029789"
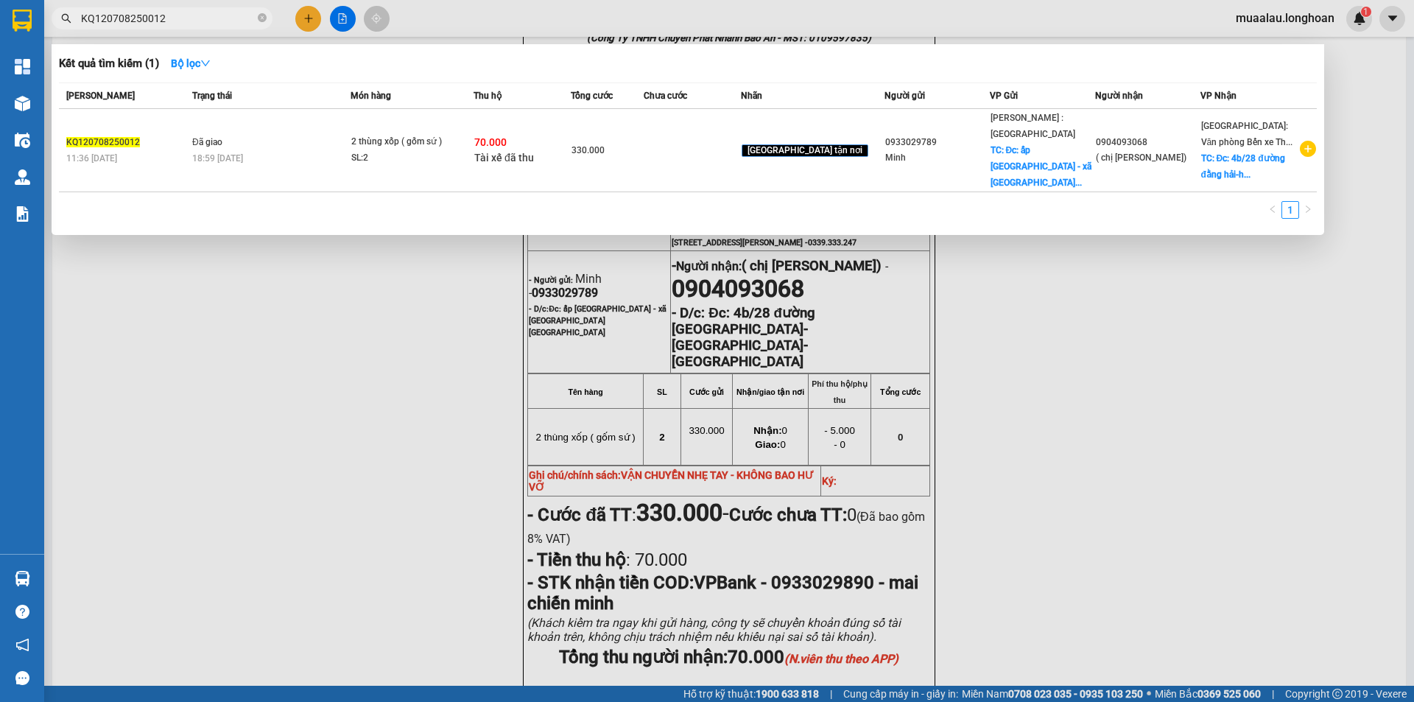
click at [174, 25] on input "KQ120708250012" at bounding box center [168, 18] width 174 height 16
paste input "0933029789"
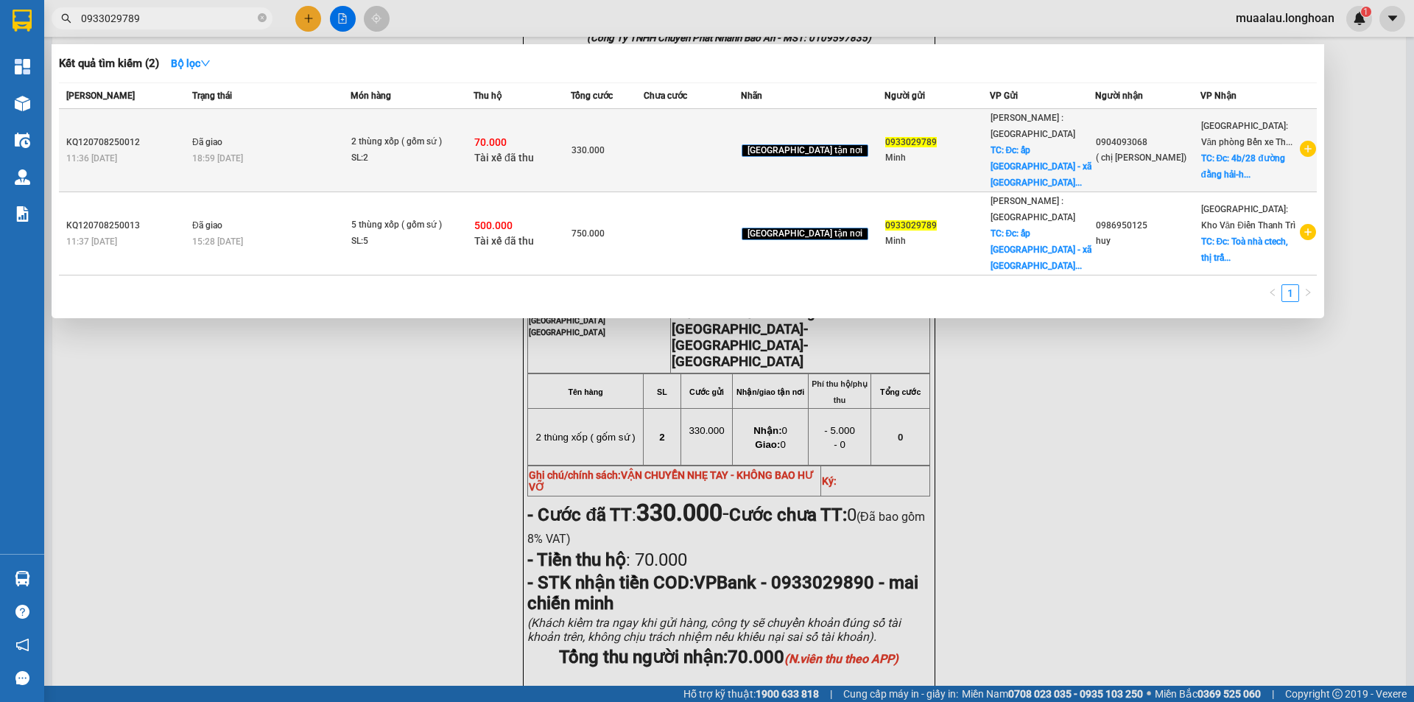
type input "0933029789"
click at [159, 139] on div "KQ120708250012" at bounding box center [126, 142] width 121 height 15
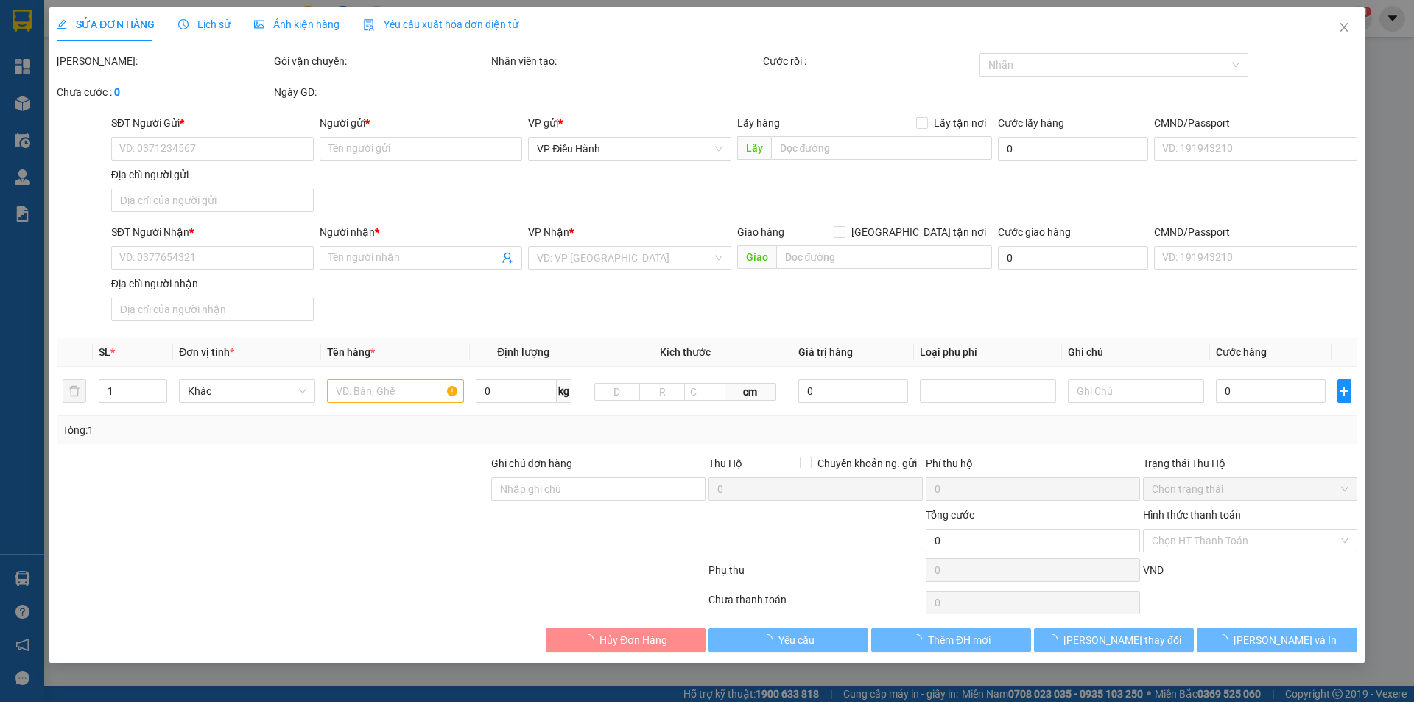
type input "0933029789"
type input "Minh"
checkbox input "true"
type input "Đc: ấp phú vinh - xã hoà hiệp- xuyên mộc- brvt"
type input "0904093068"
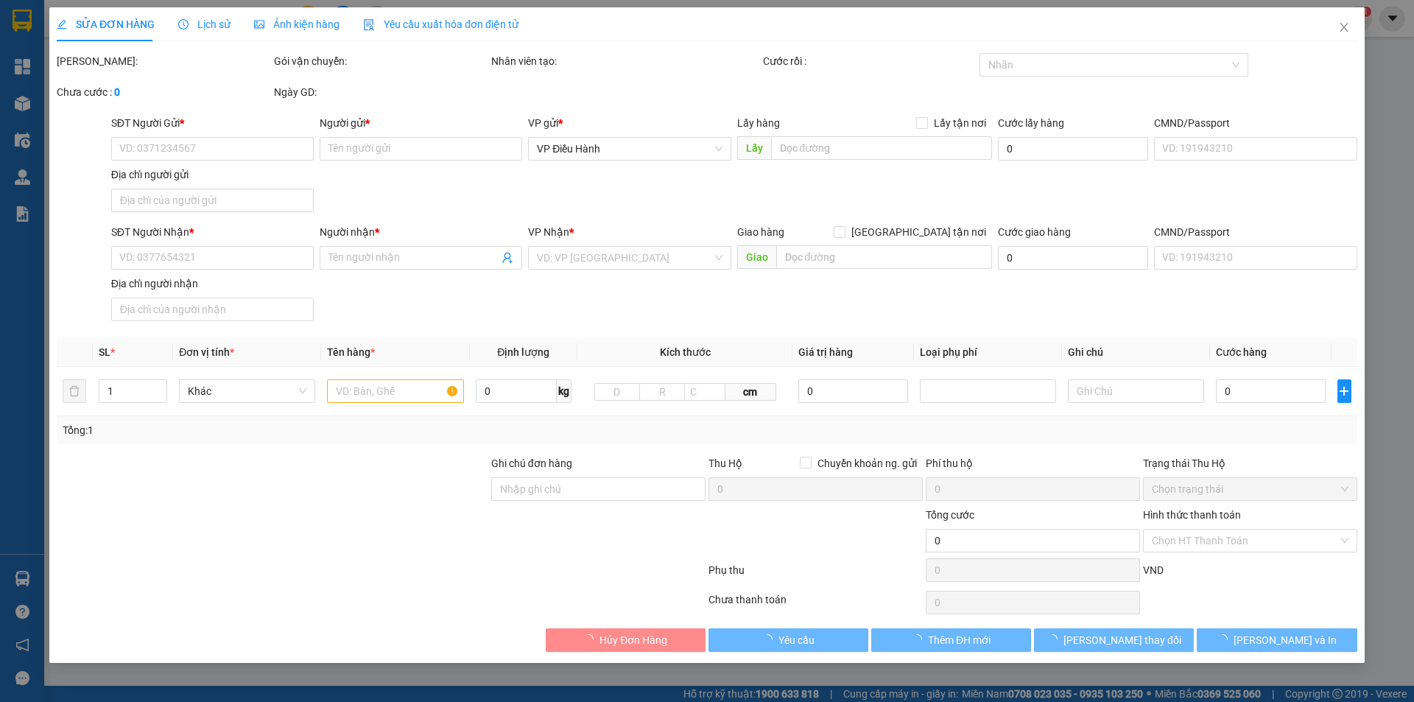
type input "( chị mei)"
checkbox input "true"
type input "Đc: 4b/28 đường đằng hải-hải an- hải phòng"
type input "VẬN CHUYỂN NHẸ TAY - KHÔNG BAO HƯ VỠ"
checkbox input "true"
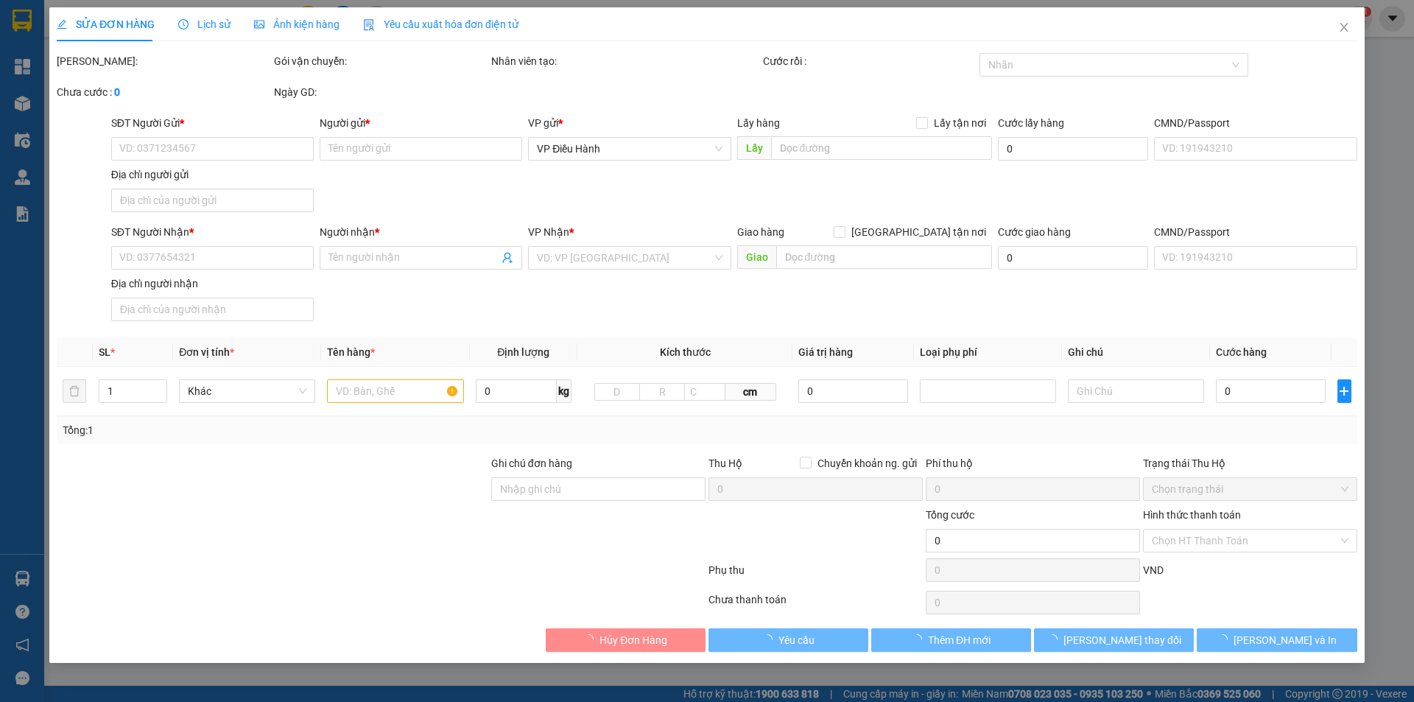
type input "70.000"
type input "5.000"
type input "330.000"
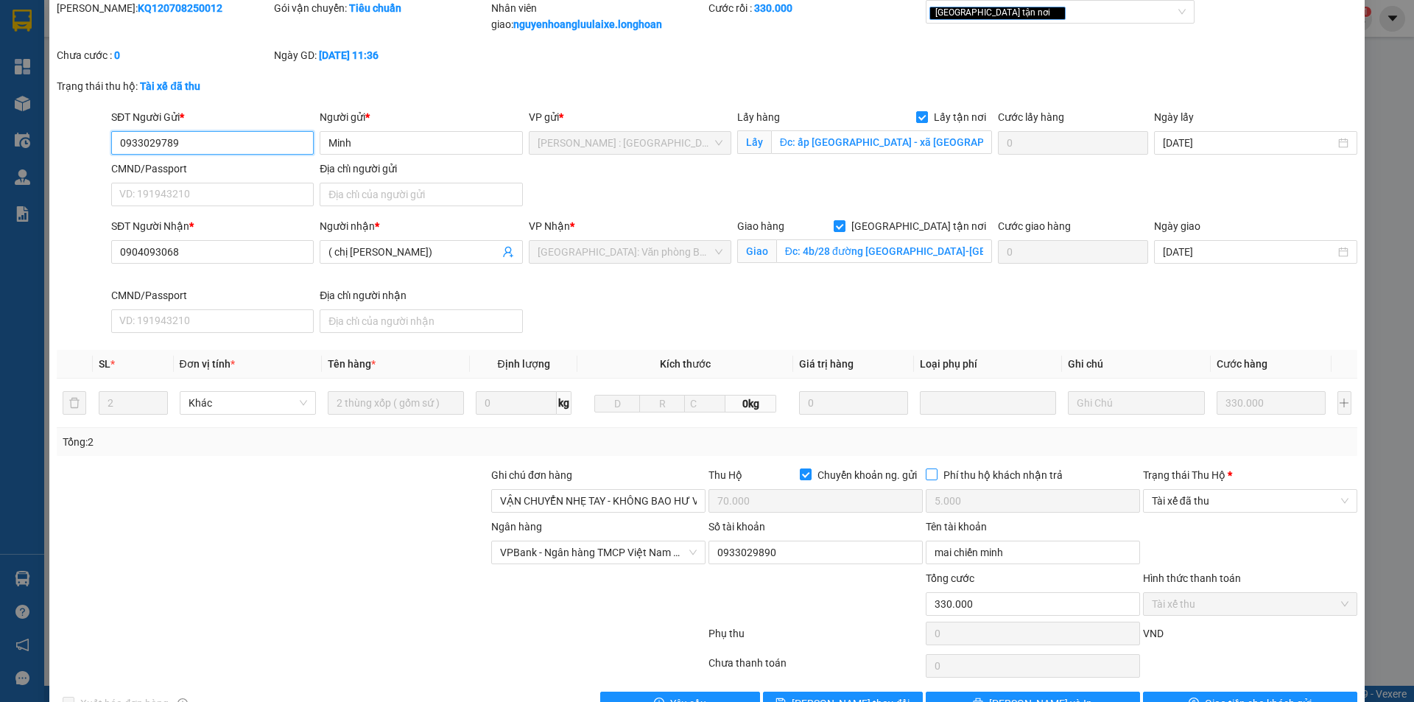
scroll to position [95, 0]
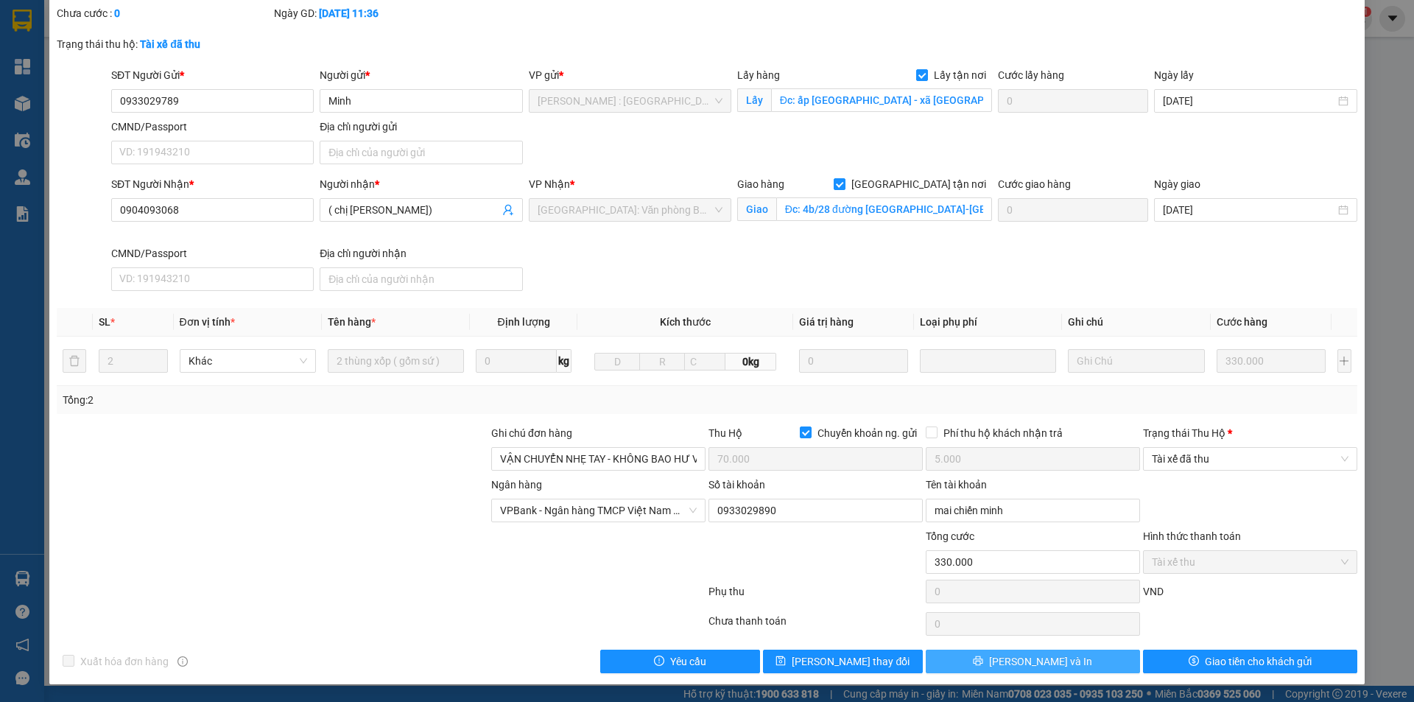
click at [1046, 660] on span "[PERSON_NAME] và In" at bounding box center [1040, 661] width 103 height 16
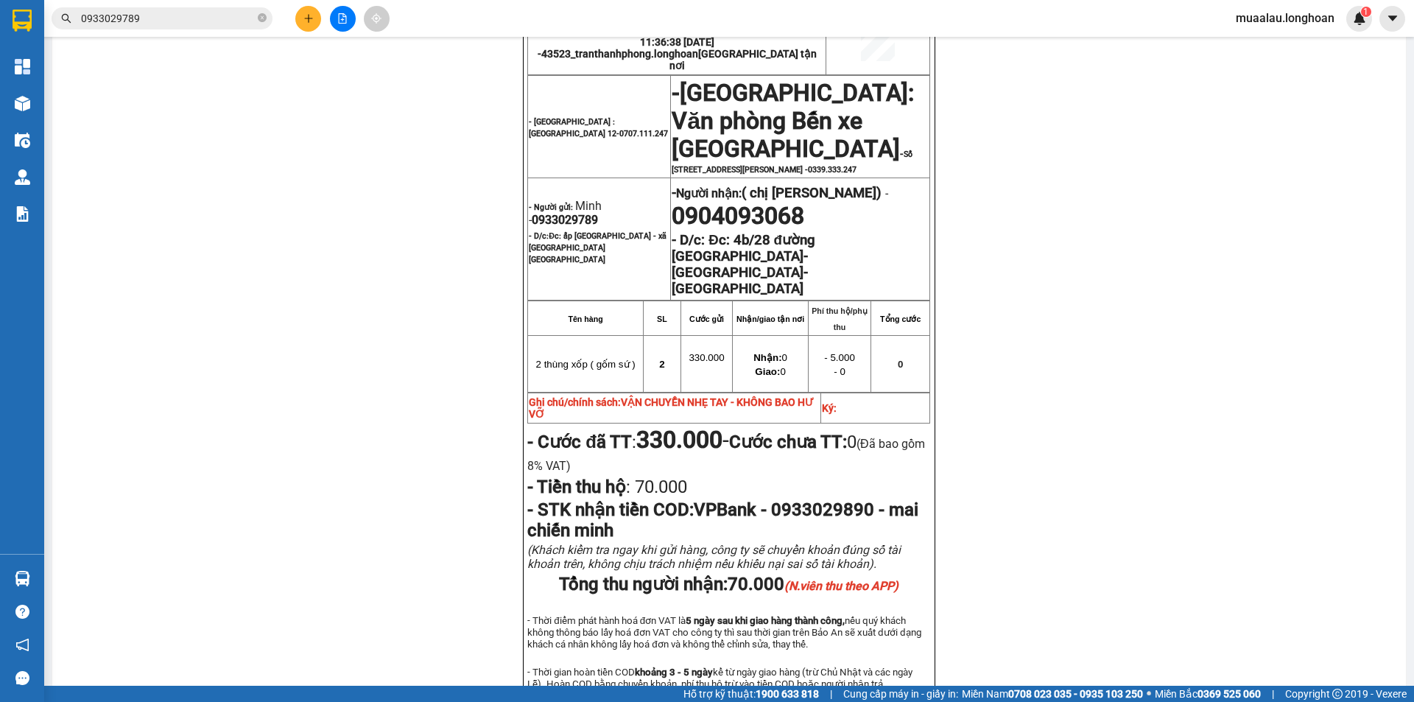
scroll to position [884, 0]
click at [547, 212] on span "0933029789" at bounding box center [565, 219] width 66 height 14
copy span "0933029789"
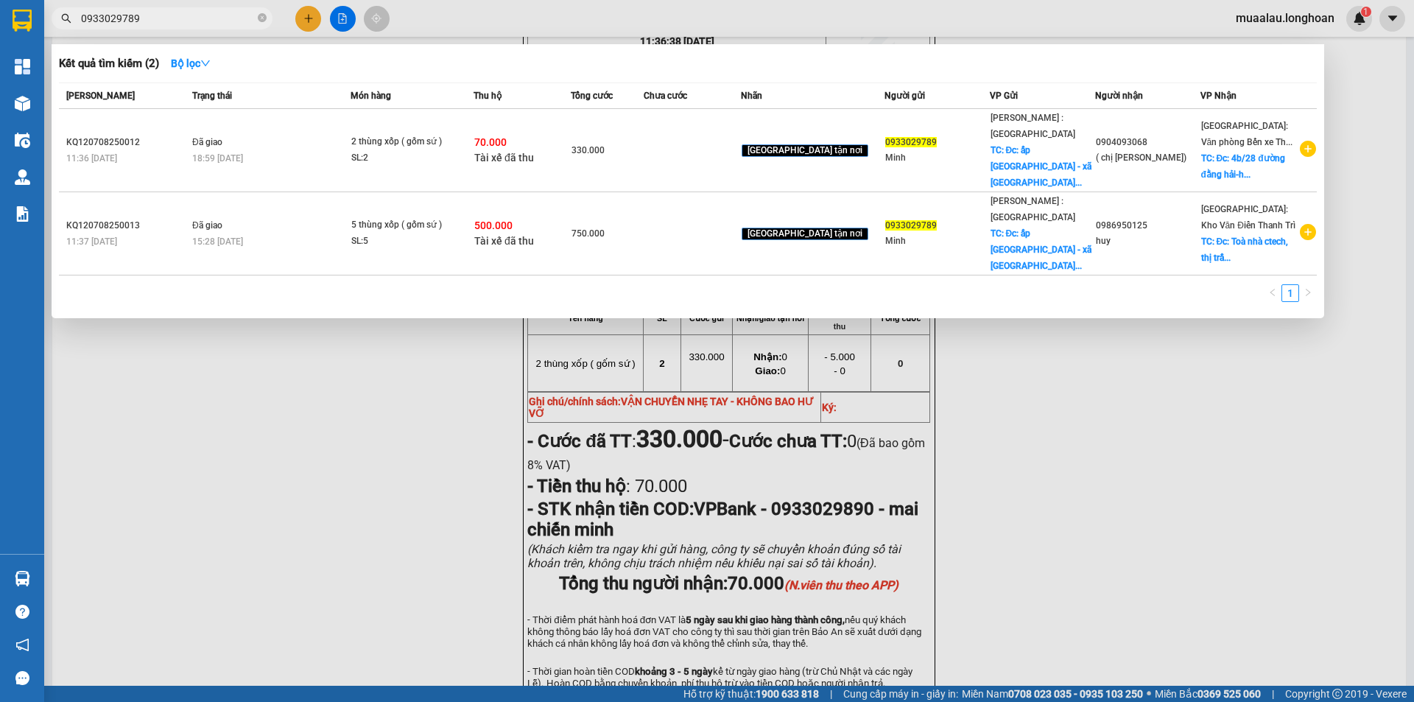
click at [200, 23] on input "0933029789" at bounding box center [168, 18] width 174 height 16
paste input "KQ123007250036"
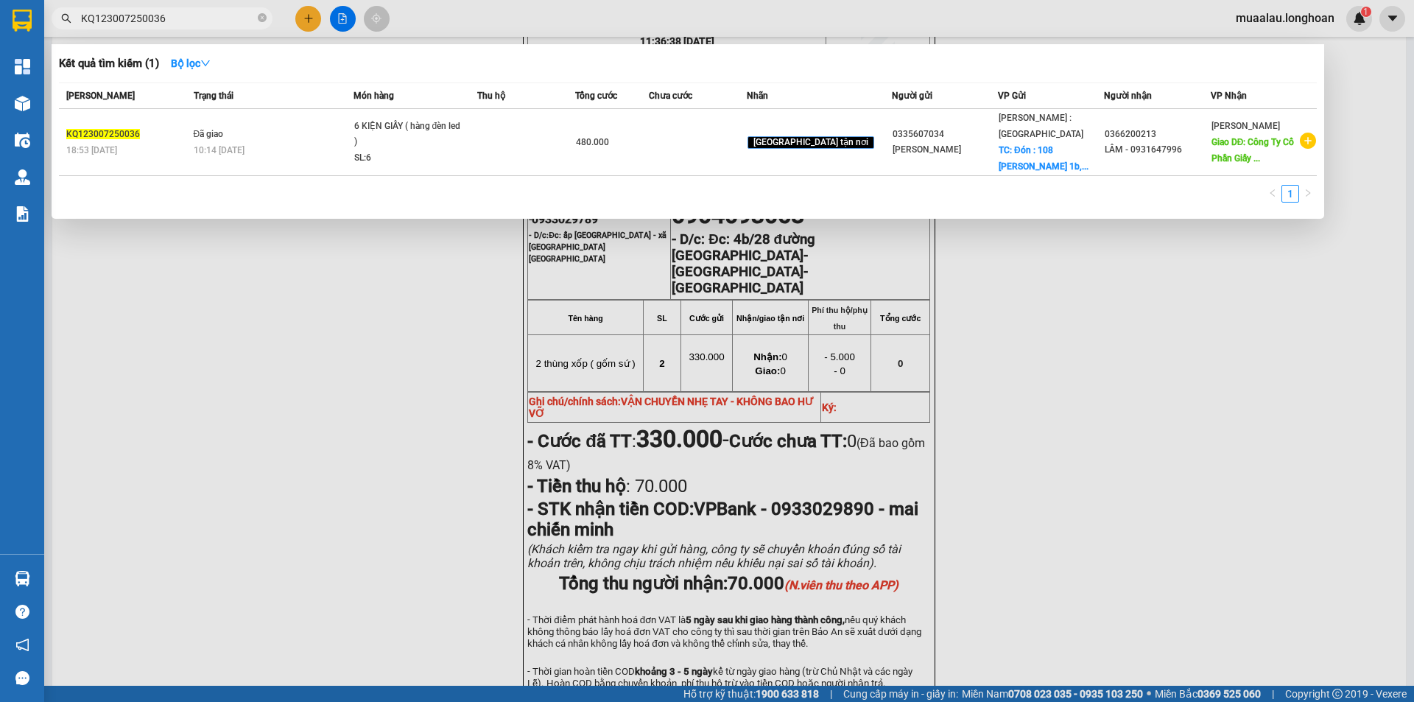
type input "KQ123007250036"
